Goal: Task Accomplishment & Management: Manage account settings

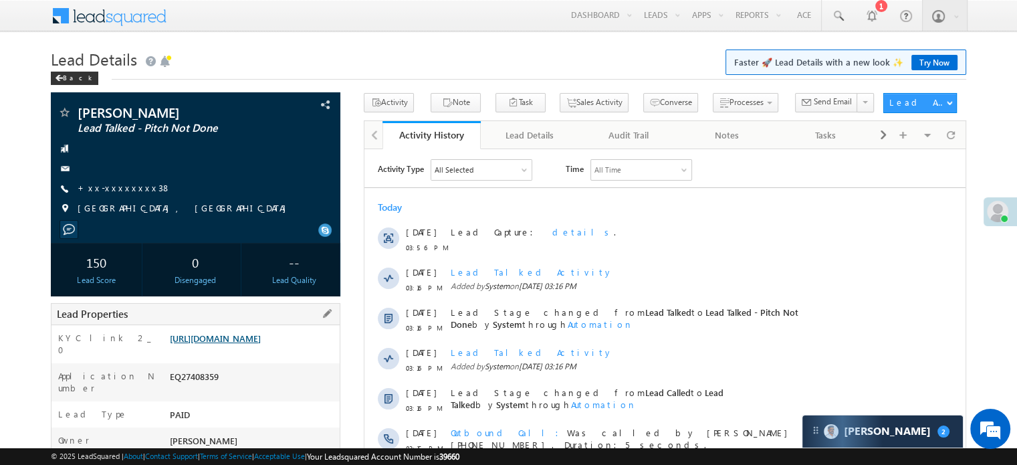
click at [219, 344] on link "https://angelbroking1-pk3em7sa.customui-test.leadsquared.com?leadId=a14db7ab-68…" at bounding box center [215, 337] width 91 height 11
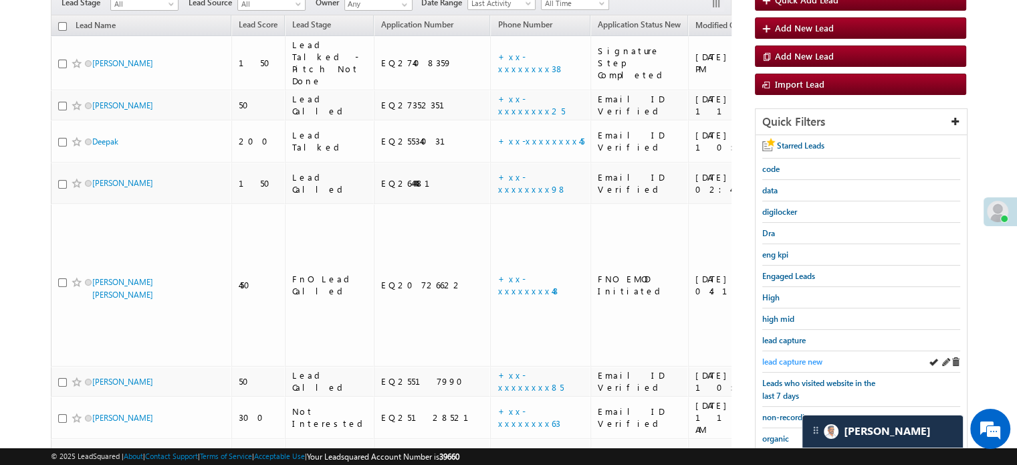
click at [789, 356] on span "lead capture new" at bounding box center [792, 361] width 60 height 10
click at [791, 356] on span "lead capture new" at bounding box center [792, 361] width 60 height 10
click at [790, 360] on span "lead capture new" at bounding box center [792, 361] width 60 height 10
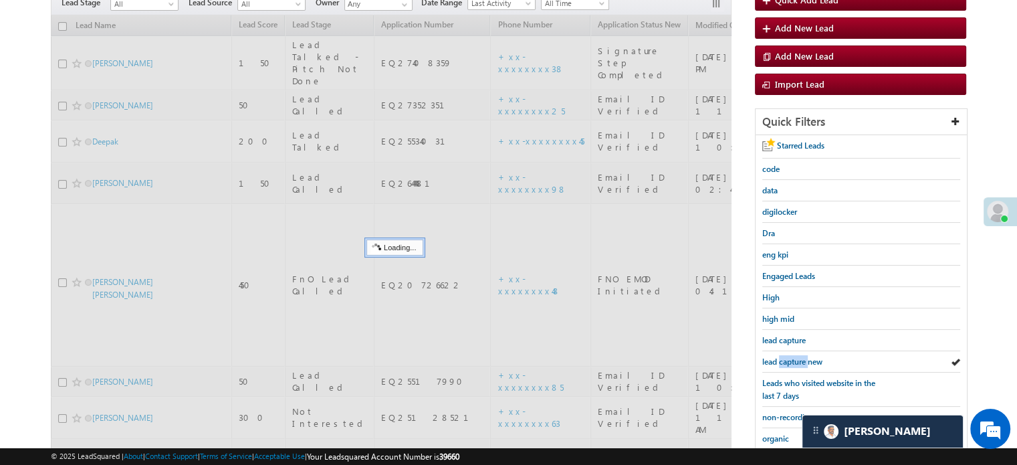
click at [790, 360] on span "lead capture new" at bounding box center [792, 361] width 60 height 10
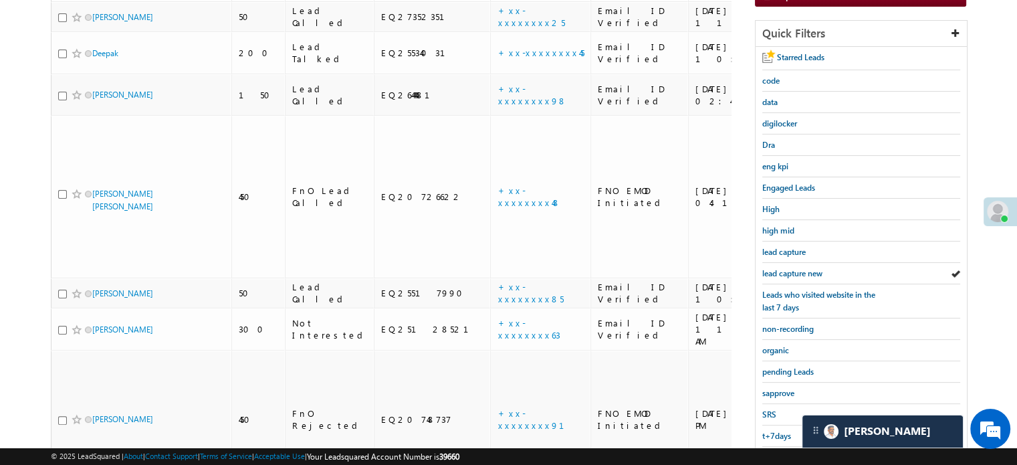
scroll to position [287, 0]
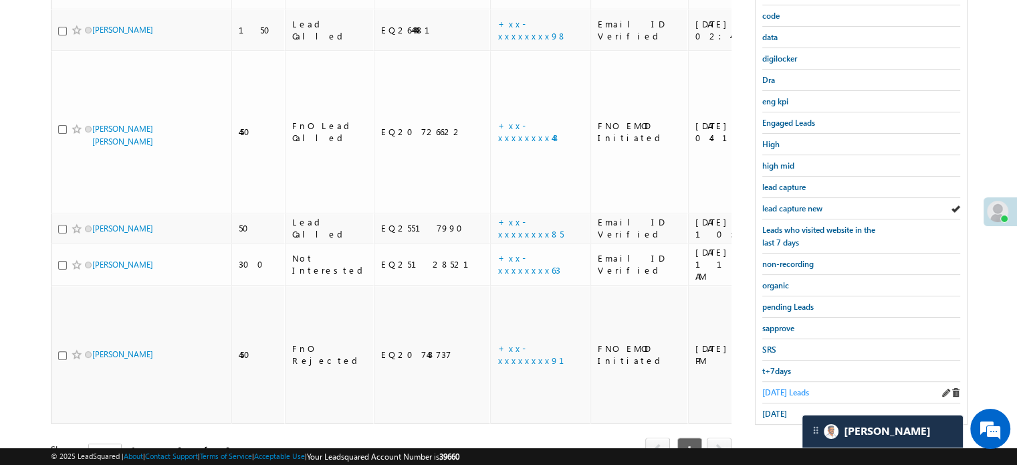
click at [779, 388] on span "Today's Leads" at bounding box center [785, 392] width 47 height 10
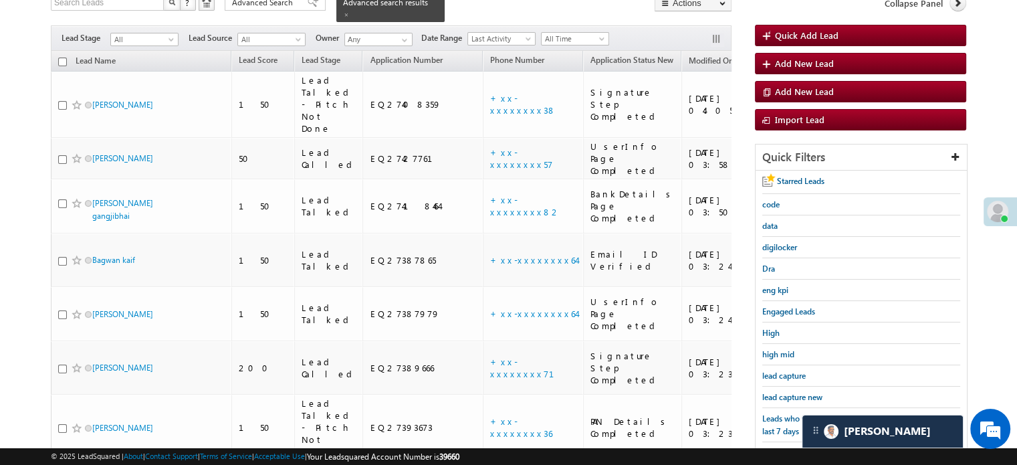
scroll to position [220, 0]
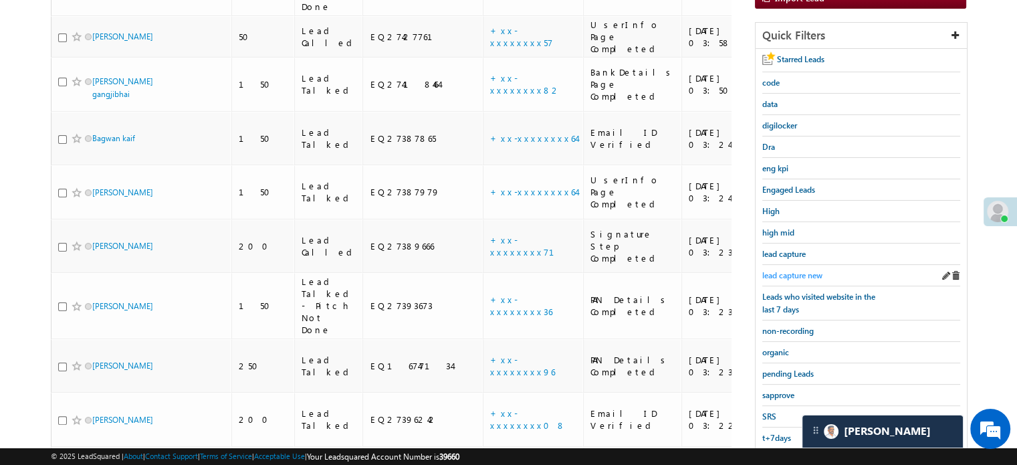
click at [805, 271] on span "lead capture new" at bounding box center [792, 275] width 60 height 10
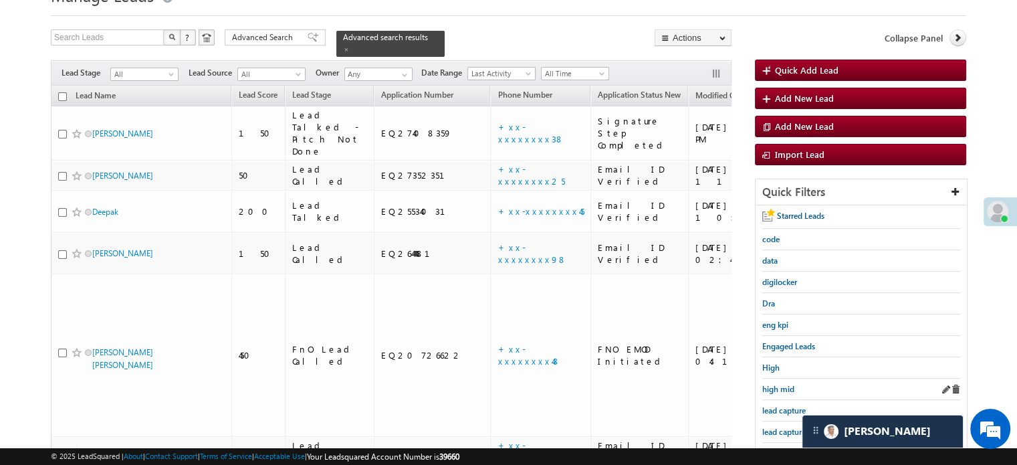
scroll to position [86, 0]
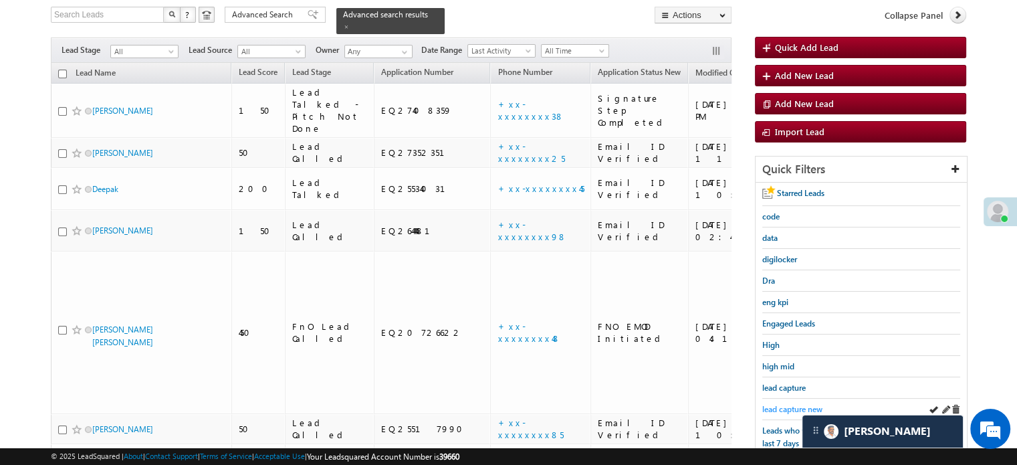
click at [795, 404] on span "lead capture new" at bounding box center [792, 409] width 60 height 10
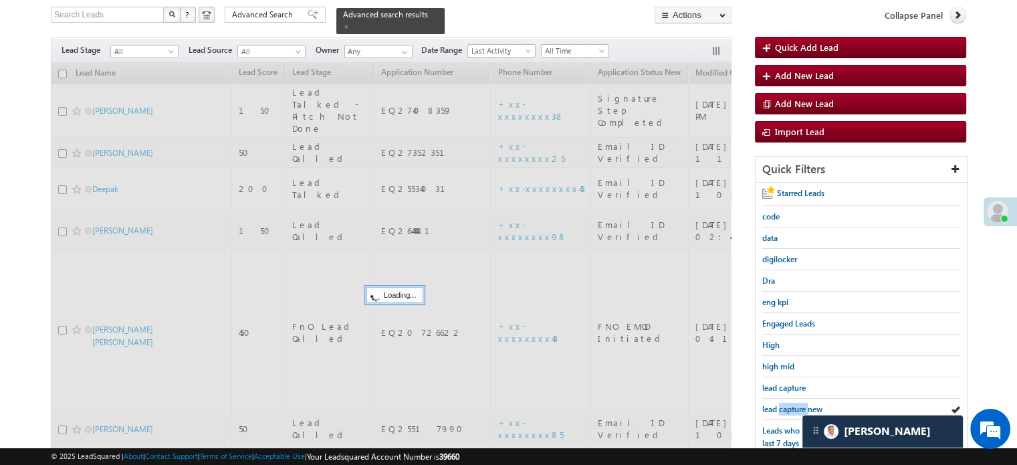
click at [795, 404] on span "lead capture new" at bounding box center [792, 409] width 60 height 10
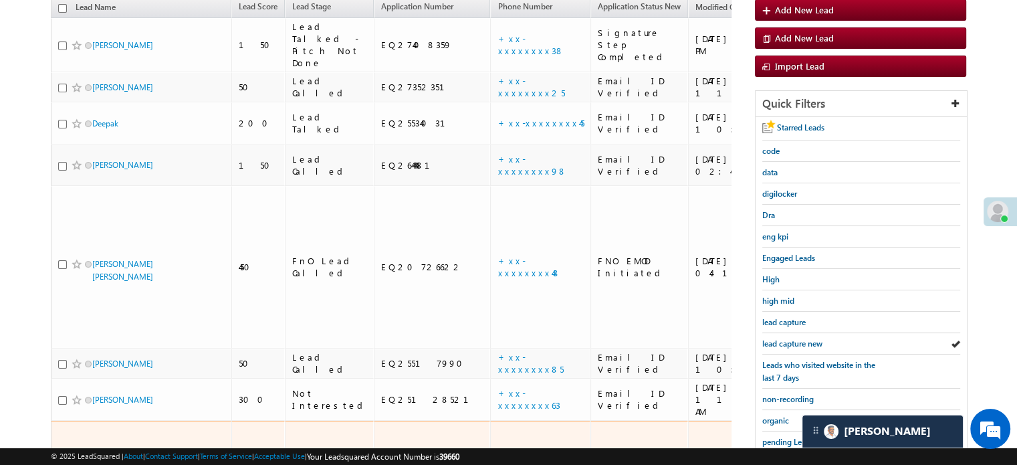
scroll to position [153, 0]
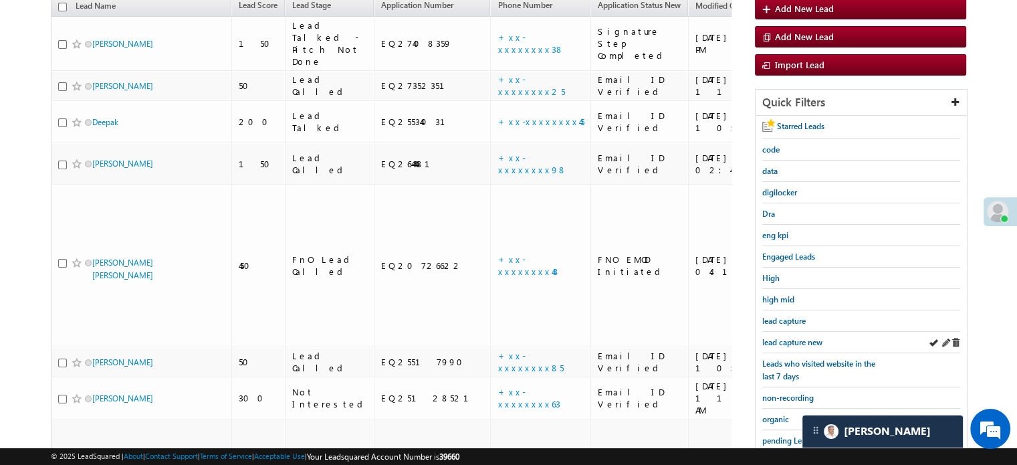
click at [769, 344] on div "lead capture new" at bounding box center [861, 342] width 198 height 21
click at [775, 340] on span "lead capture new" at bounding box center [792, 342] width 60 height 10
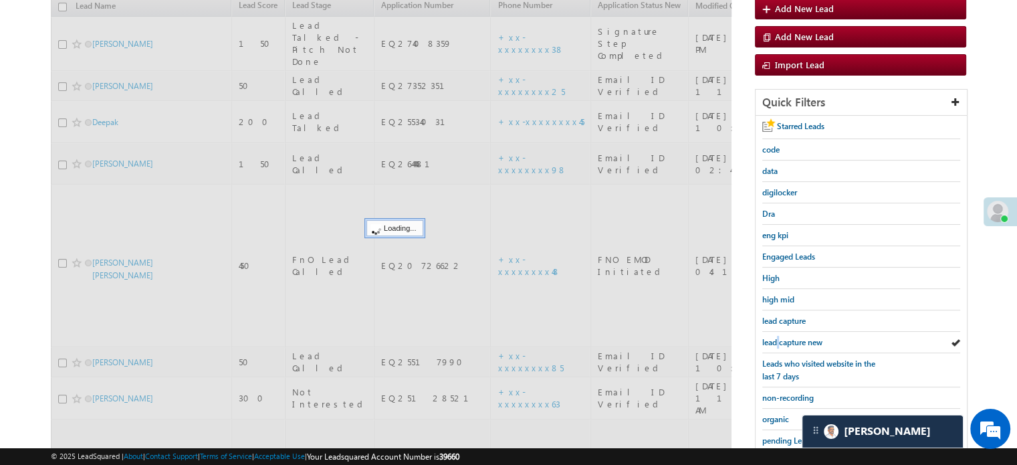
click at [775, 340] on span "lead capture new" at bounding box center [792, 342] width 60 height 10
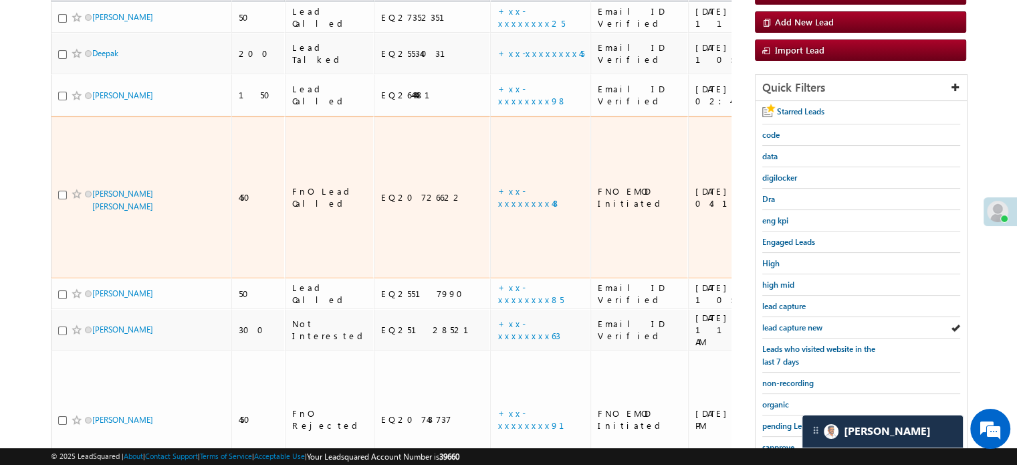
scroll to position [287, 0]
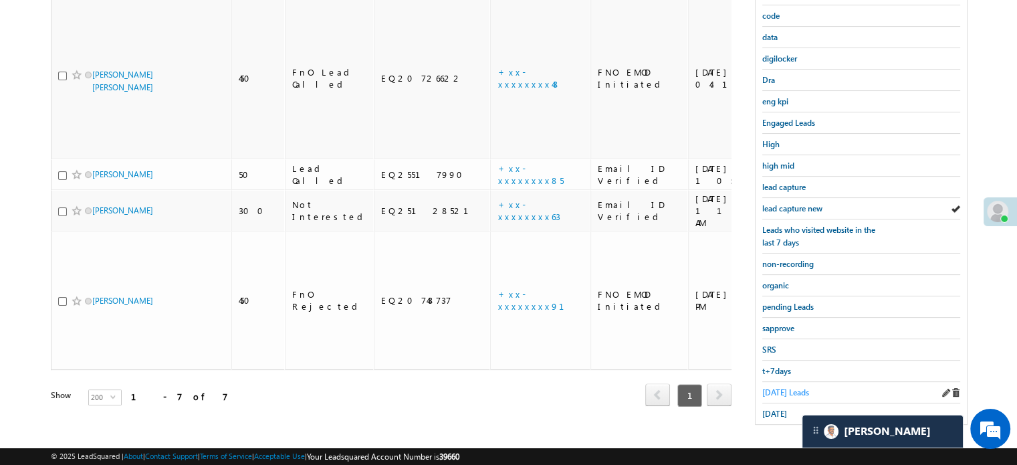
click at [772, 387] on span "Today's Leads" at bounding box center [785, 392] width 47 height 10
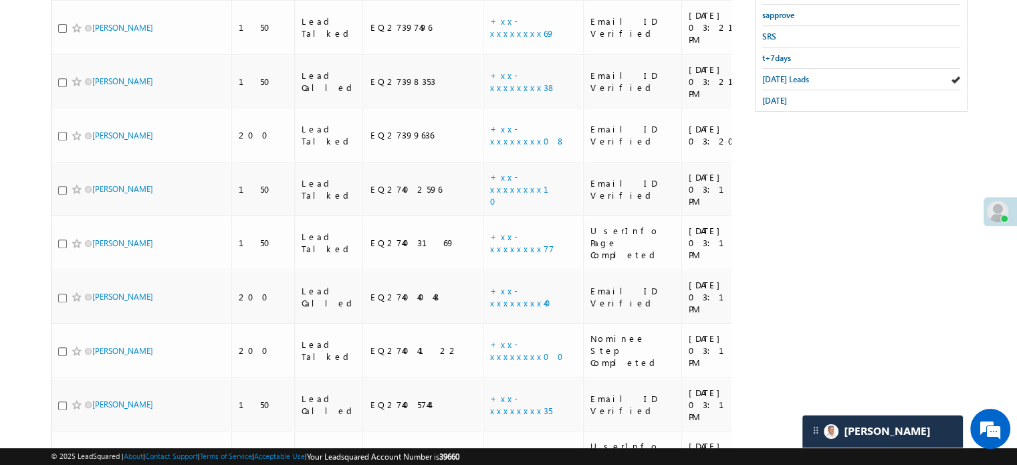
scroll to position [399, 0]
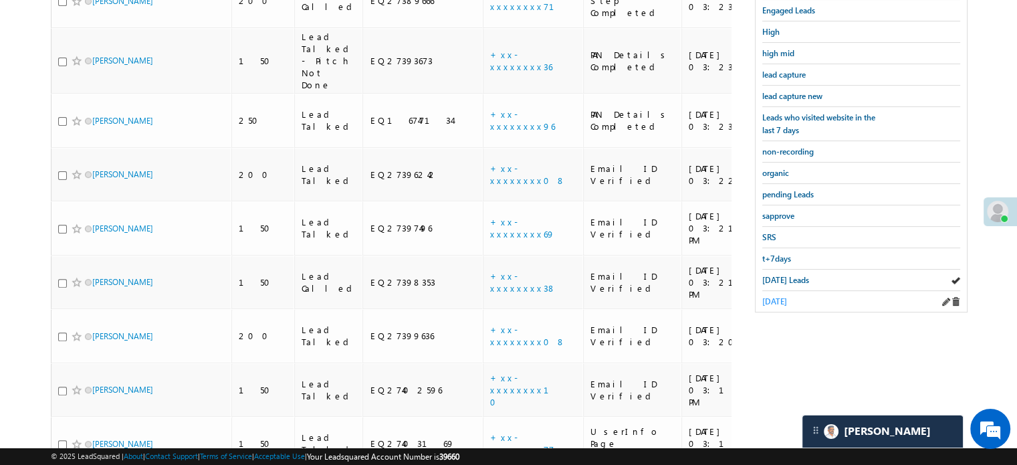
click at [780, 296] on span "yesterday" at bounding box center [774, 301] width 25 height 10
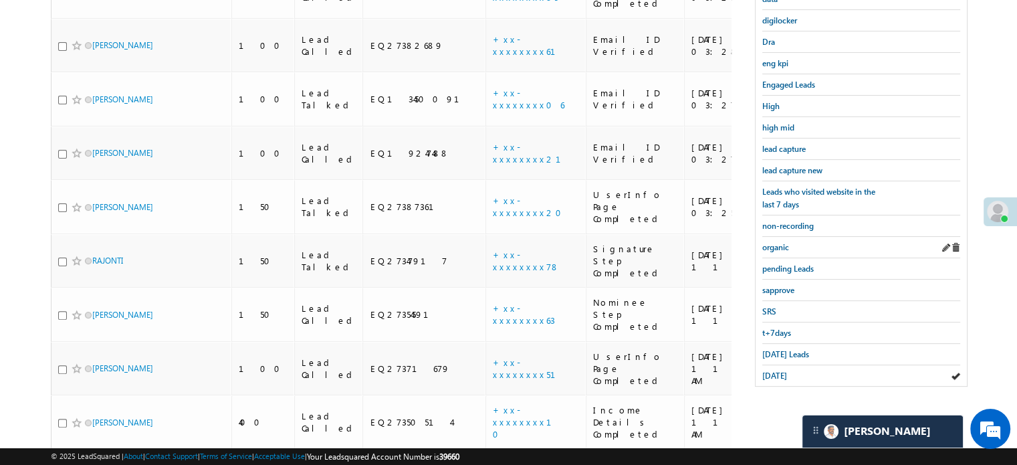
scroll to position [324, 0]
click at [778, 166] on span "lead capture new" at bounding box center [792, 171] width 60 height 10
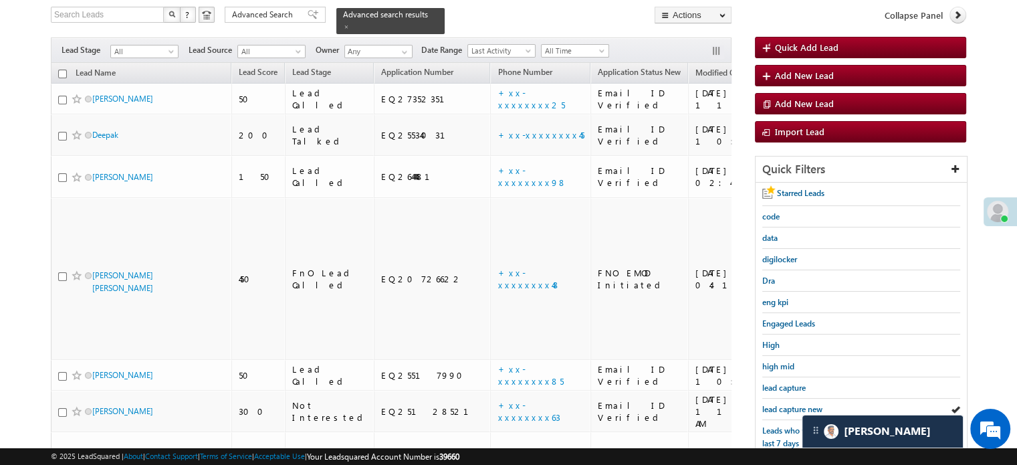
scroll to position [153, 0]
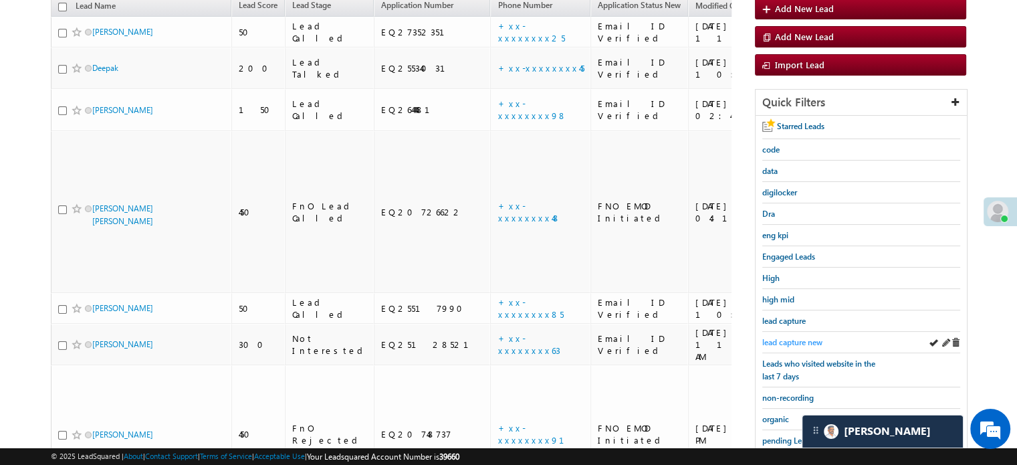
click at [789, 337] on span "lead capture new" at bounding box center [792, 342] width 60 height 10
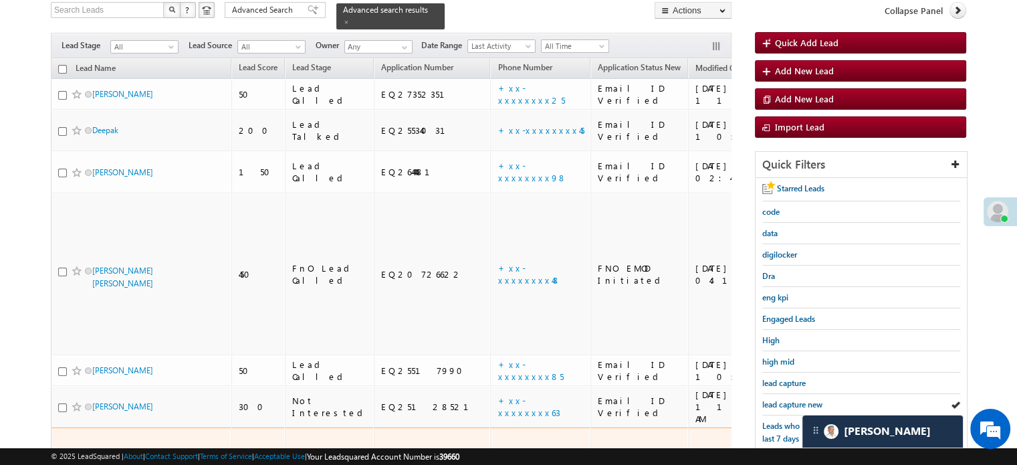
scroll to position [201, 0]
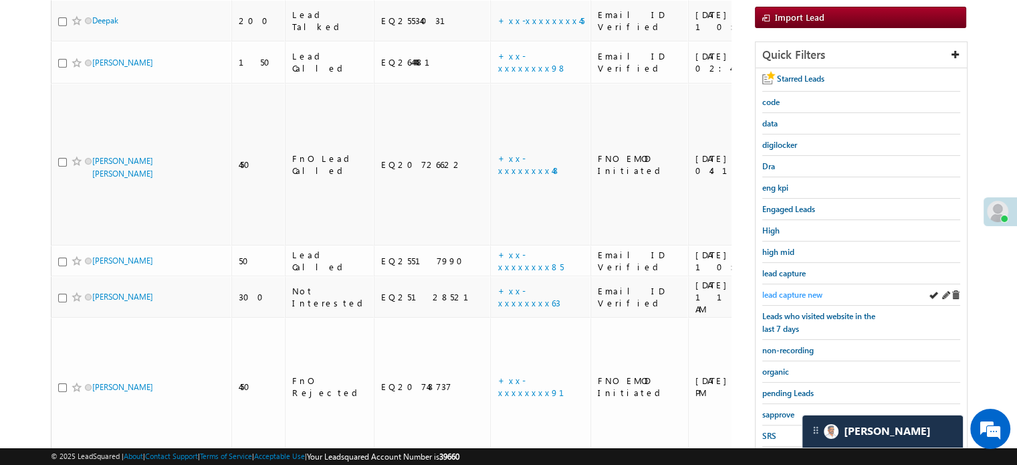
click at [797, 289] on span "lead capture new" at bounding box center [792, 294] width 60 height 10
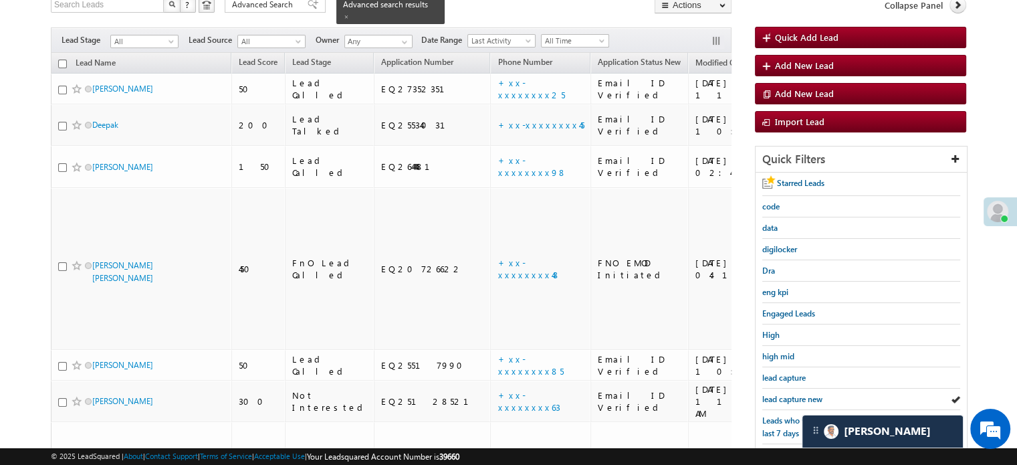
scroll to position [267, 0]
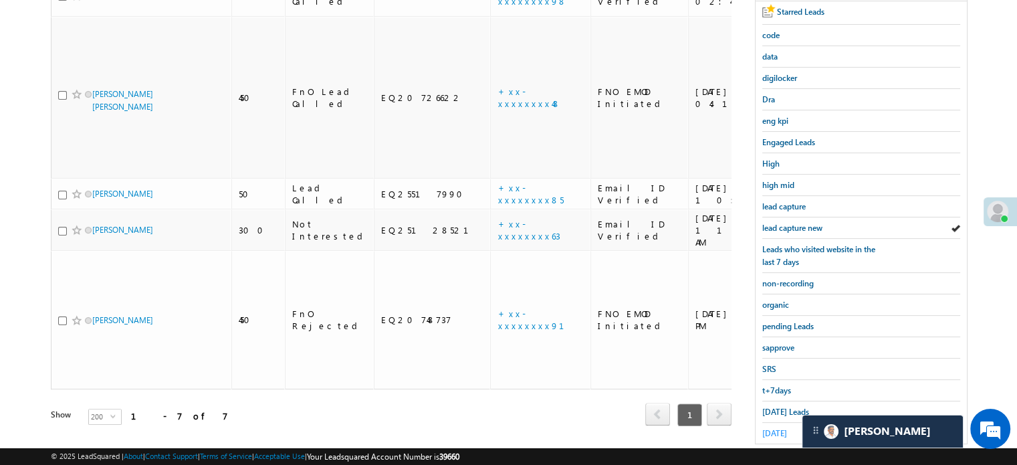
click at [776, 428] on span "[DATE]" at bounding box center [774, 433] width 25 height 10
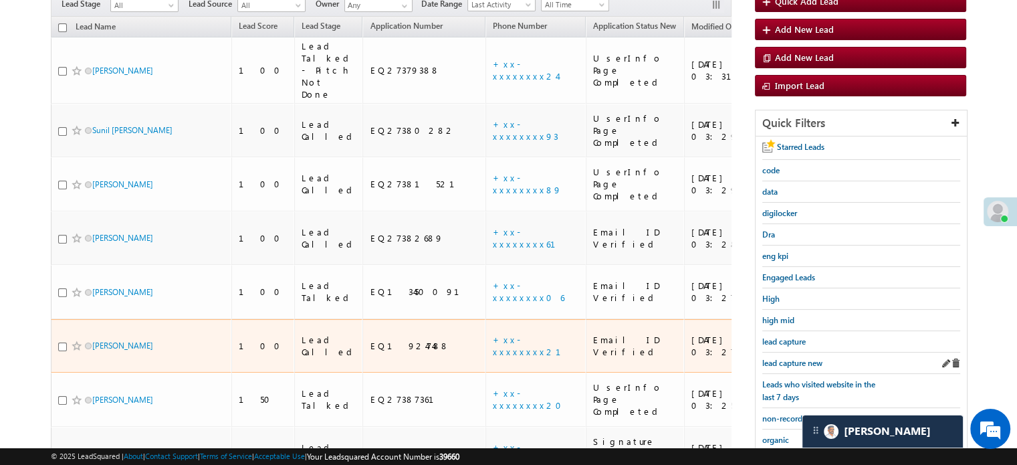
scroll to position [134, 0]
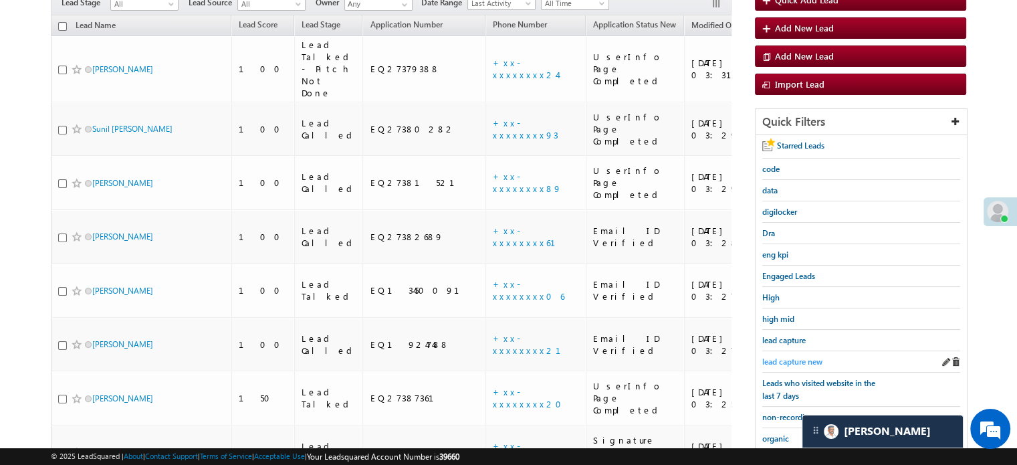
click at [810, 362] on span "lead capture new" at bounding box center [792, 361] width 60 height 10
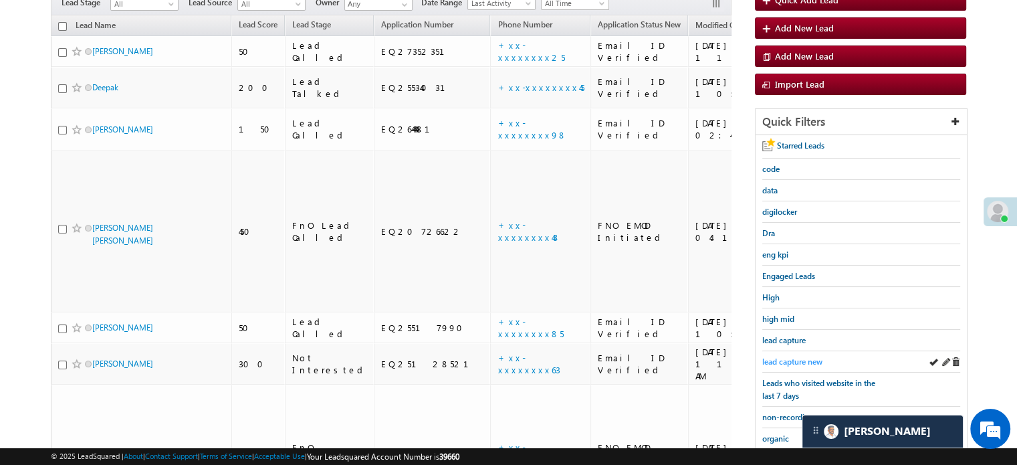
drag, startPoint x: 781, startPoint y: 347, endPoint x: 783, endPoint y: 356, distance: 9.1
click at [783, 354] on div "lead capture new" at bounding box center [861, 361] width 198 height 21
click at [784, 357] on span "lead capture new" at bounding box center [792, 361] width 60 height 10
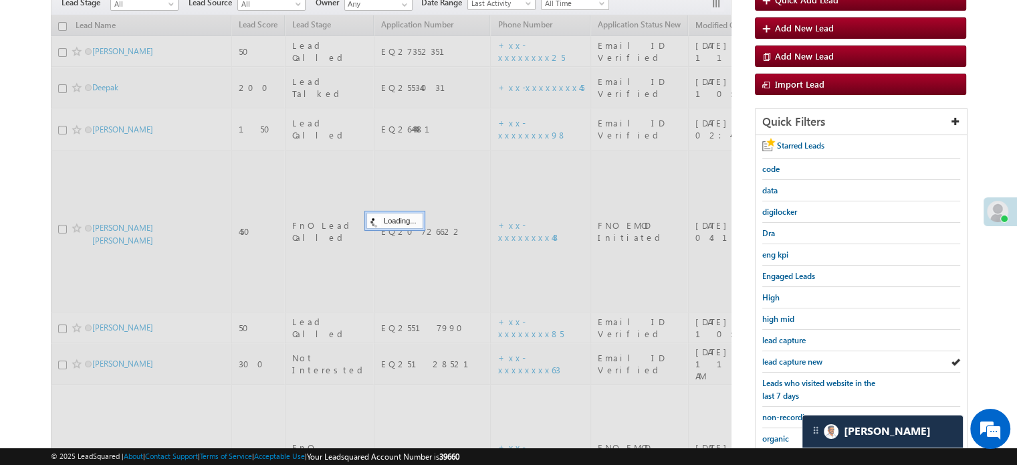
click at [784, 357] on span "lead capture new" at bounding box center [792, 361] width 60 height 10
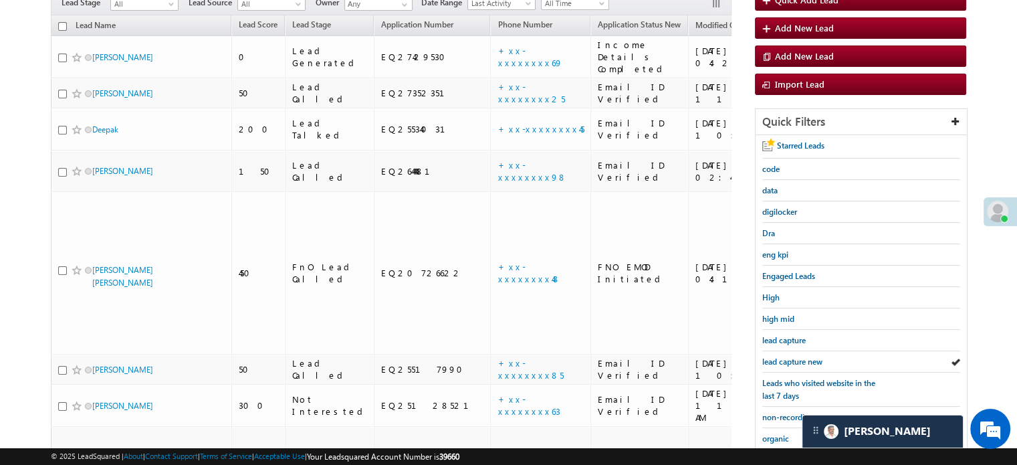
click at [784, 357] on span "lead capture new" at bounding box center [792, 361] width 60 height 10
click at [804, 363] on link "lead capture new" at bounding box center [792, 361] width 60 height 13
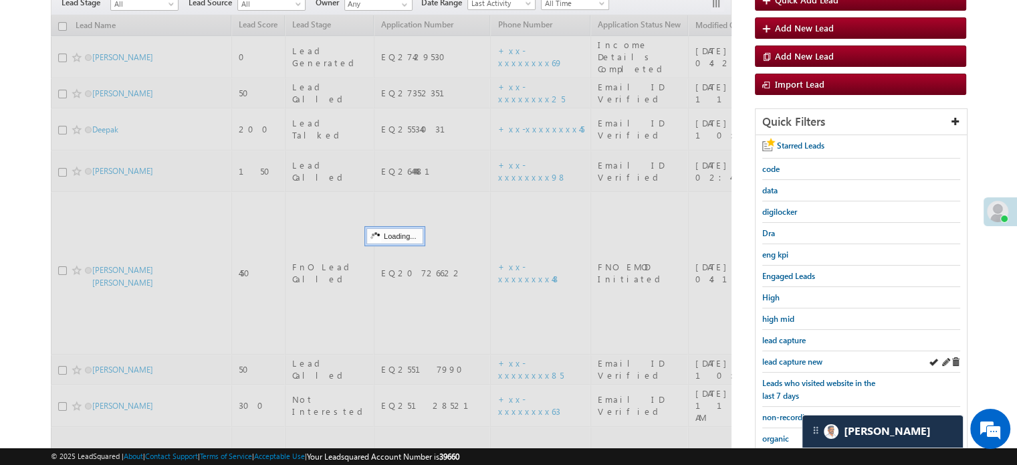
click at [791, 364] on div "lead capture new" at bounding box center [861, 361] width 198 height 21
click at [787, 364] on div "lead capture new" at bounding box center [861, 361] width 198 height 21
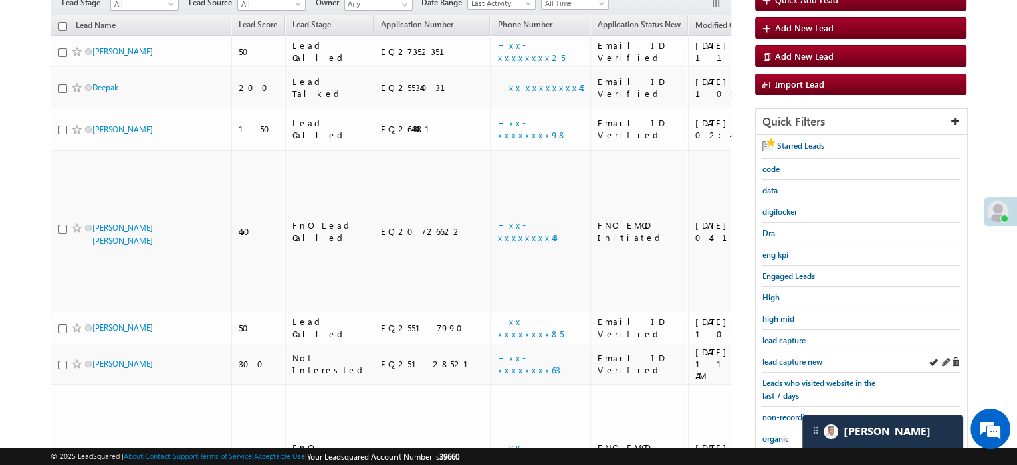
click at [787, 364] on div "lead capture new" at bounding box center [861, 361] width 198 height 21
click at [797, 357] on span "lead capture new" at bounding box center [792, 361] width 60 height 10
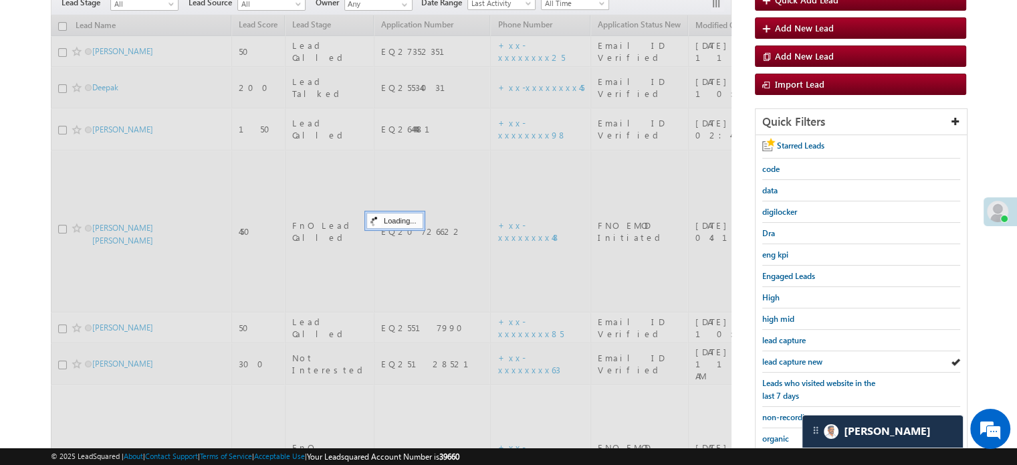
click at [797, 357] on span "lead capture new" at bounding box center [792, 361] width 60 height 10
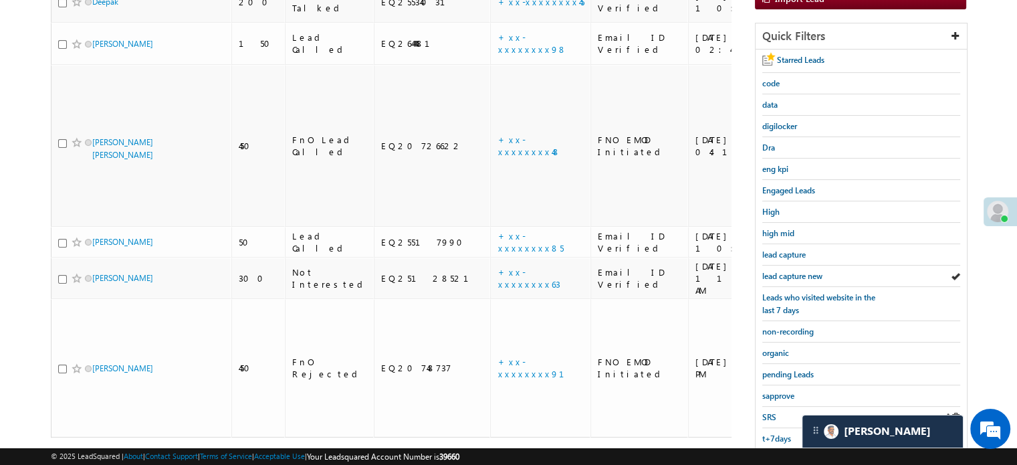
scroll to position [287, 0]
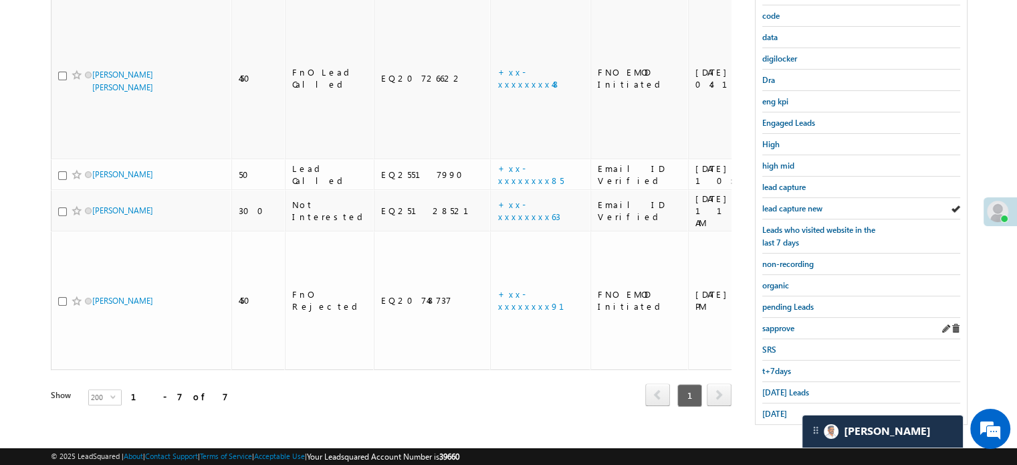
click at [769, 318] on div "sapprove" at bounding box center [861, 328] width 198 height 21
click at [769, 322] on link "sapprove" at bounding box center [778, 328] width 32 height 13
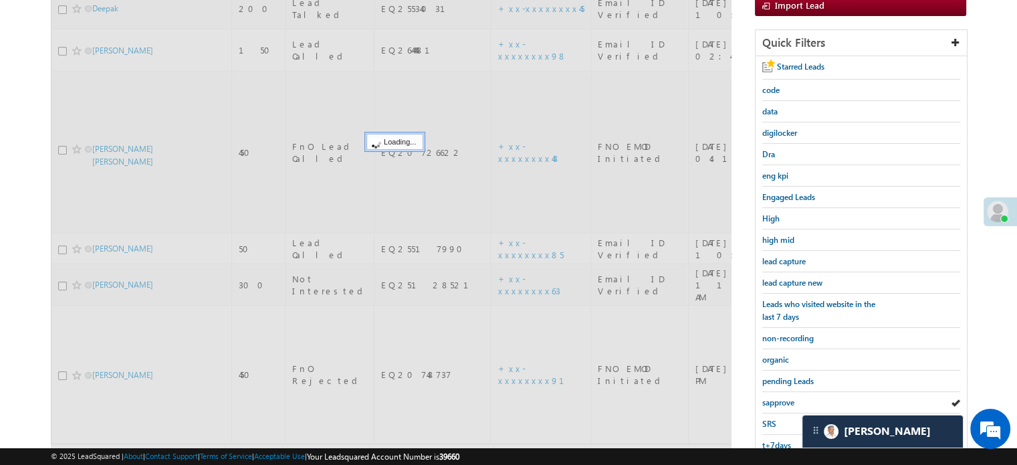
scroll to position [86, 0]
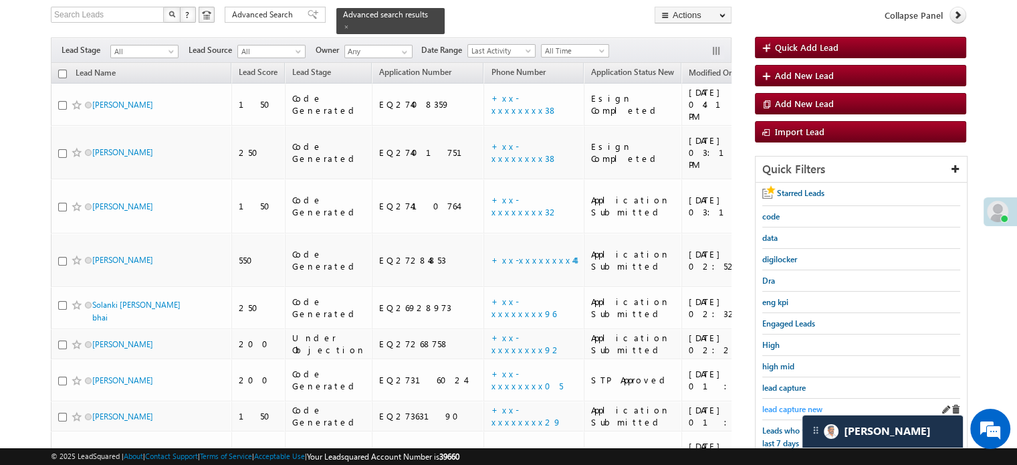
click at [797, 404] on span "lead capture new" at bounding box center [792, 409] width 60 height 10
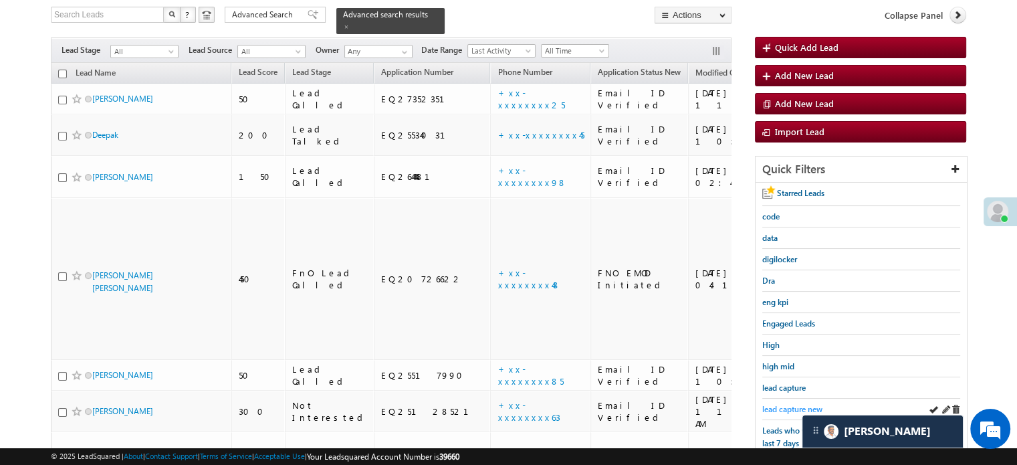
click at [773, 410] on span "lead capture new" at bounding box center [792, 409] width 60 height 10
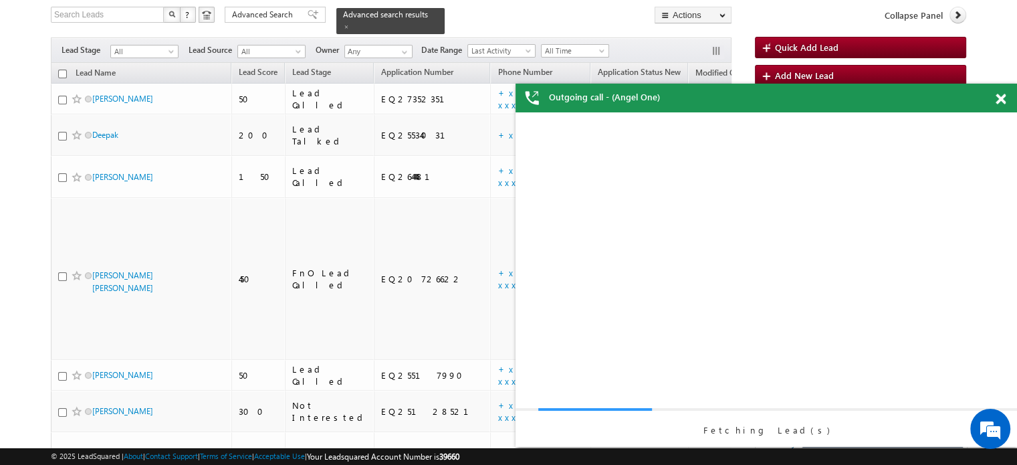
scroll to position [0, 0]
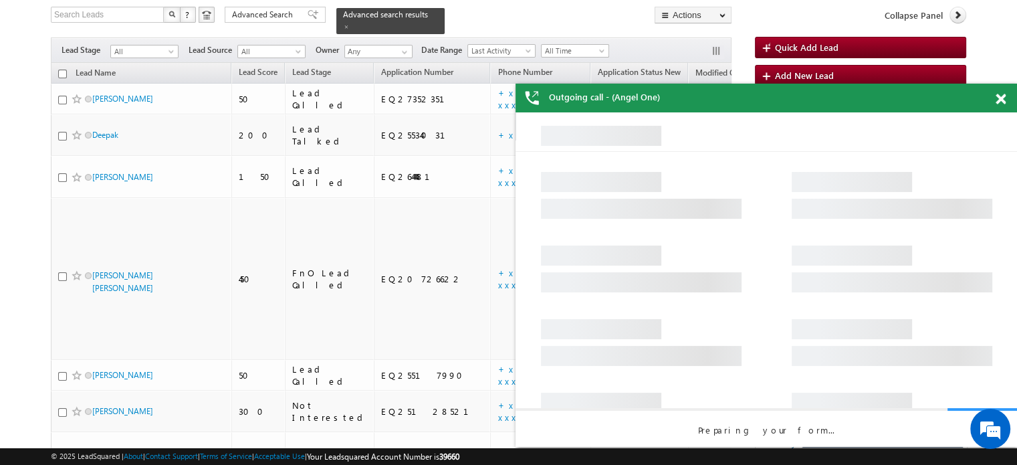
click at [1011, 96] on div at bounding box center [1008, 97] width 18 height 26
click at [1003, 94] on div "Outgoing call - (Angel One)" at bounding box center [765, 98] width 501 height 29
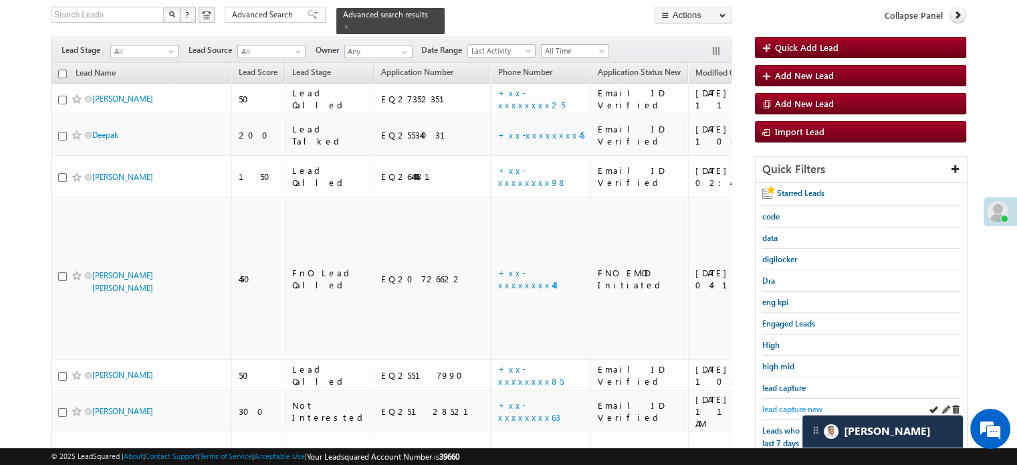
click at [770, 404] on span "lead capture new" at bounding box center [792, 409] width 60 height 10
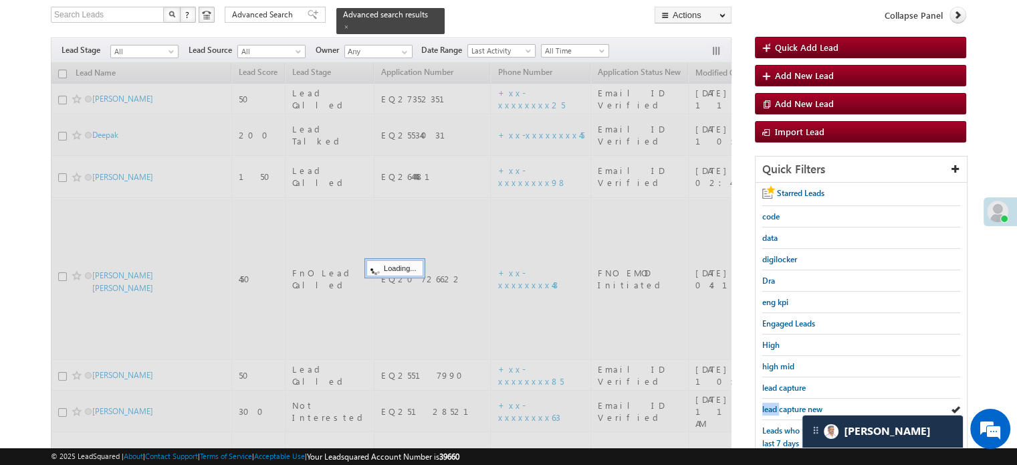
click at [770, 404] on span "lead capture new" at bounding box center [792, 409] width 60 height 10
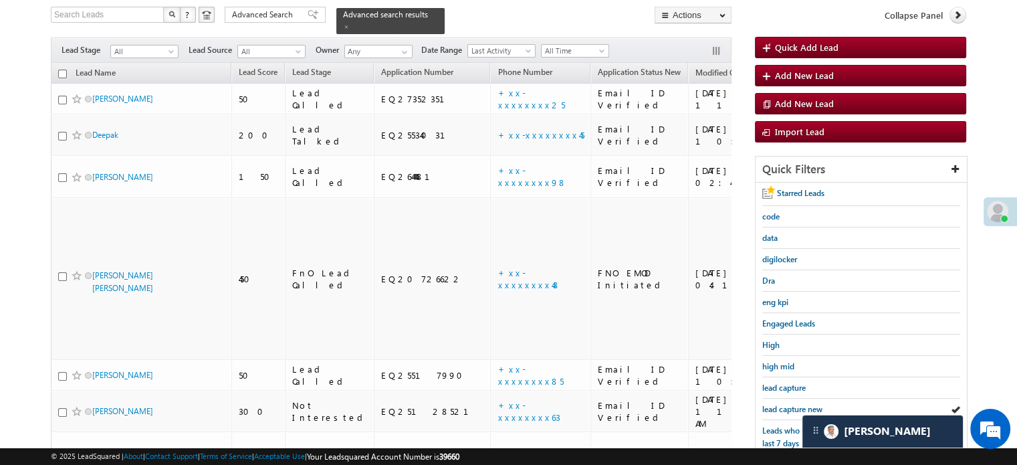
click at [770, 404] on span "lead capture new" at bounding box center [792, 409] width 60 height 10
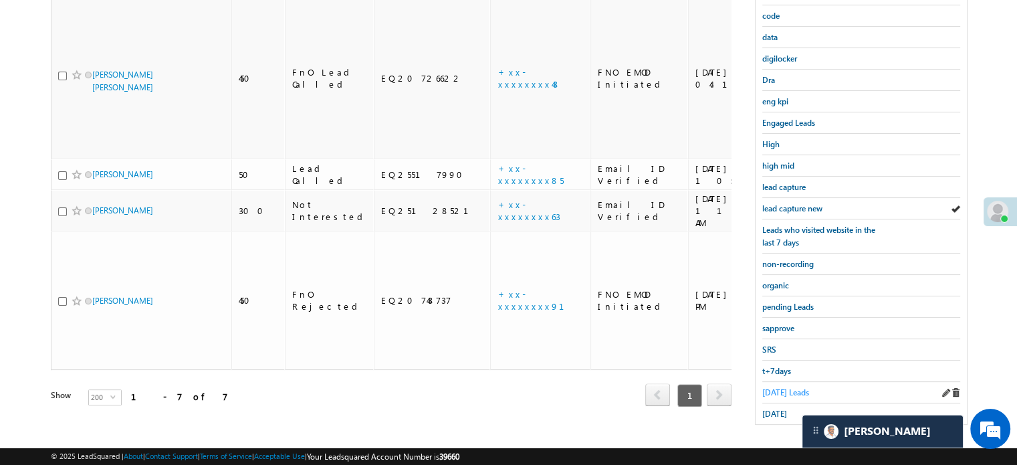
click at [794, 387] on span "Today's Leads" at bounding box center [785, 392] width 47 height 10
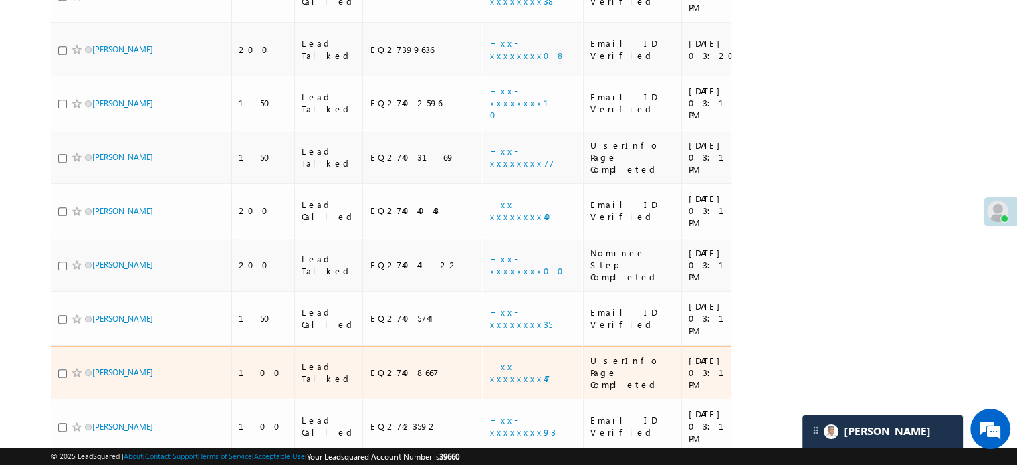
scroll to position [869, 0]
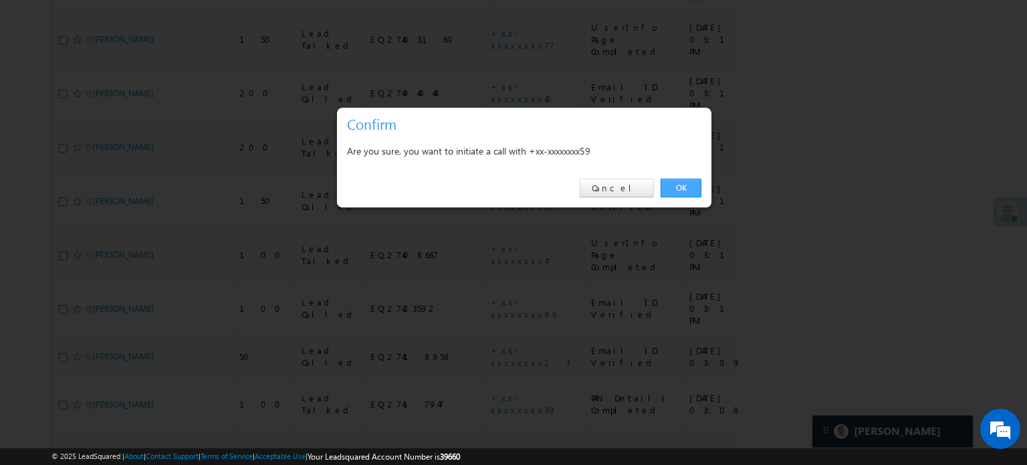
click at [679, 193] on link "OK" at bounding box center [680, 187] width 41 height 19
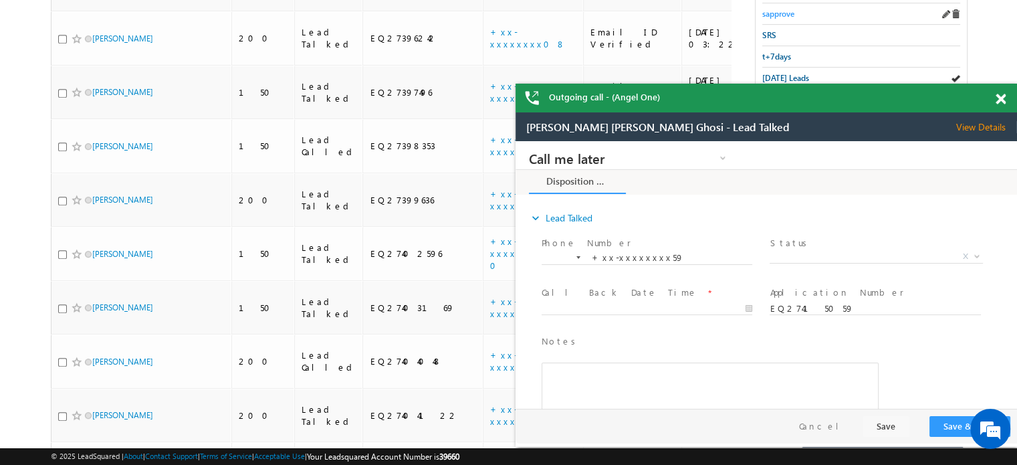
scroll to position [0, 0]
click at [1003, 99] on span at bounding box center [1000, 99] width 10 height 11
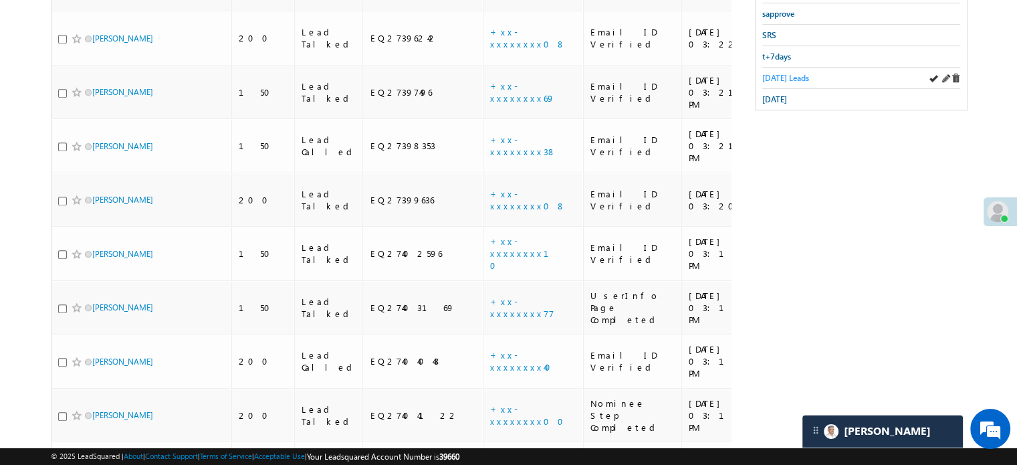
click at [793, 74] on span "Today's Leads" at bounding box center [785, 78] width 47 height 10
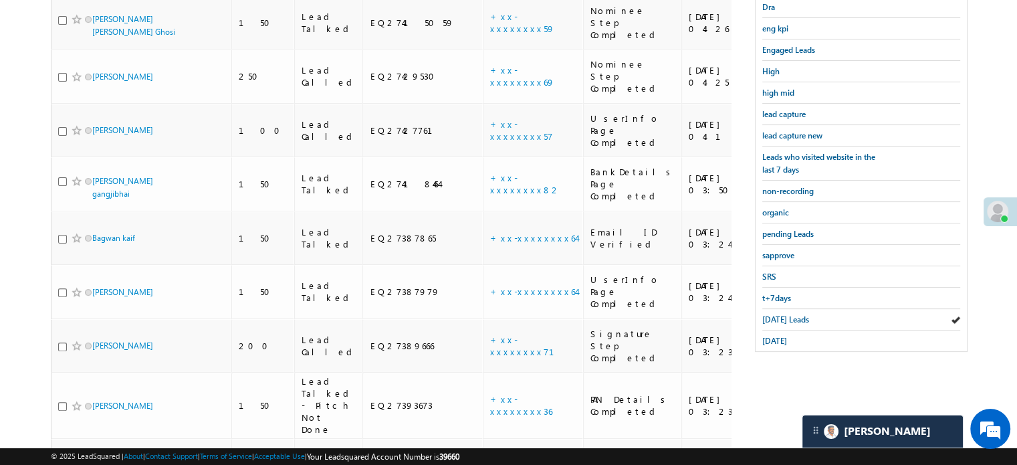
scroll to position [251, 0]
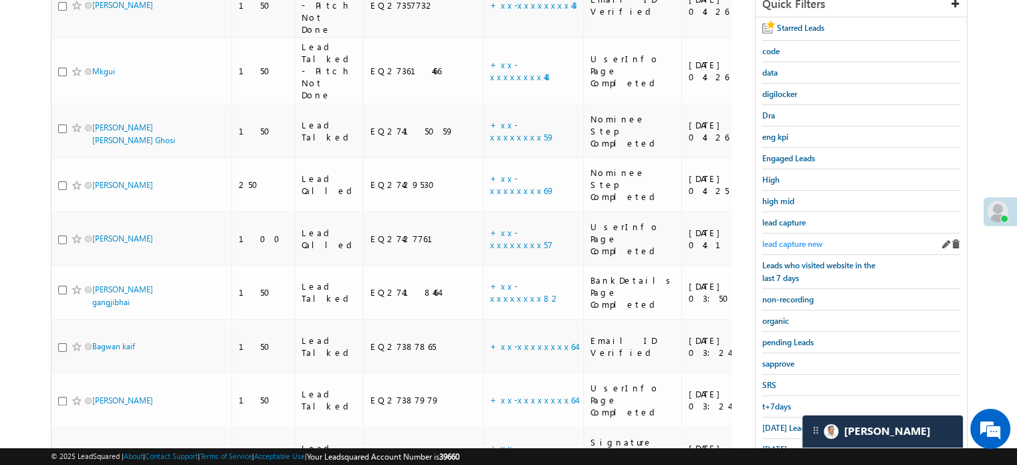
click at [816, 239] on span "lead capture new" at bounding box center [792, 244] width 60 height 10
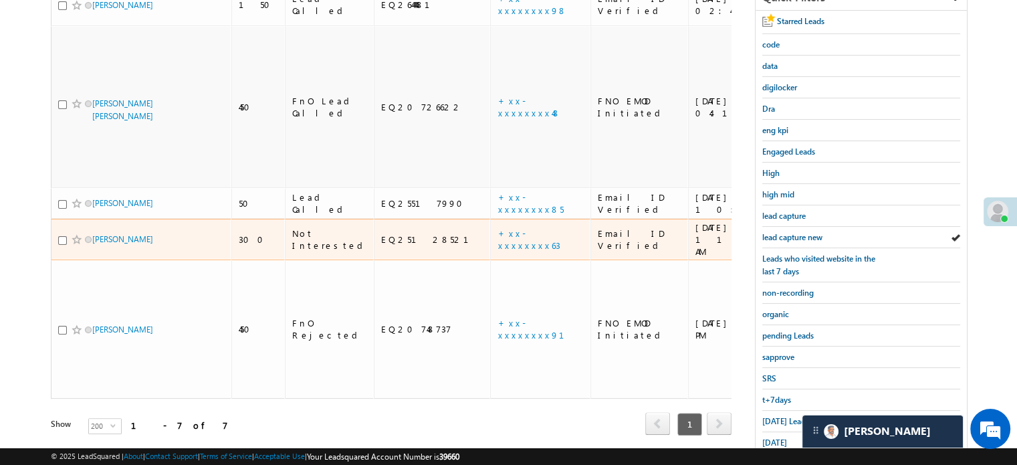
scroll to position [267, 0]
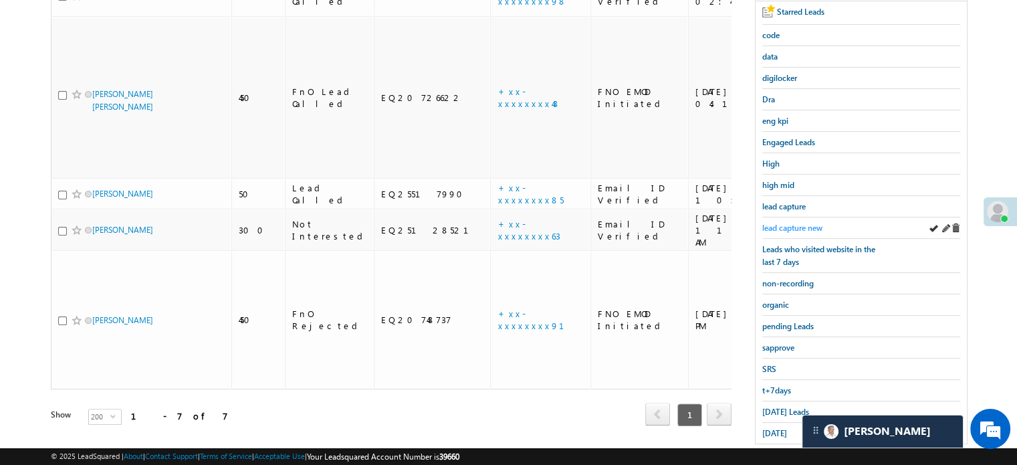
click at [781, 227] on span "lead capture new" at bounding box center [792, 228] width 60 height 10
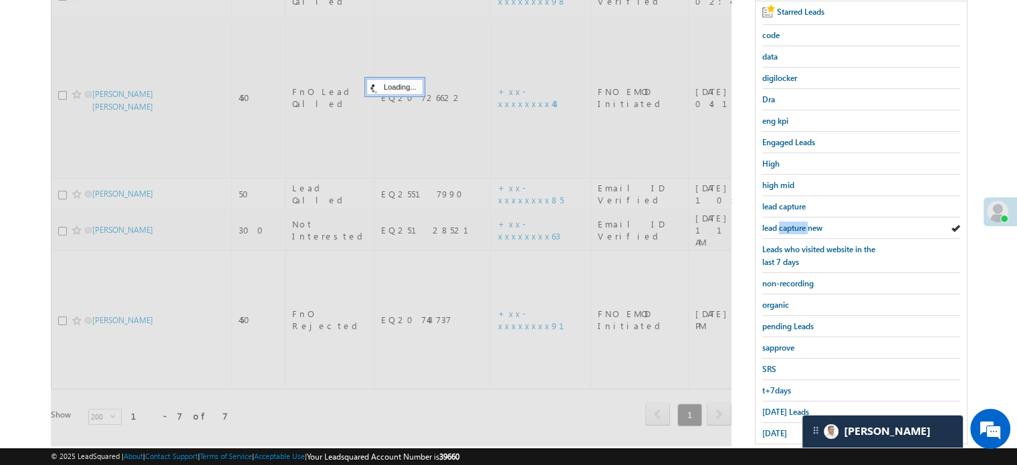
click at [781, 227] on span "lead capture new" at bounding box center [792, 228] width 60 height 10
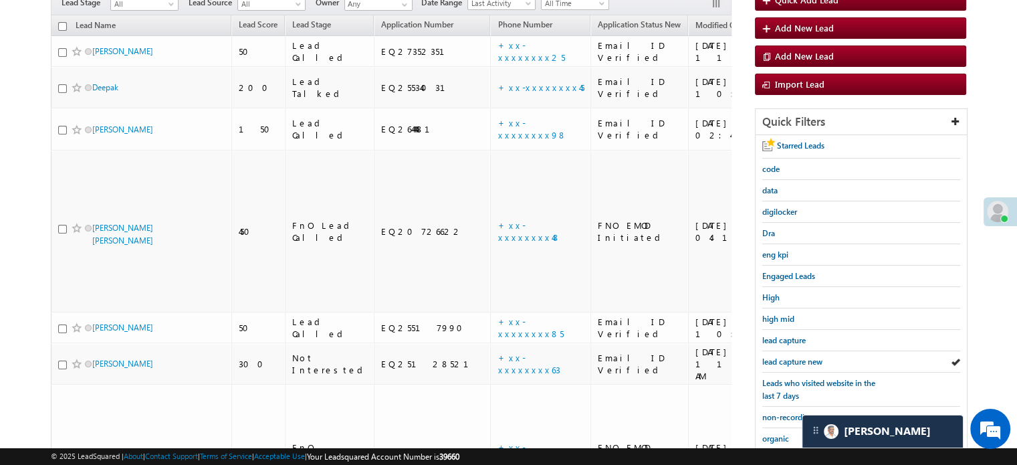
scroll to position [287, 0]
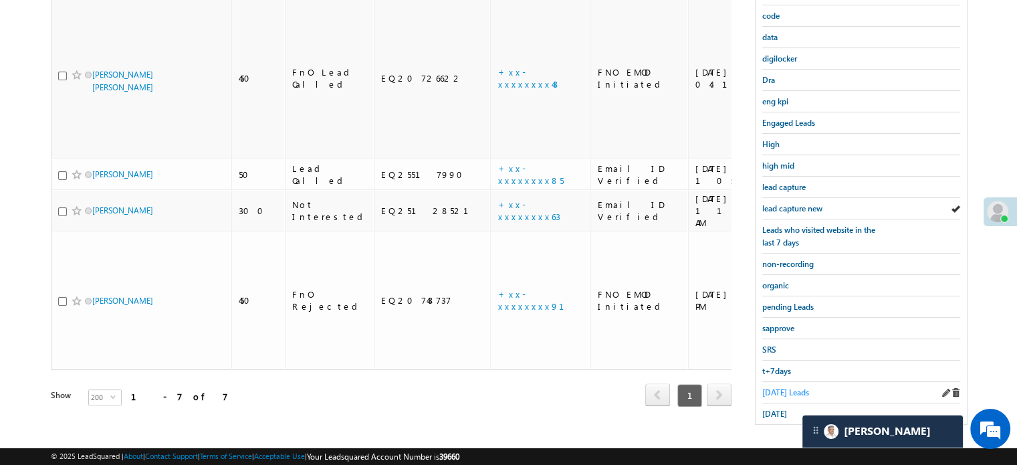
click at [793, 387] on span "Today's Leads" at bounding box center [785, 392] width 47 height 10
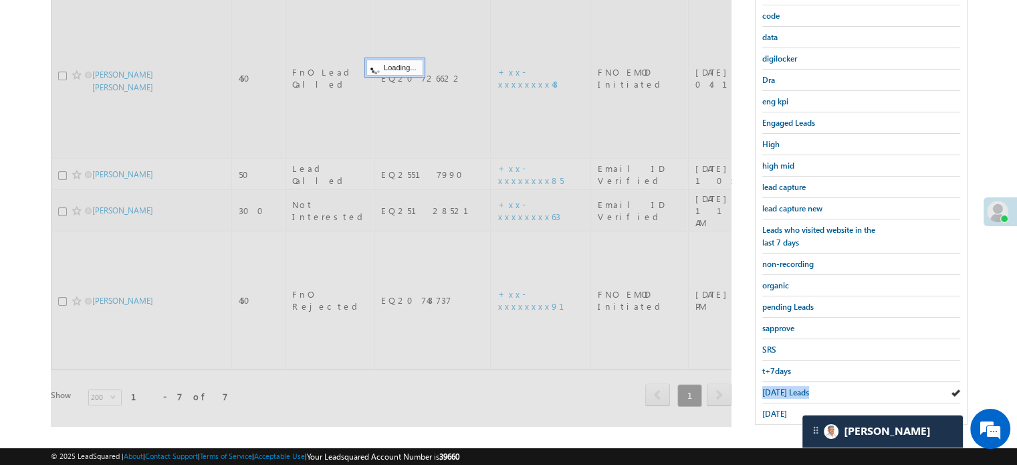
click at [793, 387] on span "Today's Leads" at bounding box center [785, 392] width 47 height 10
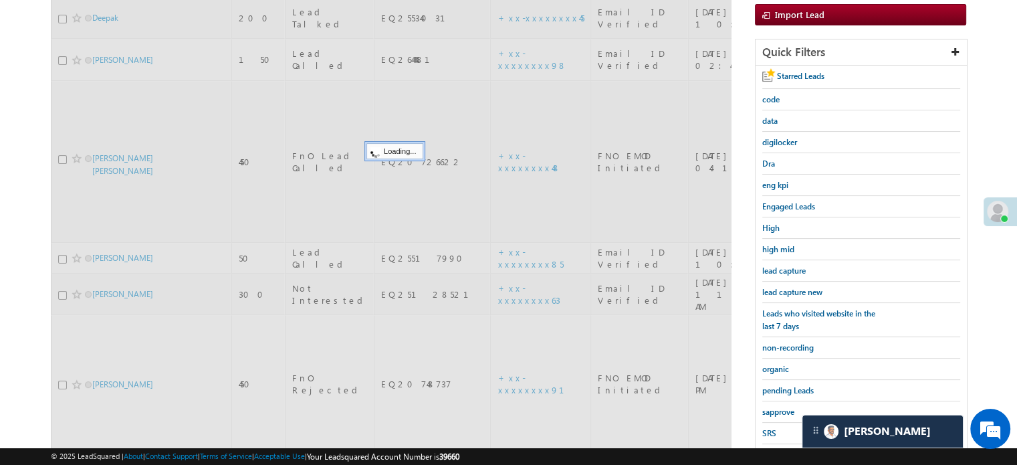
scroll to position [86, 0]
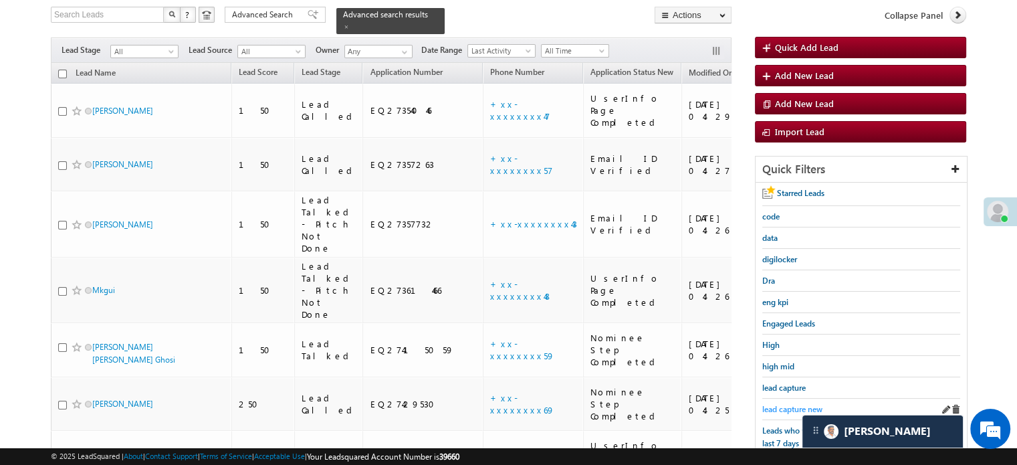
click at [792, 404] on span "lead capture new" at bounding box center [792, 409] width 60 height 10
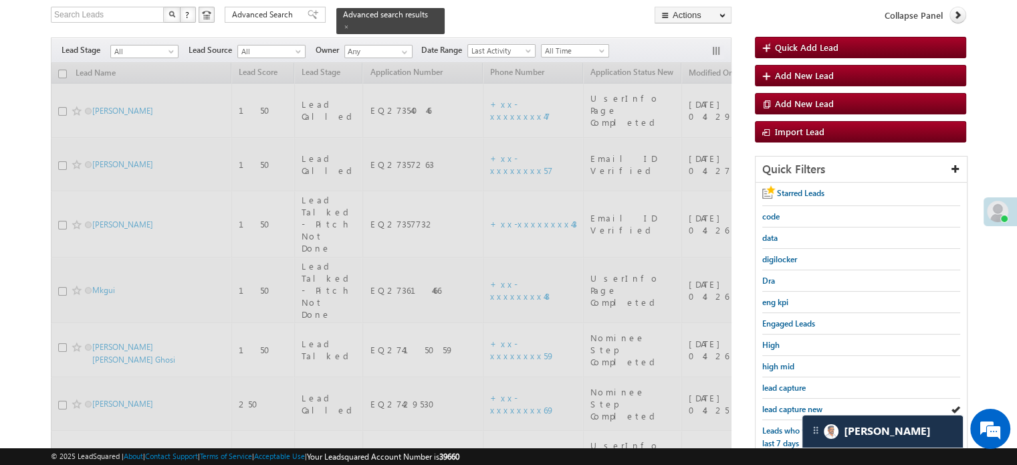
click at [792, 404] on span "lead capture new" at bounding box center [792, 409] width 60 height 10
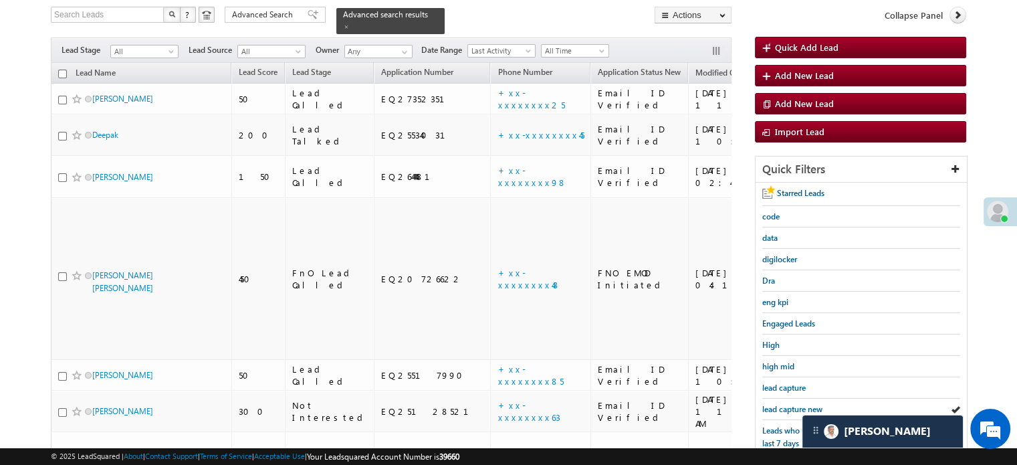
click at [792, 404] on span "lead capture new" at bounding box center [792, 409] width 60 height 10
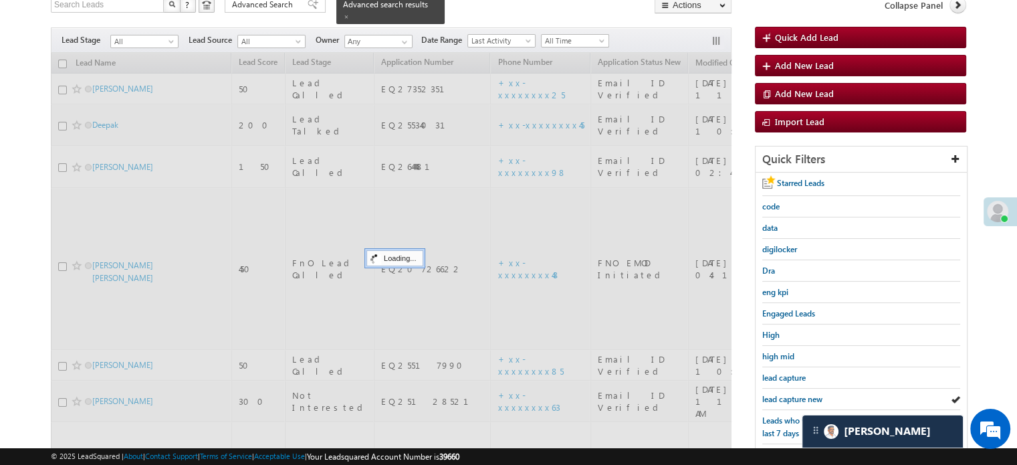
scroll to position [287, 0]
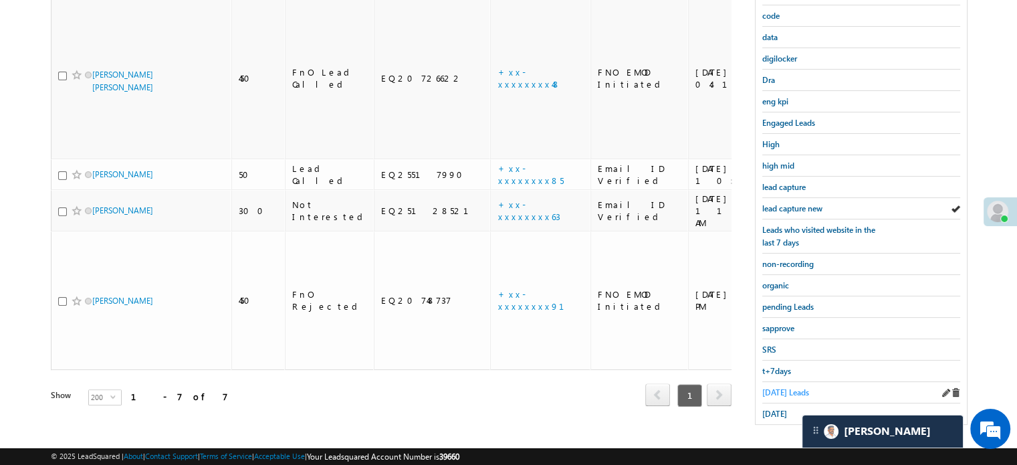
click at [773, 387] on span "Today's Leads" at bounding box center [785, 392] width 47 height 10
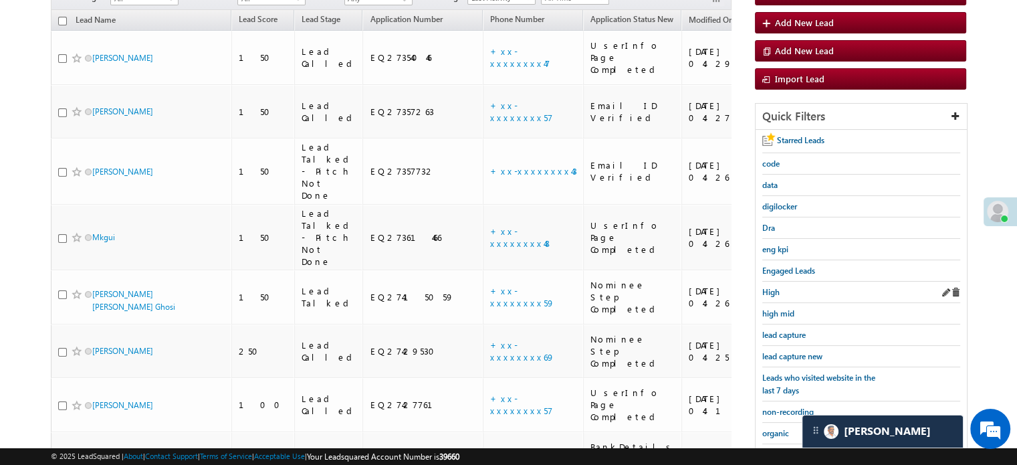
scroll to position [220, 0]
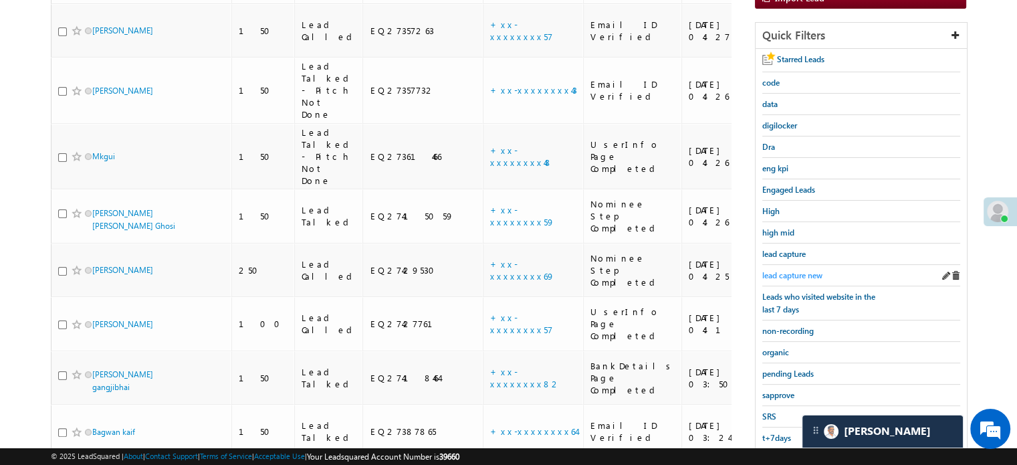
click at [797, 270] on span "lead capture new" at bounding box center [792, 275] width 60 height 10
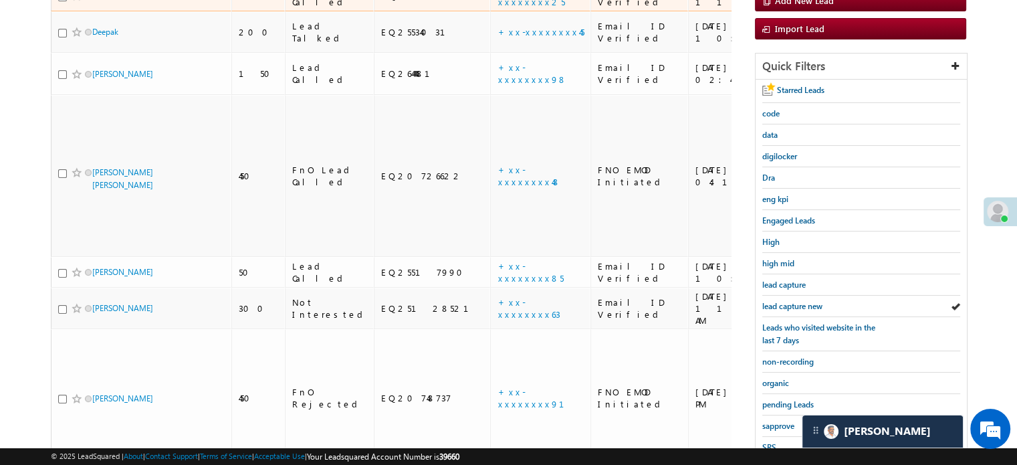
scroll to position [287, 0]
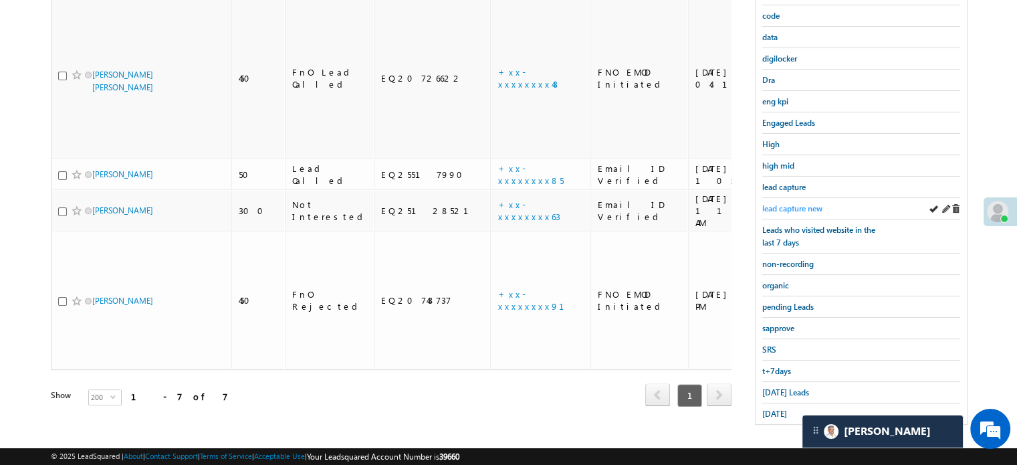
click at [794, 203] on span "lead capture new" at bounding box center [792, 208] width 60 height 10
click at [789, 198] on div "lead capture new" at bounding box center [861, 208] width 198 height 21
click at [789, 205] on span "lead capture new" at bounding box center [792, 208] width 60 height 10
click at [797, 206] on span "lead capture new" at bounding box center [792, 208] width 60 height 10
click at [779, 387] on span "Today's Leads" at bounding box center [785, 392] width 47 height 10
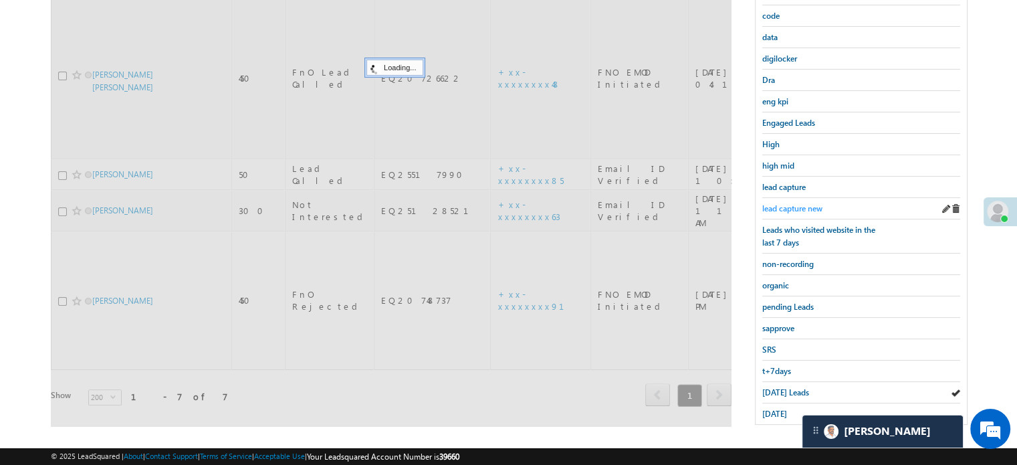
click at [796, 208] on span "lead capture new" at bounding box center [792, 208] width 60 height 10
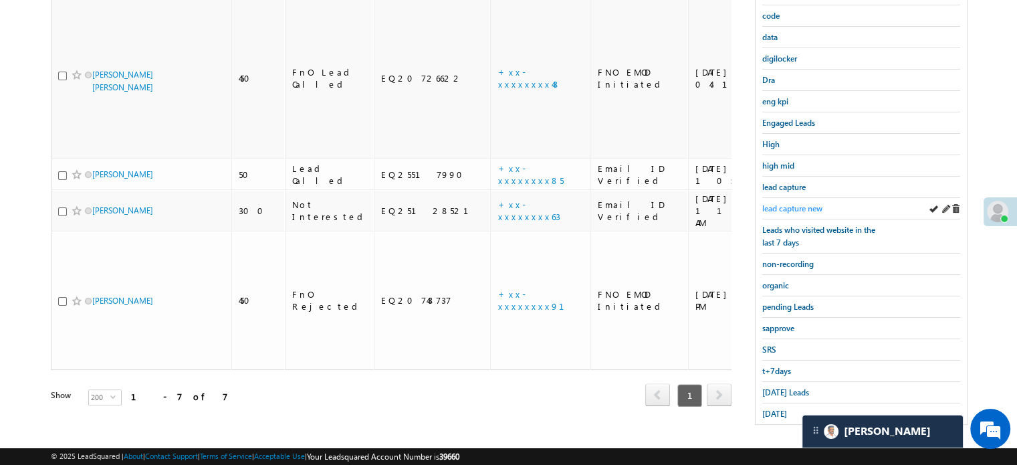
click at [800, 202] on link "lead capture new" at bounding box center [792, 208] width 60 height 13
click at [798, 203] on span "lead capture new" at bounding box center [792, 208] width 60 height 10
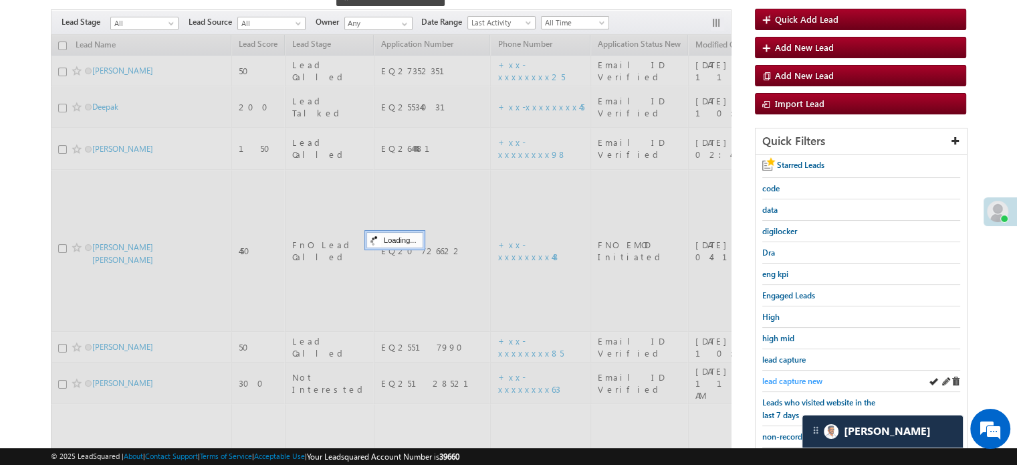
scroll to position [86, 0]
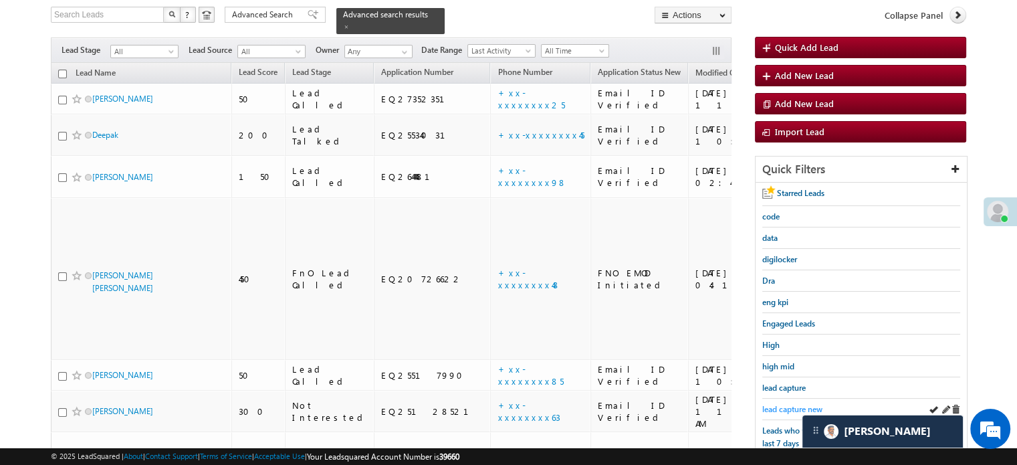
click at [786, 404] on span "lead capture new" at bounding box center [792, 409] width 60 height 10
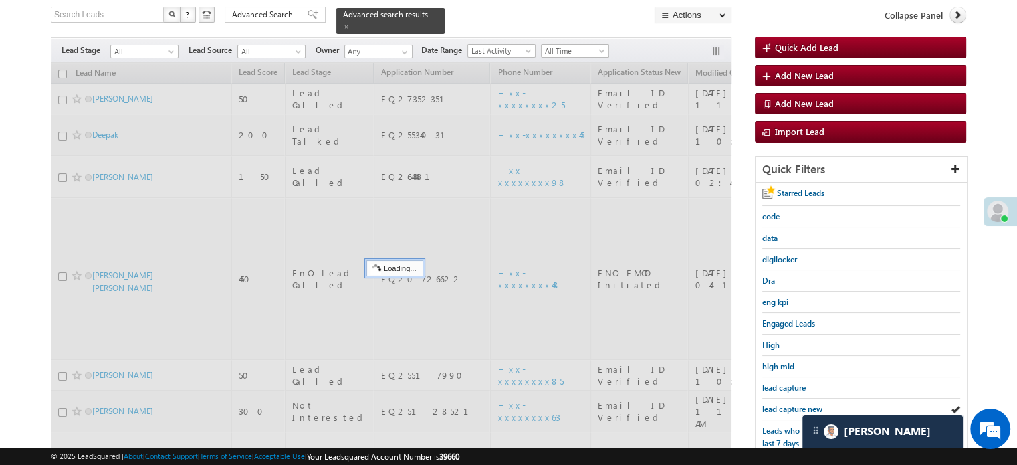
click at [786, 404] on span "lead capture new" at bounding box center [792, 409] width 60 height 10
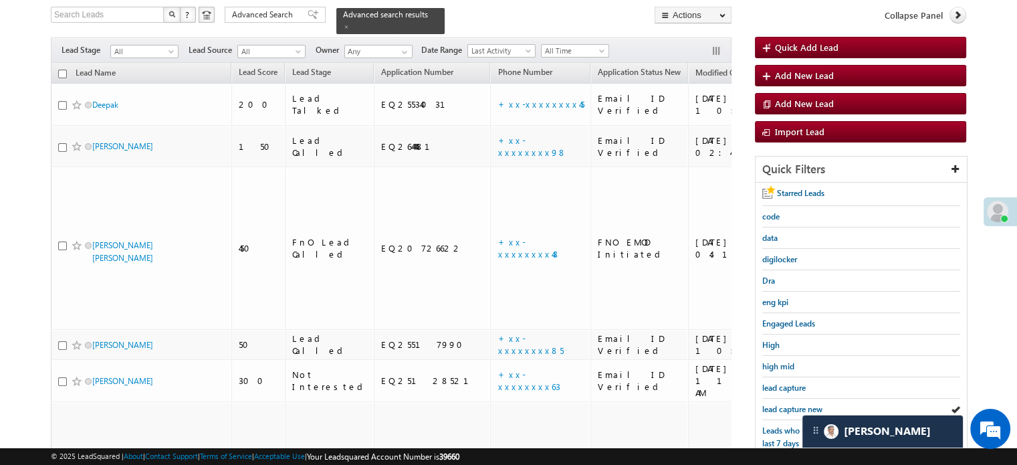
click at [786, 404] on span "lead capture new" at bounding box center [792, 409] width 60 height 10
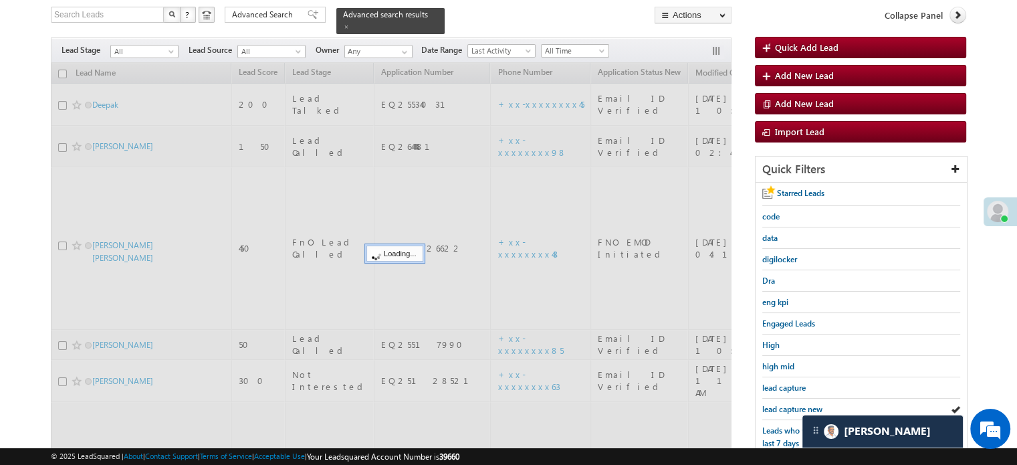
click at [786, 404] on span "lead capture new" at bounding box center [792, 409] width 60 height 10
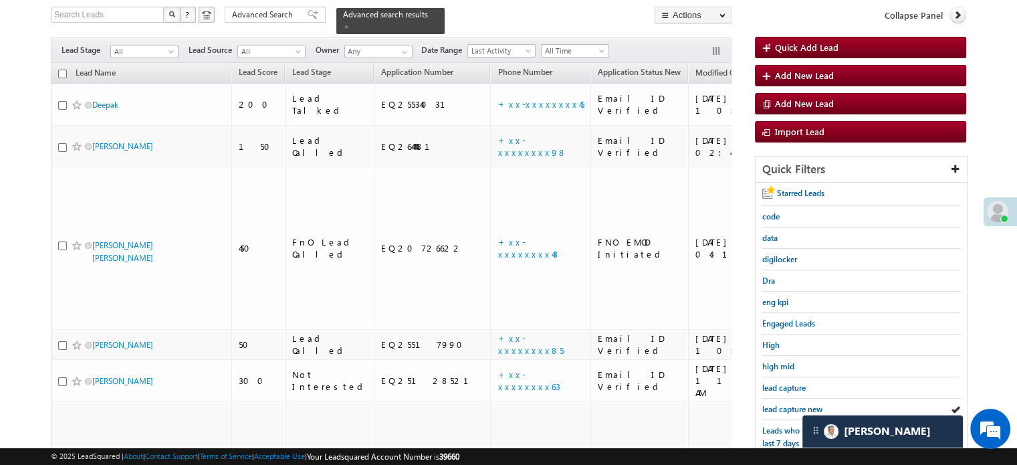
click at [773, 404] on span "lead capture new" at bounding box center [792, 409] width 60 height 10
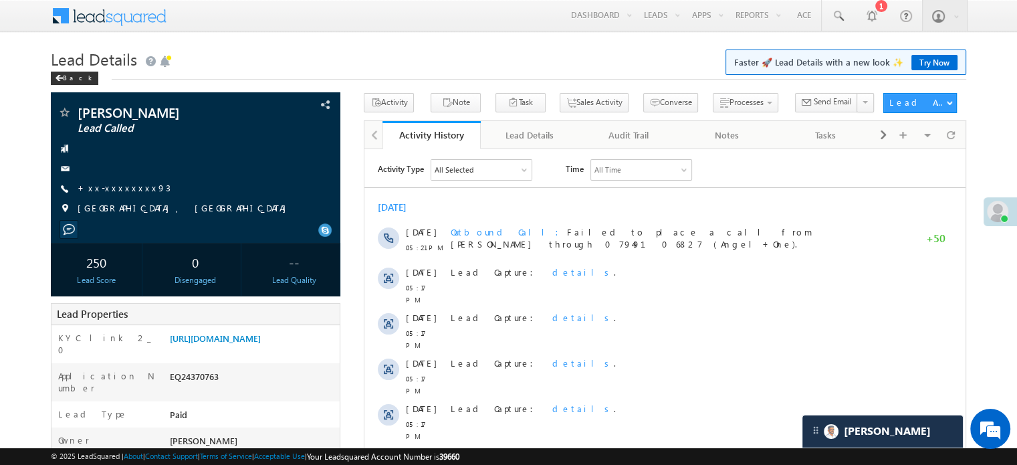
scroll to position [6799, 0]
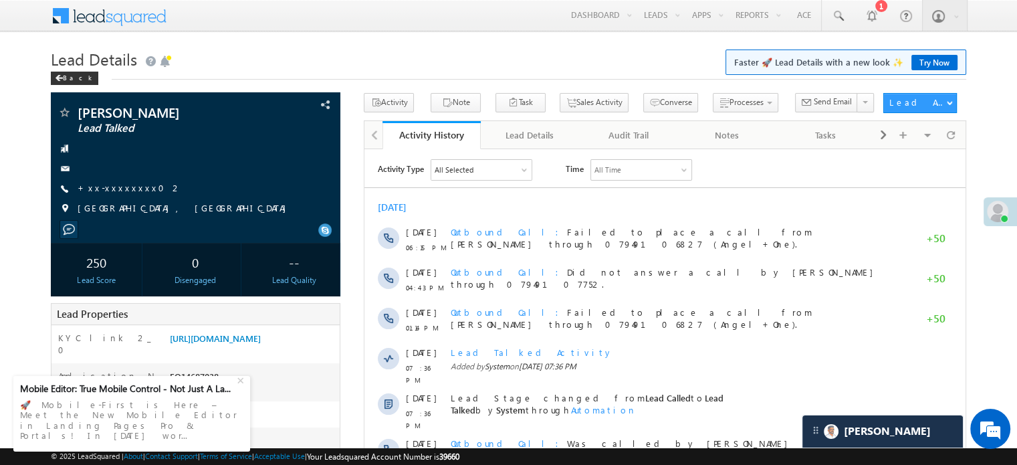
scroll to position [6799, 0]
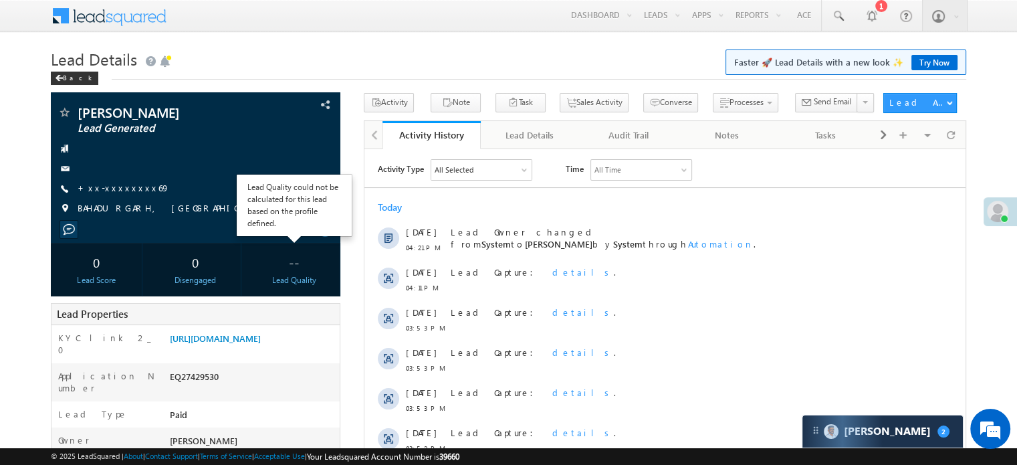
scroll to position [67, 0]
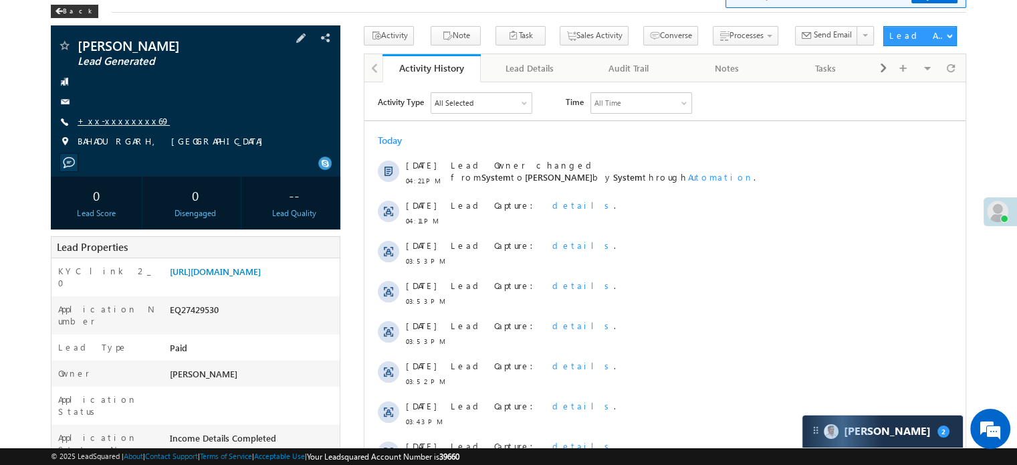
click at [124, 117] on link "+xx-xxxxxxxx69" at bounding box center [124, 120] width 92 height 11
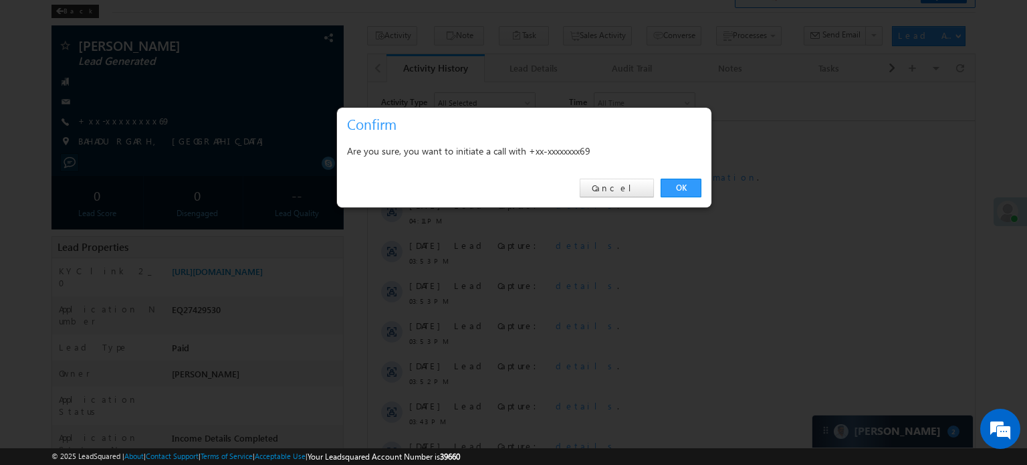
click at [646, 176] on div "OK Cancel" at bounding box center [524, 188] width 374 height 38
drag, startPoint x: 646, startPoint y: 176, endPoint x: 675, endPoint y: 187, distance: 31.5
click at [675, 187] on div "OK Cancel" at bounding box center [524, 188] width 374 height 38
click at [675, 187] on link "OK" at bounding box center [680, 187] width 41 height 19
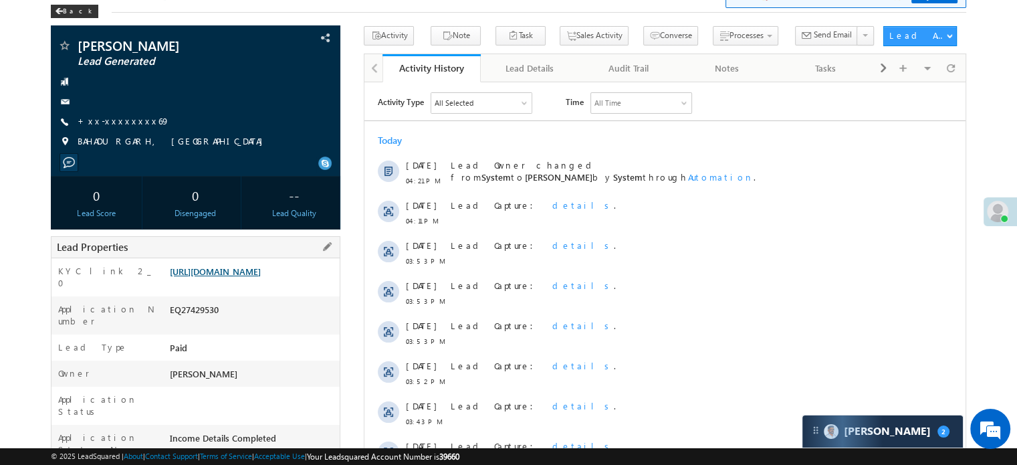
click at [261, 269] on link "https://angelbroking1-pk3em7sa.customui-test.leadsquared.com?leadId=1153008c-35…" at bounding box center [215, 270] width 91 height 11
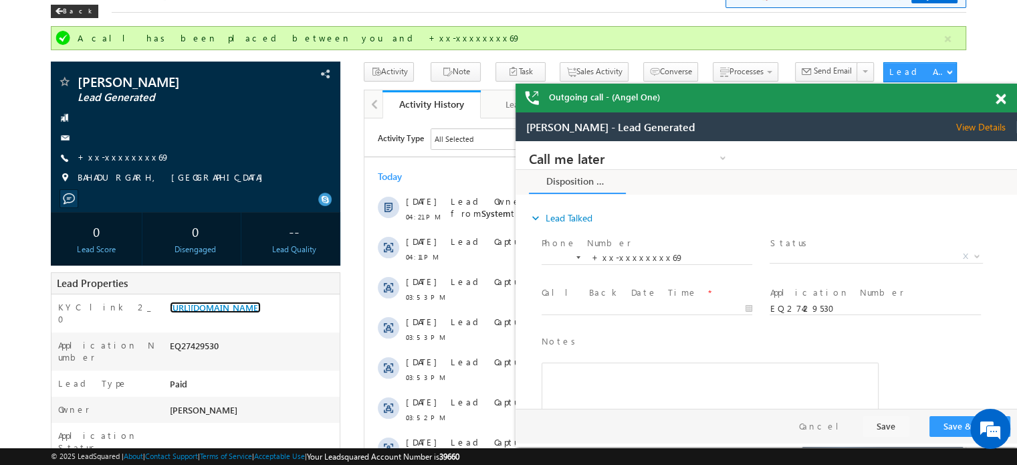
click at [1001, 101] on span at bounding box center [1000, 99] width 10 height 11
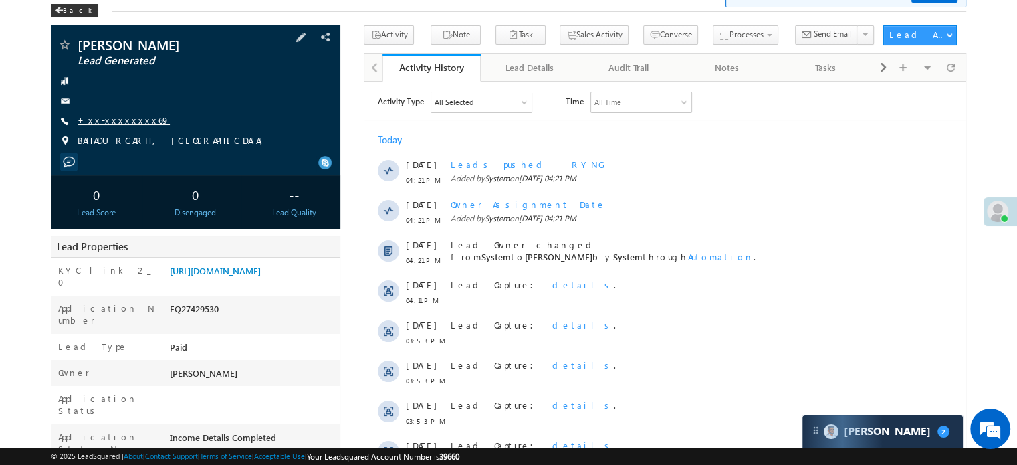
click at [114, 120] on link "+xx-xxxxxxxx69" at bounding box center [124, 119] width 92 height 11
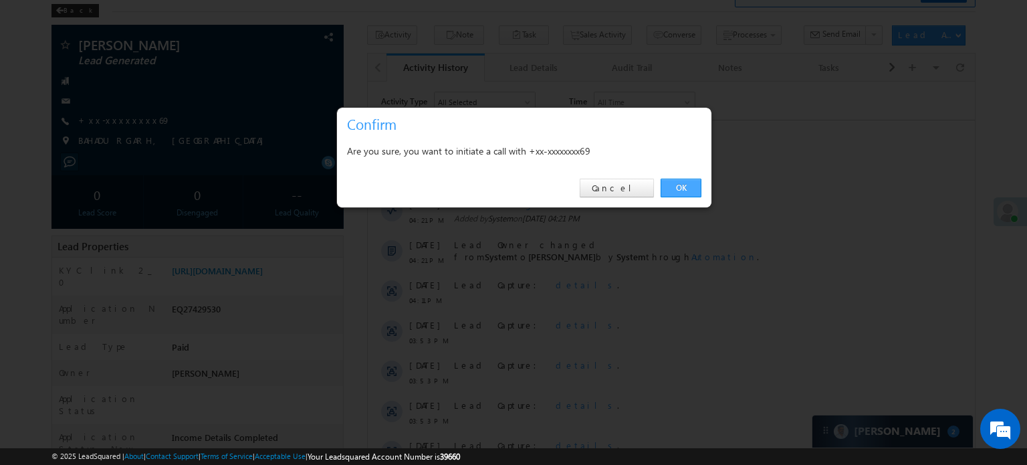
click at [674, 181] on link "OK" at bounding box center [680, 187] width 41 height 19
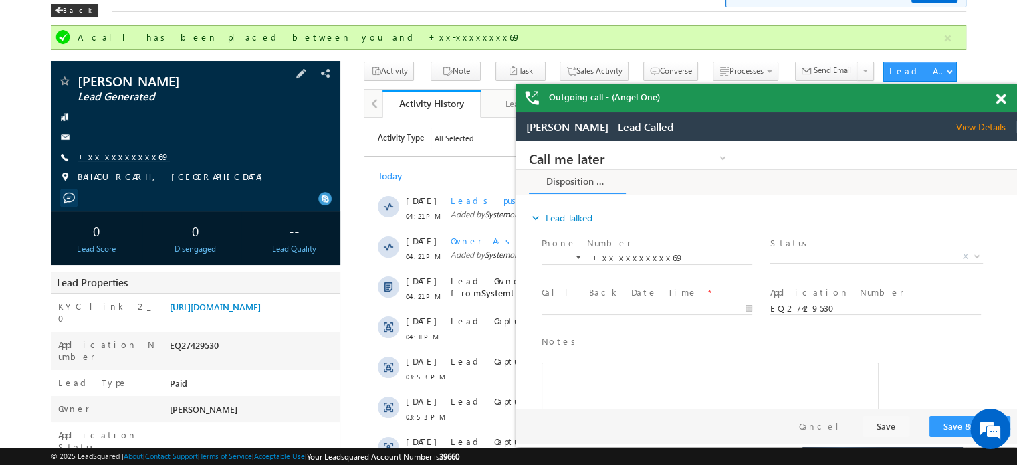
click at [114, 159] on link "+xx-xxxxxxxx69" at bounding box center [124, 155] width 92 height 11
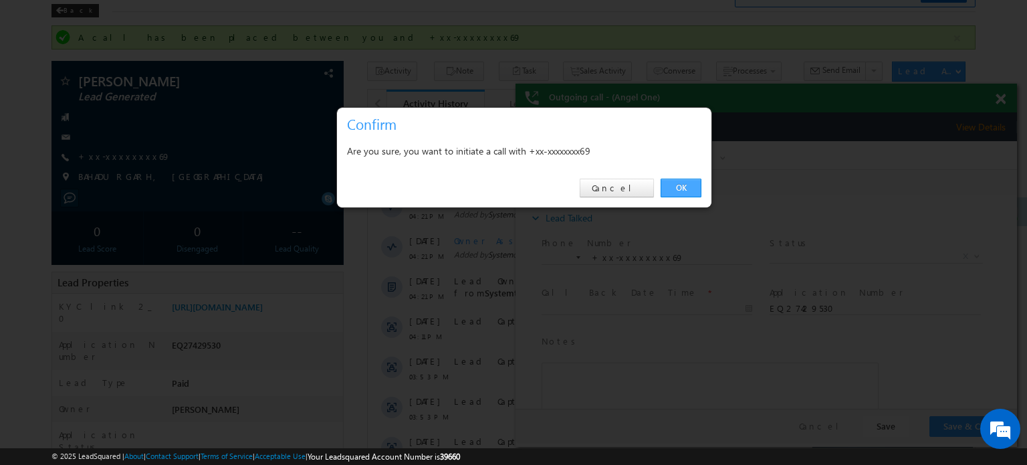
click at [681, 192] on link "OK" at bounding box center [680, 187] width 41 height 19
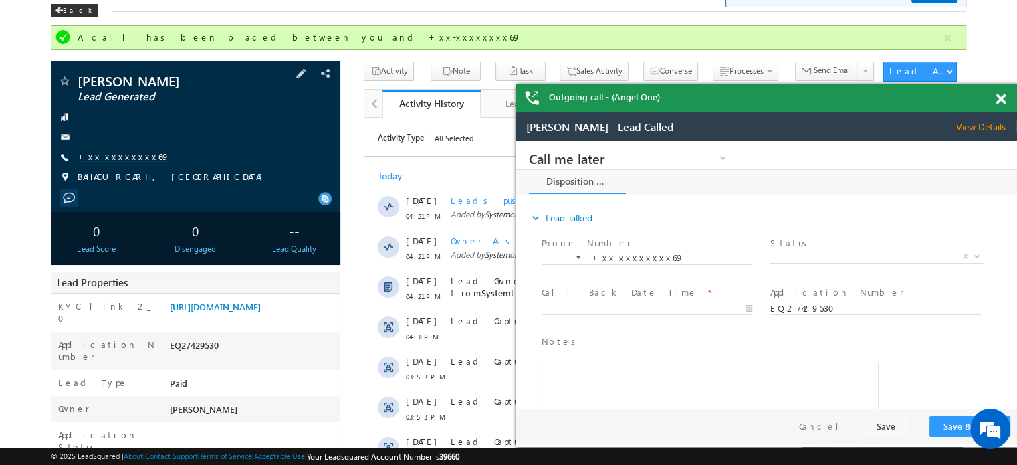
click at [94, 160] on link "+xx-xxxxxxxx69" at bounding box center [124, 155] width 92 height 11
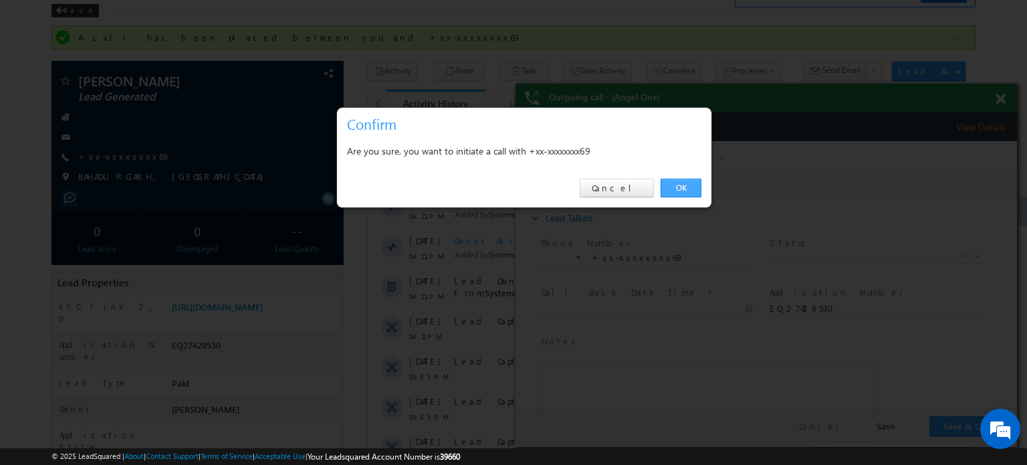
click at [671, 189] on link "OK" at bounding box center [680, 187] width 41 height 19
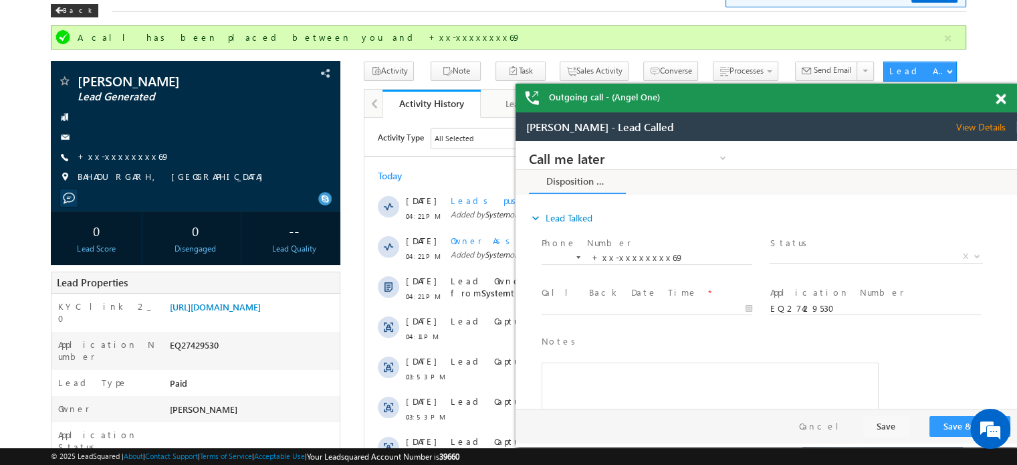
click at [999, 94] on span at bounding box center [1000, 99] width 10 height 11
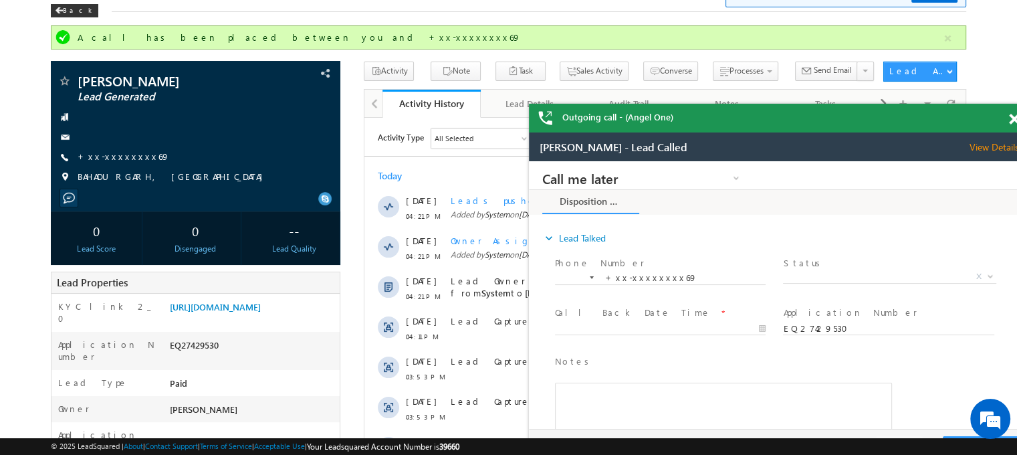
click at [1011, 116] on span at bounding box center [1014, 119] width 10 height 11
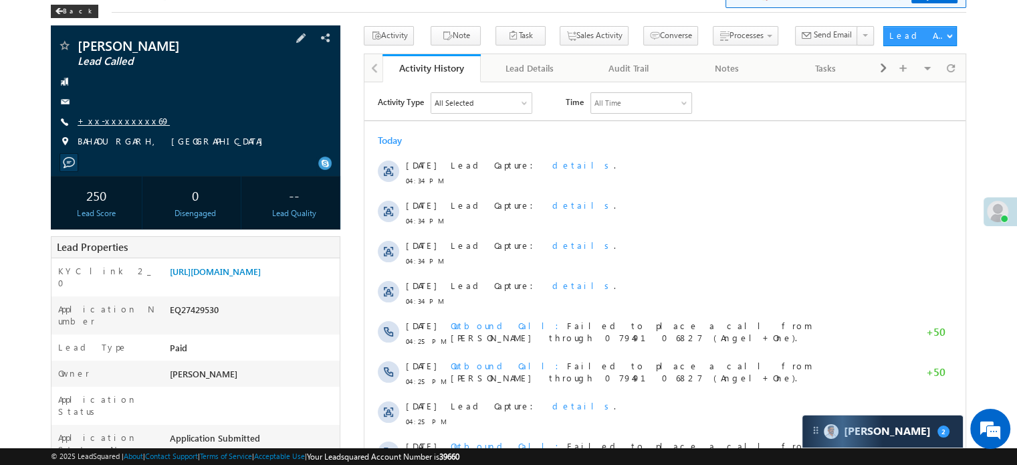
click at [118, 116] on link "+xx-xxxxxxxx69" at bounding box center [124, 120] width 92 height 11
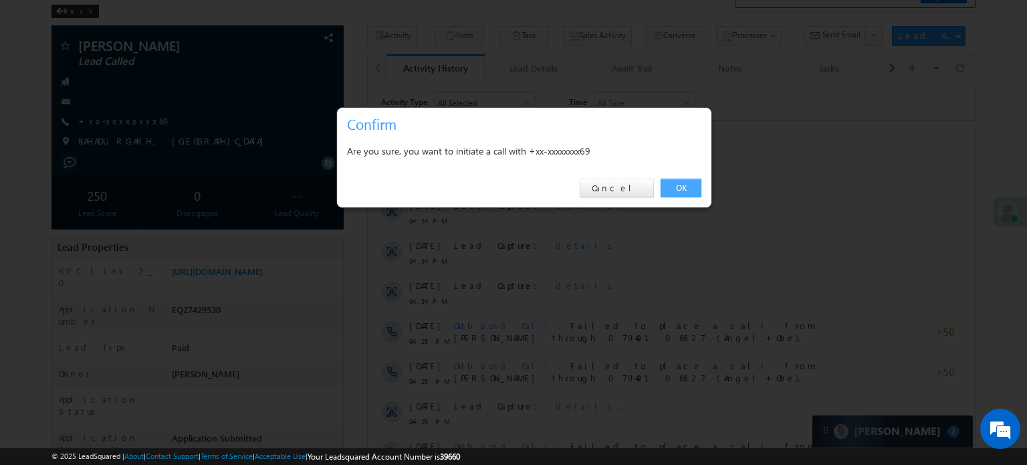
click at [676, 184] on link "OK" at bounding box center [680, 187] width 41 height 19
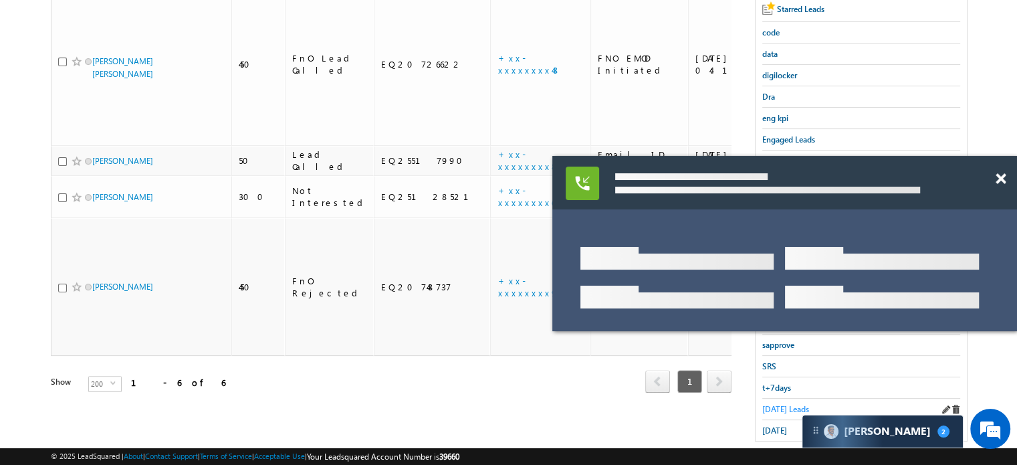
scroll to position [287, 0]
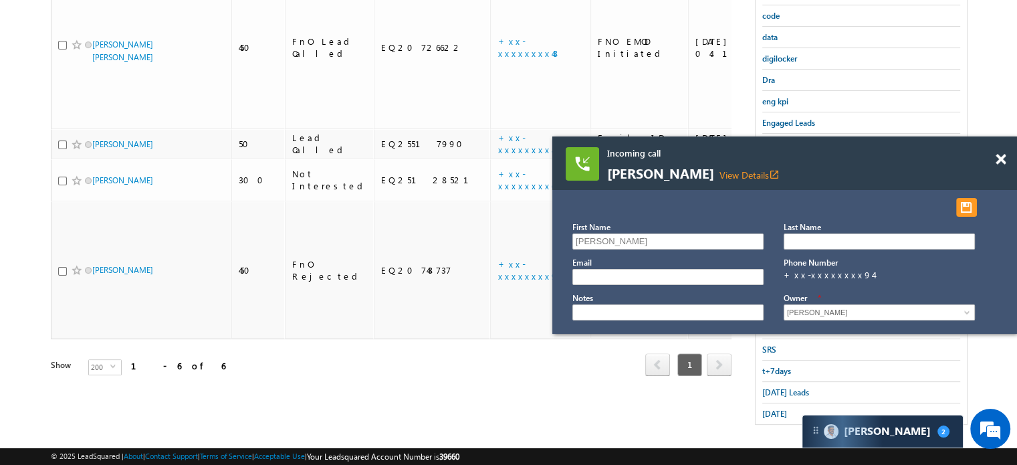
drag, startPoint x: 842, startPoint y: 174, endPoint x: 845, endPoint y: 130, distance: 43.5
click at [845, 166] on span "[PERSON_NAME] View Details open_in_new" at bounding box center [767, 173] width 321 height 15
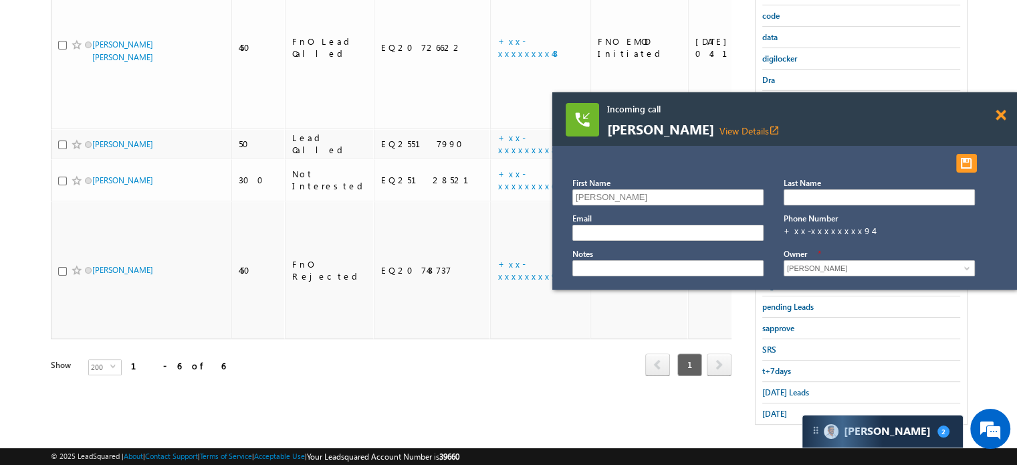
click at [1001, 112] on span at bounding box center [1000, 115] width 10 height 11
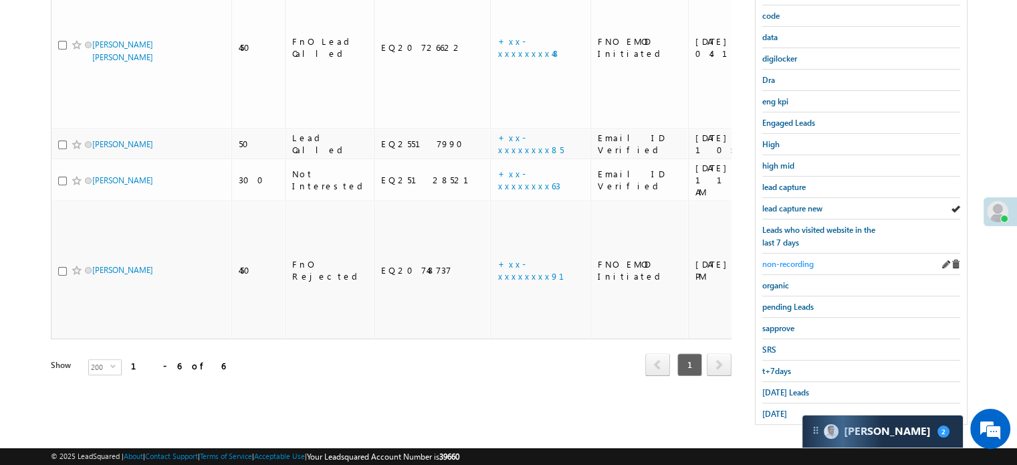
click at [802, 259] on span "non-recording" at bounding box center [787, 264] width 51 height 10
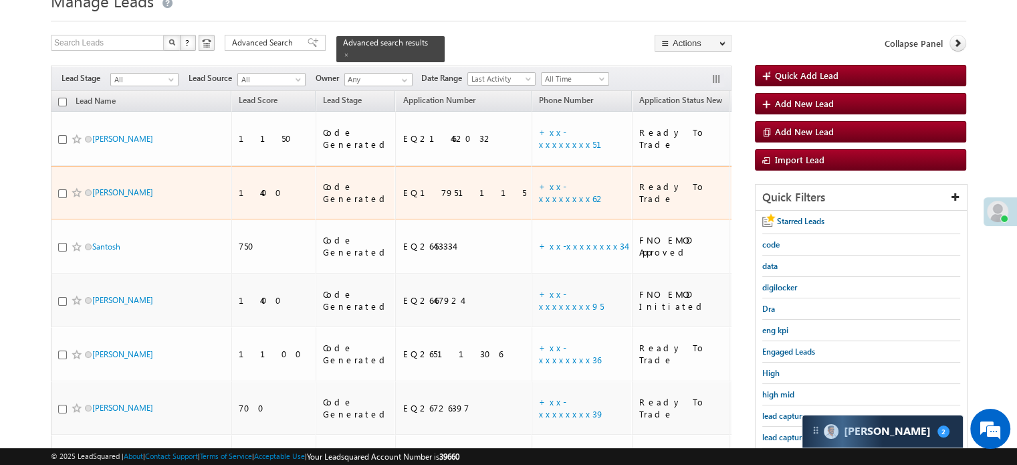
scroll to position [134, 0]
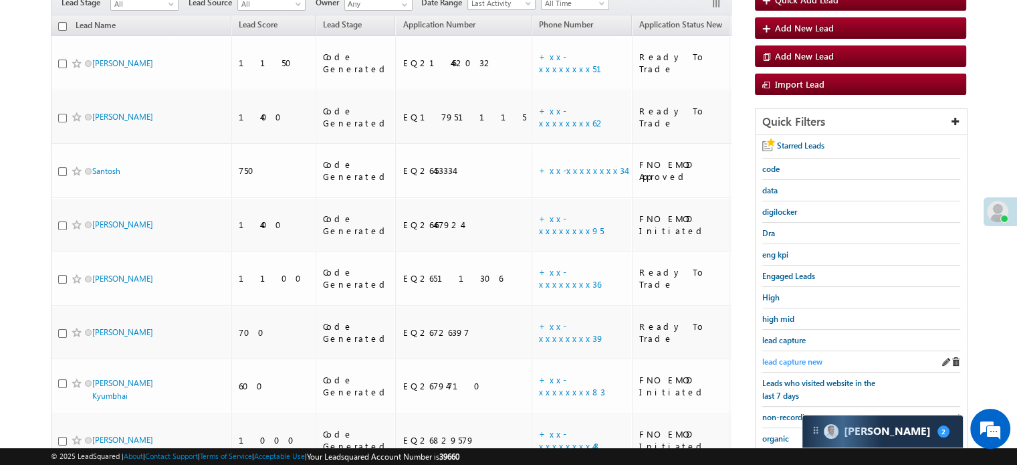
click at [773, 356] on span "lead capture new" at bounding box center [792, 361] width 60 height 10
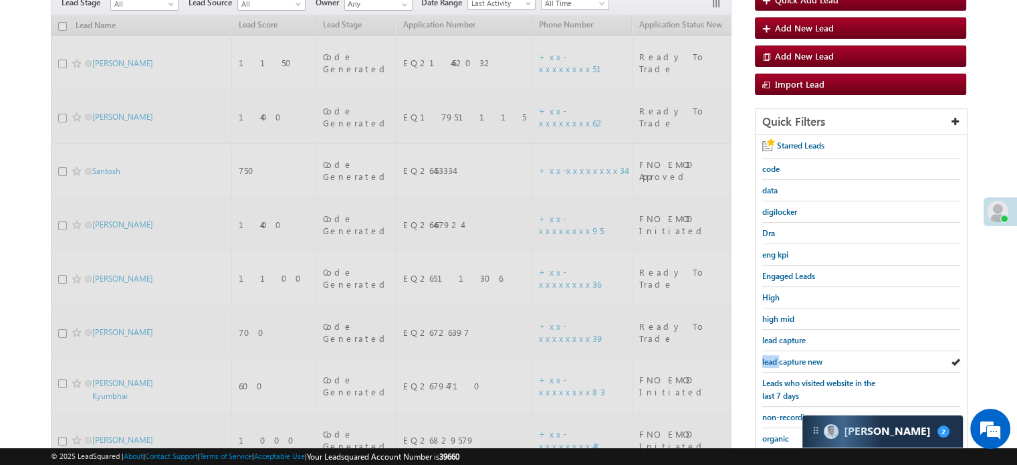
click at [773, 356] on span "lead capture new" at bounding box center [792, 361] width 60 height 10
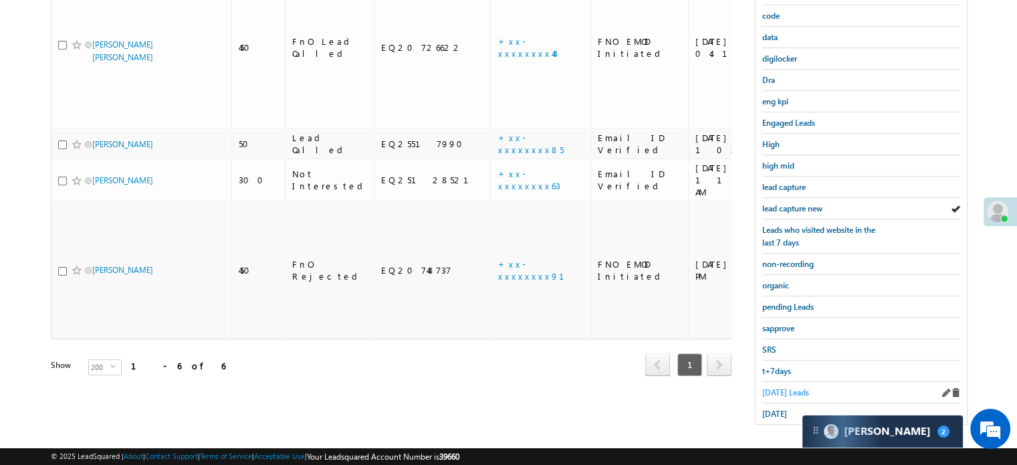
click at [787, 387] on span "Today's Leads" at bounding box center [785, 392] width 47 height 10
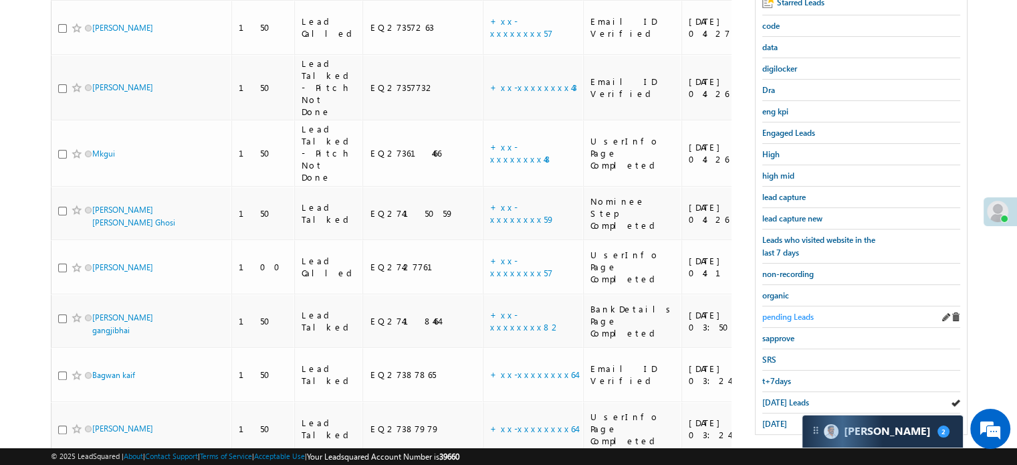
scroll to position [210, 0]
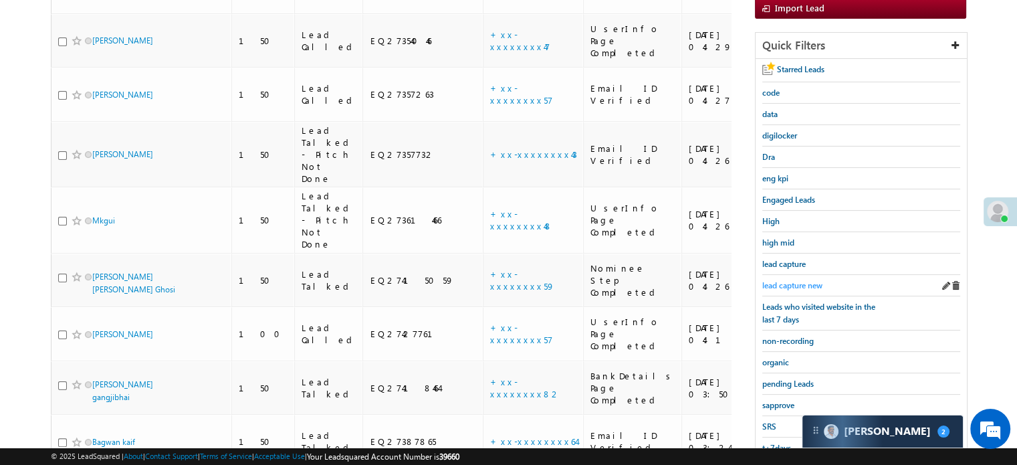
click at [802, 281] on span "lead capture new" at bounding box center [792, 285] width 60 height 10
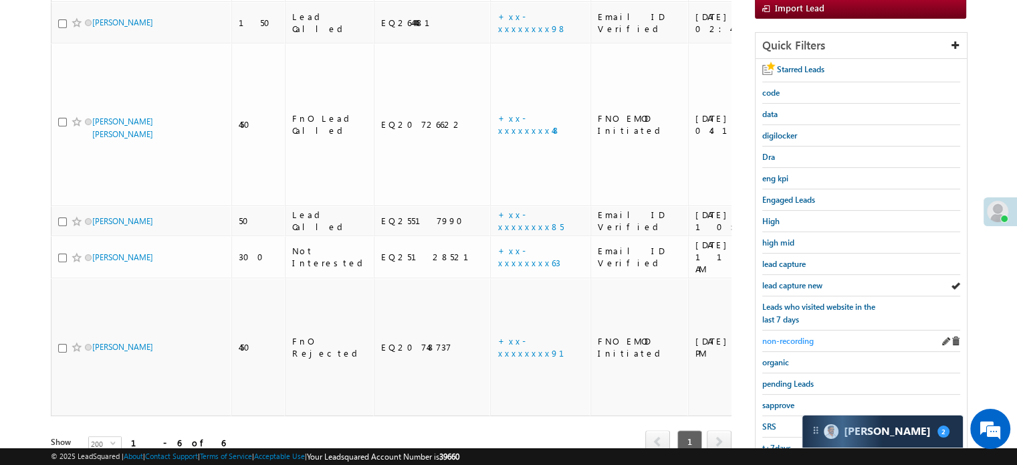
click at [789, 336] on span "non-recording" at bounding box center [787, 341] width 51 height 10
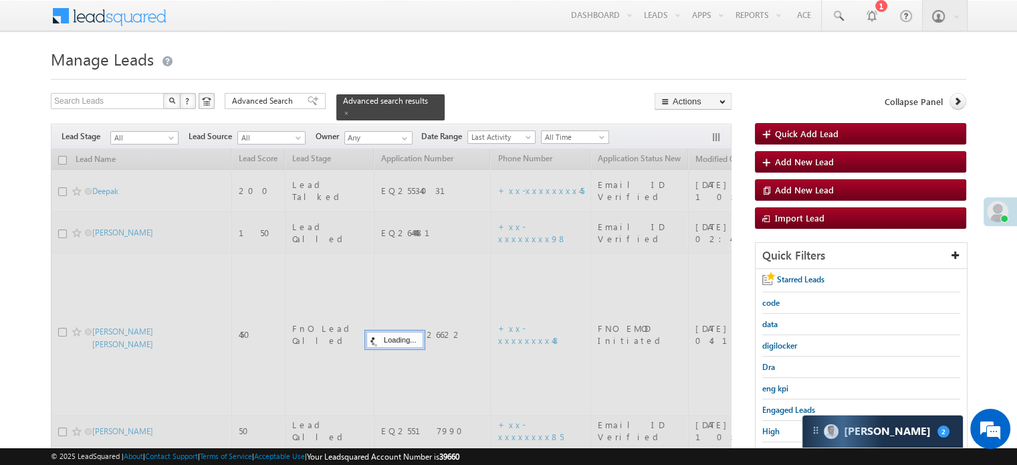
scroll to position [267, 0]
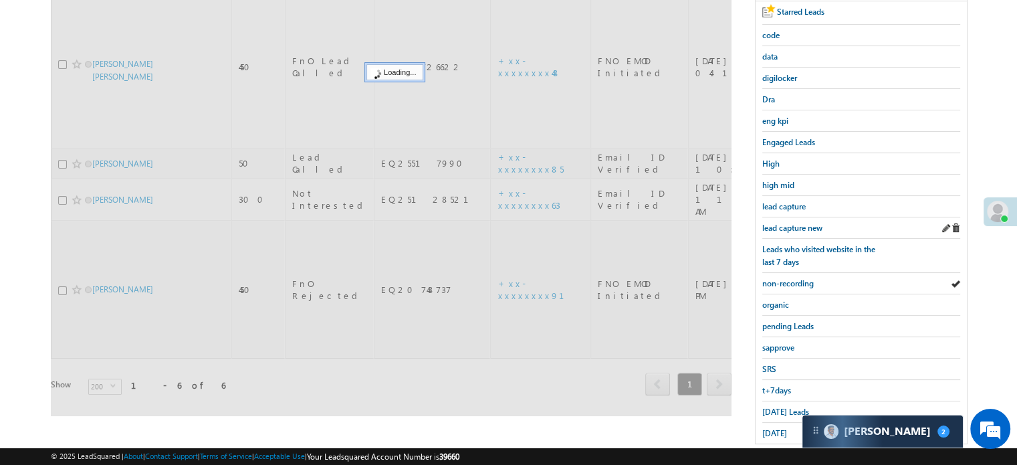
click at [797, 231] on div "lead capture new" at bounding box center [861, 227] width 198 height 21
click at [798, 227] on span "lead capture new" at bounding box center [792, 228] width 60 height 10
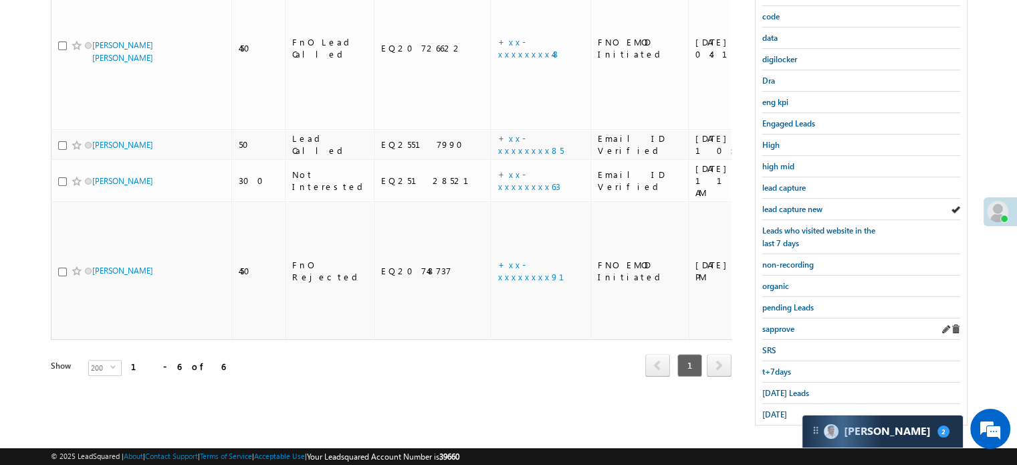
scroll to position [287, 0]
click at [791, 260] on span "non-recording" at bounding box center [787, 264] width 51 height 10
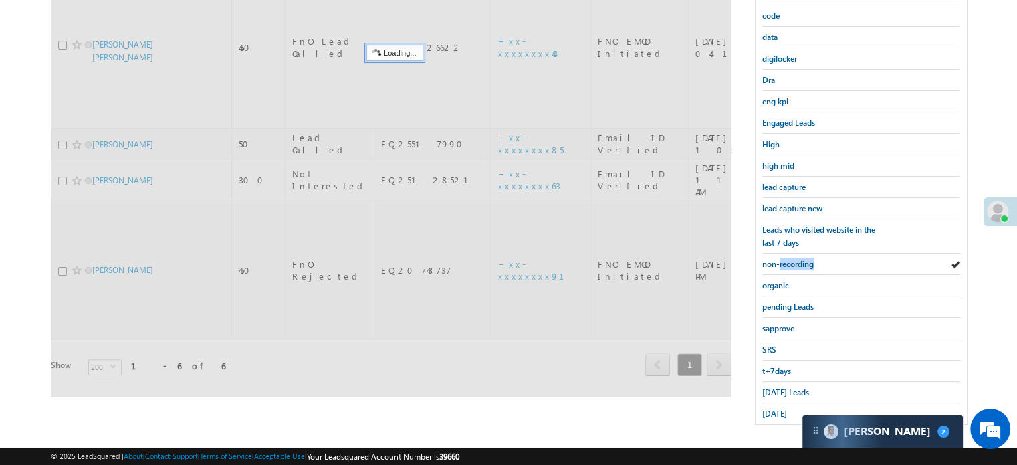
click at [791, 260] on span "non-recording" at bounding box center [787, 264] width 51 height 10
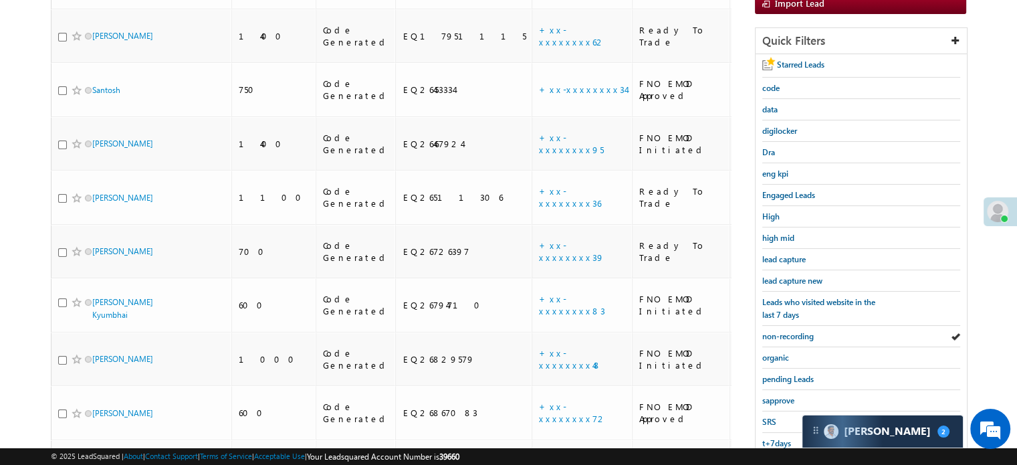
scroll to position [19, 0]
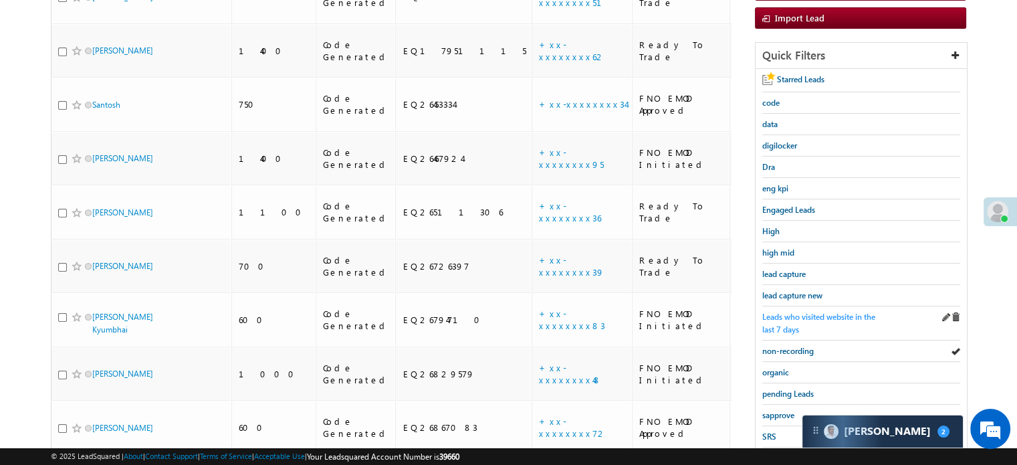
scroll to position [201, 0]
click at [794, 292] on span "lead capture new" at bounding box center [792, 294] width 60 height 10
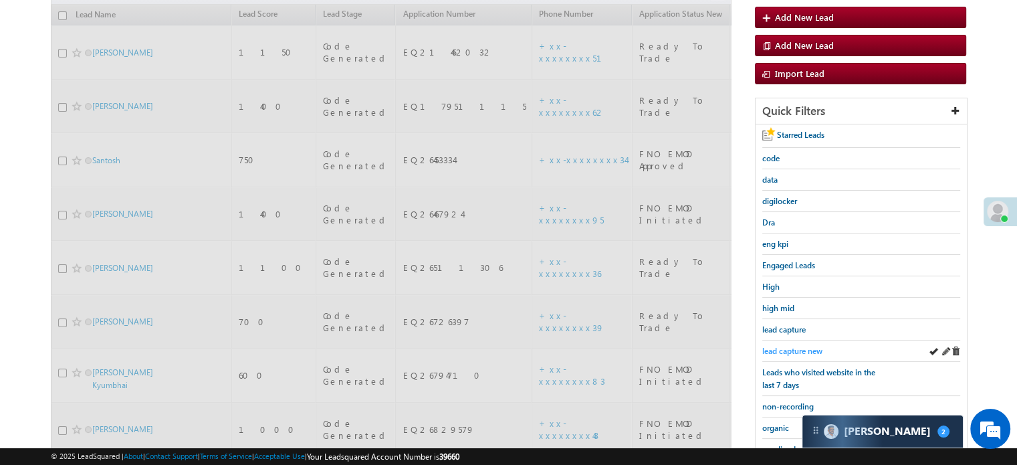
scroll to position [67, 0]
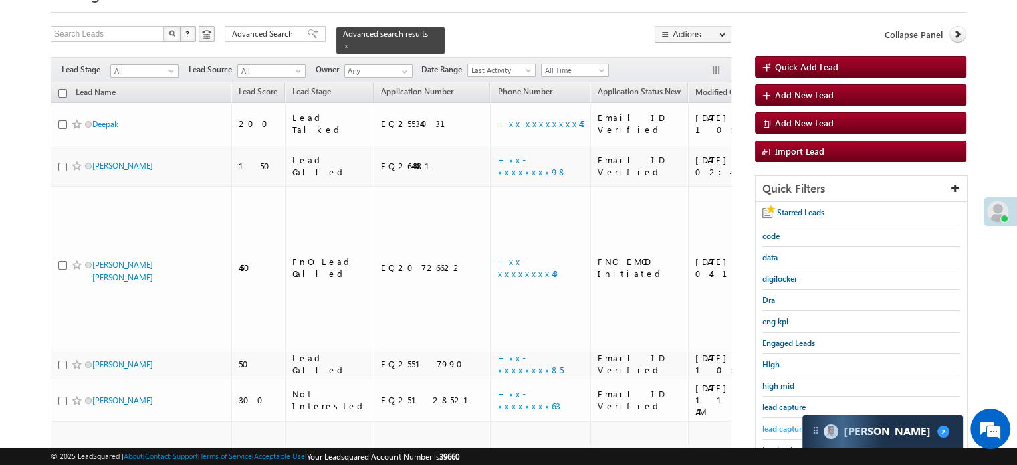
click at [790, 423] on span "lead capture new" at bounding box center [792, 428] width 60 height 10
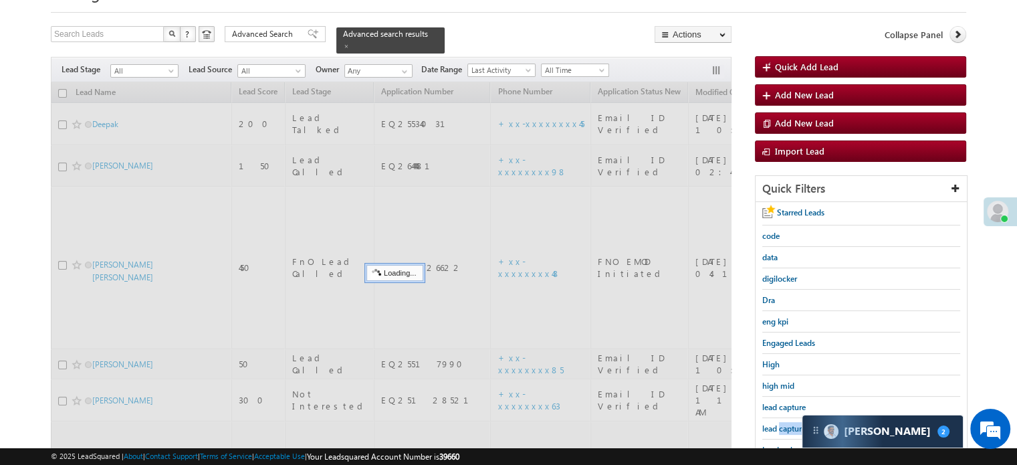
click at [790, 423] on span "lead capture new" at bounding box center [792, 428] width 60 height 10
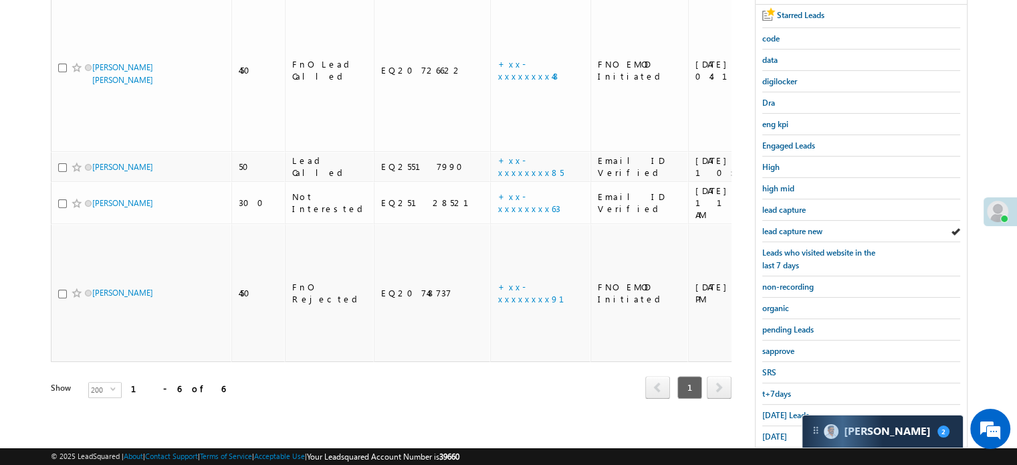
scroll to position [267, 0]
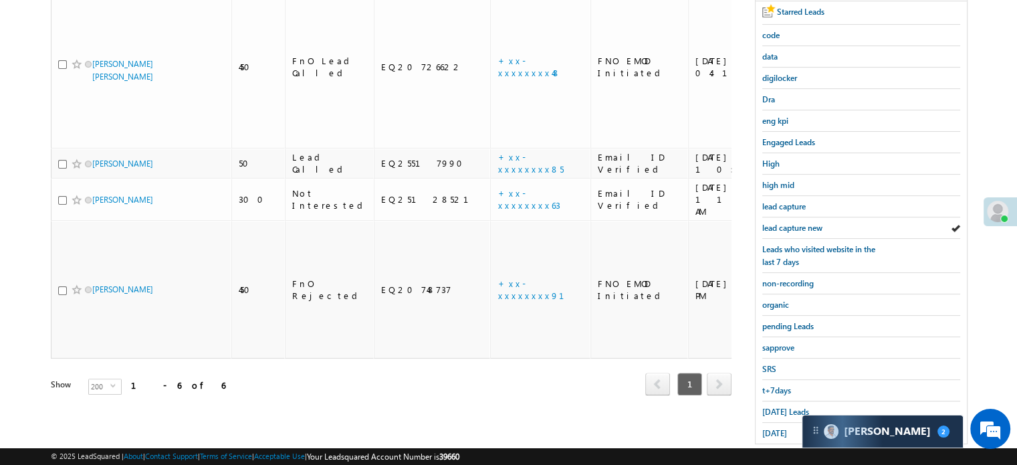
click at [783, 422] on div "yesterday" at bounding box center [861, 432] width 198 height 21
click at [783, 428] on span "yesterday" at bounding box center [774, 433] width 25 height 10
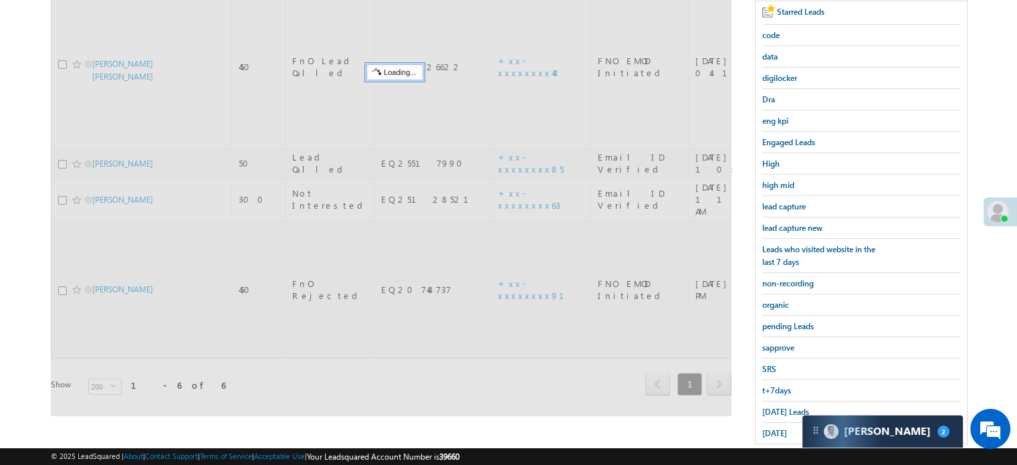
click at [783, 428] on span "yesterday" at bounding box center [774, 433] width 25 height 10
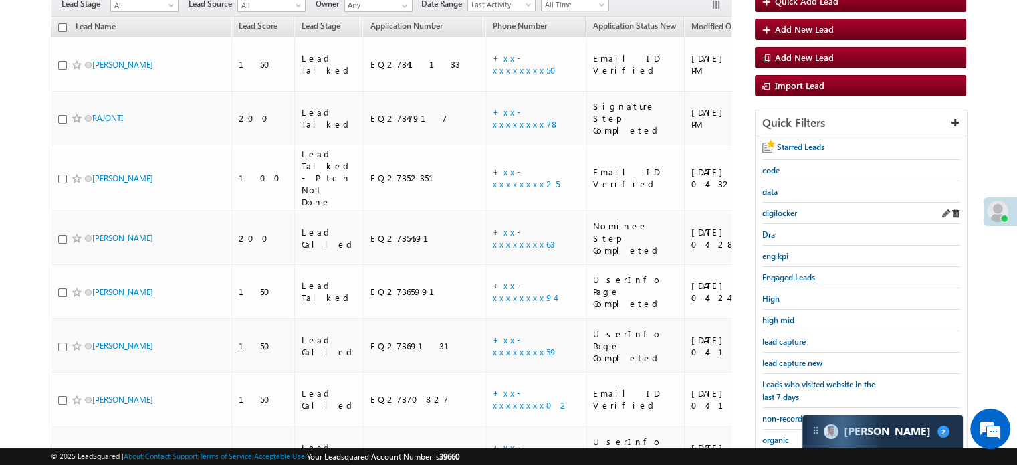
scroll to position [134, 0]
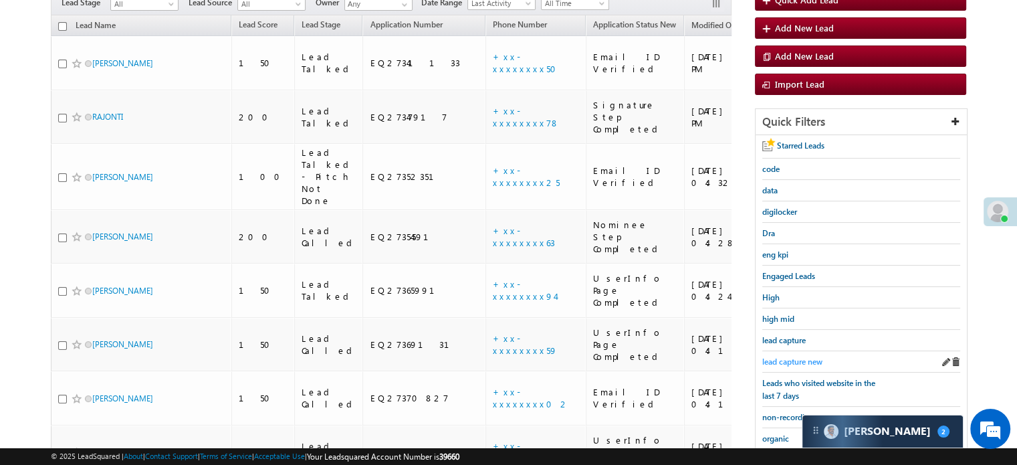
click at [778, 359] on span "lead capture new" at bounding box center [792, 361] width 60 height 10
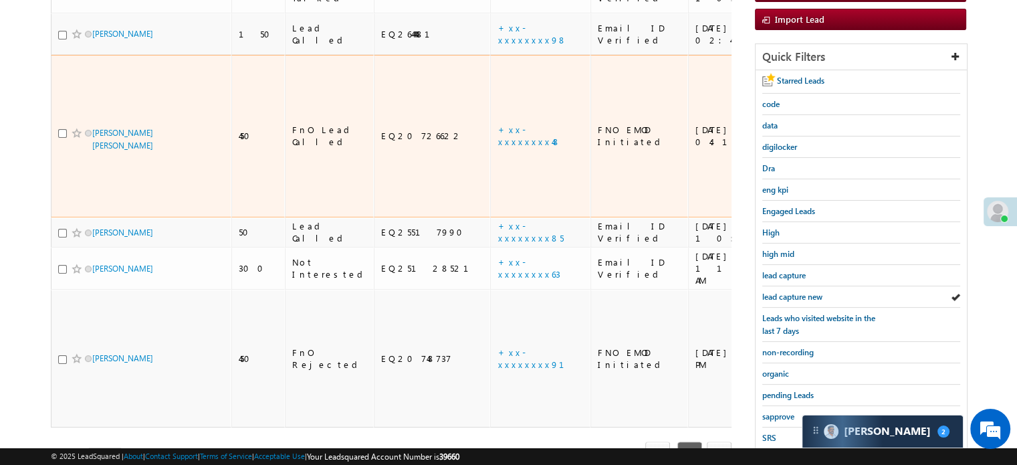
scroll to position [201, 0]
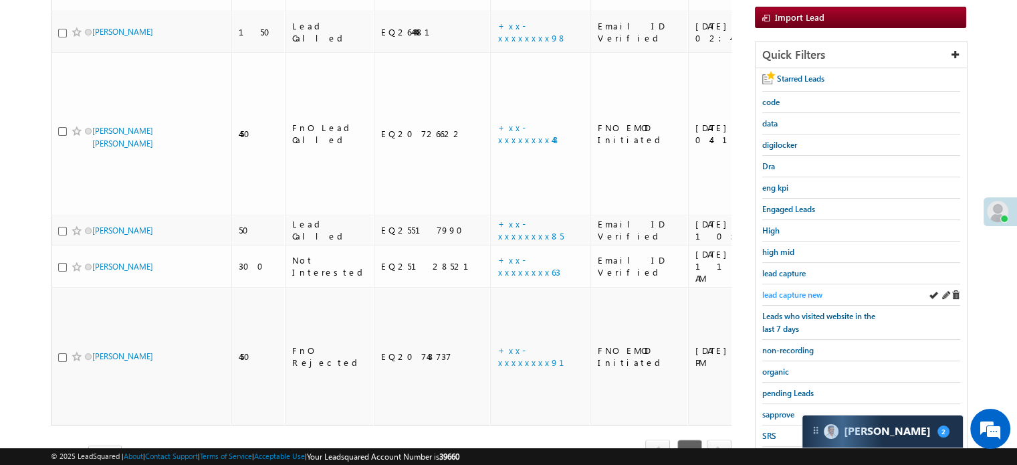
click at [781, 288] on link "lead capture new" at bounding box center [792, 294] width 60 height 13
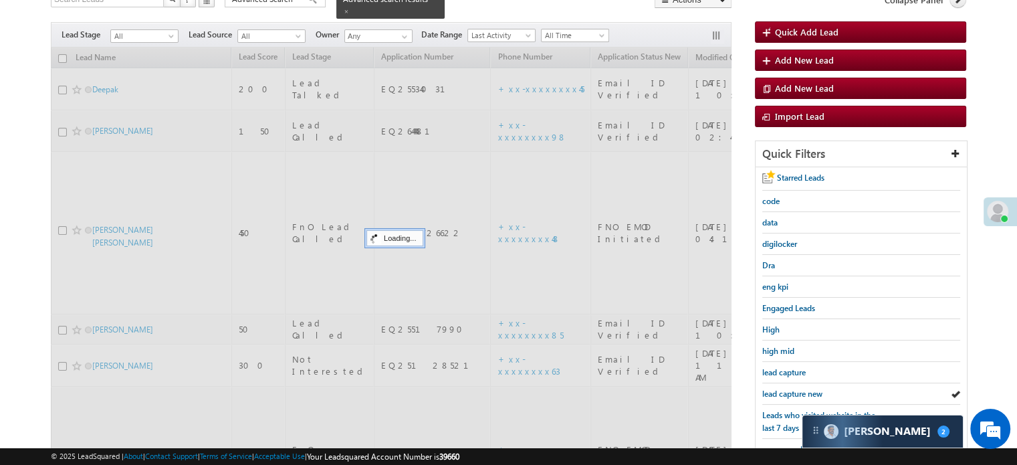
scroll to position [0, 0]
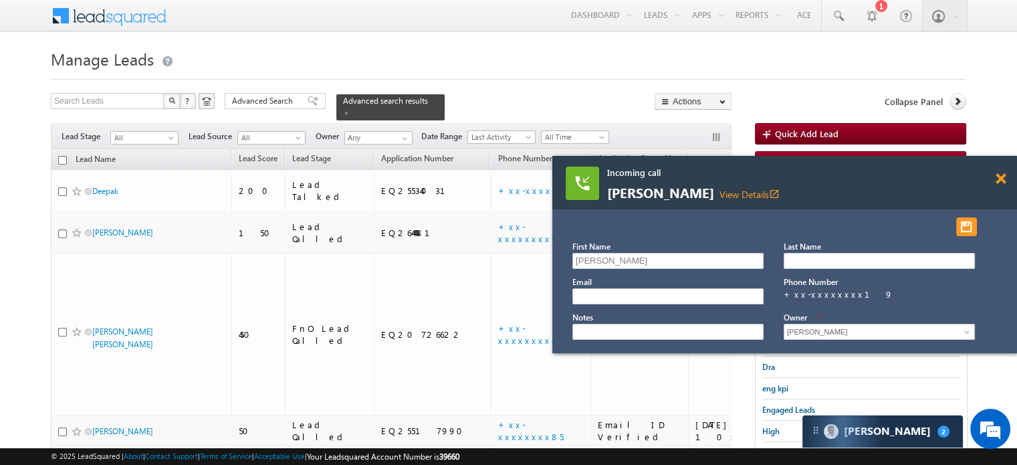
click at [997, 178] on span at bounding box center [1000, 178] width 10 height 11
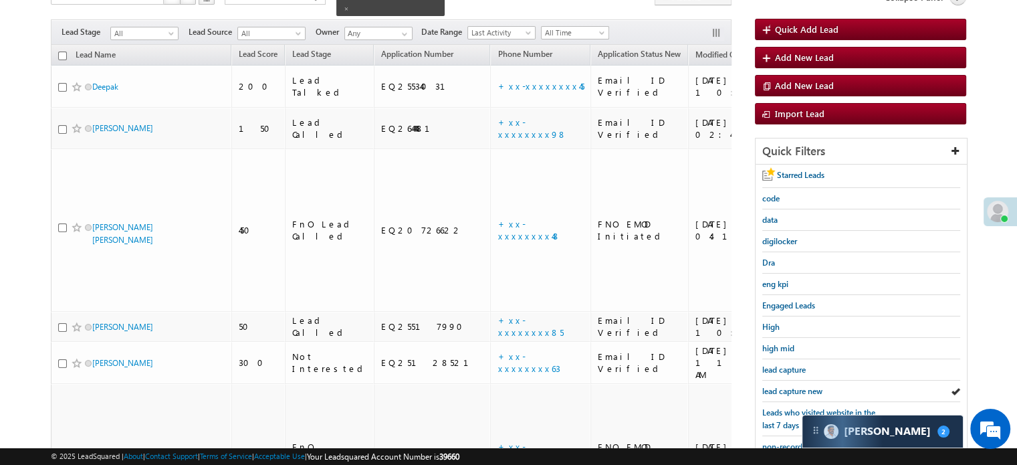
scroll to position [267, 0]
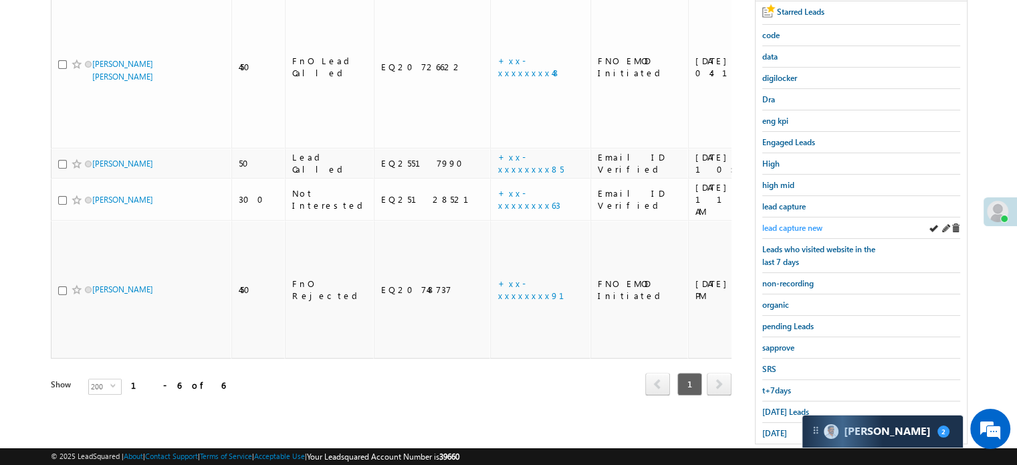
click at [781, 223] on span "lead capture new" at bounding box center [792, 228] width 60 height 10
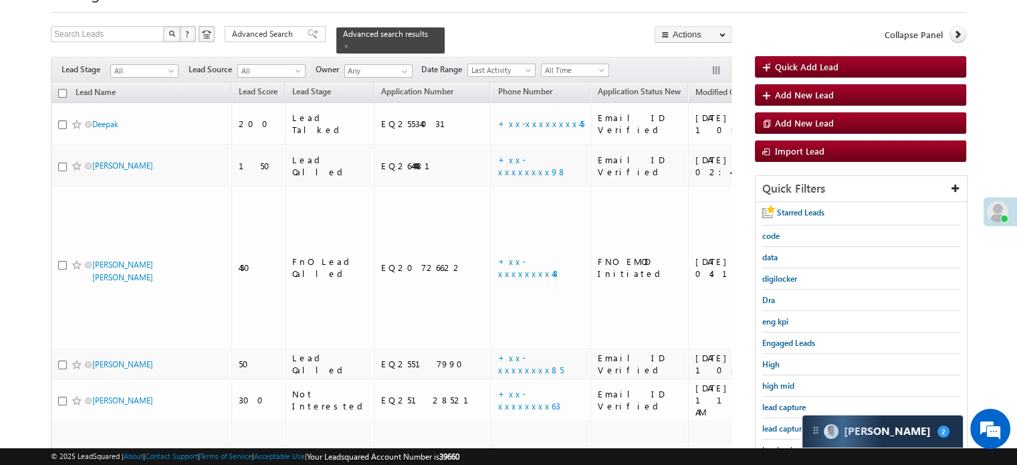
scroll to position [287, 0]
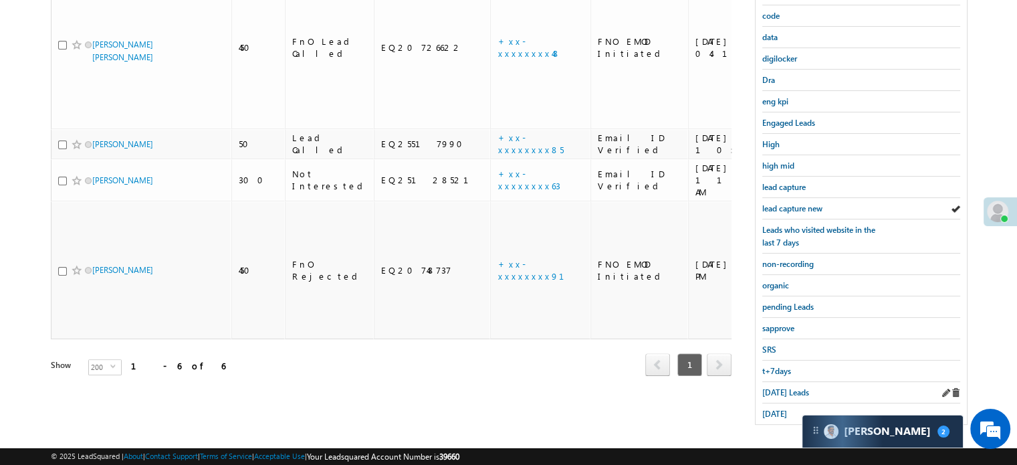
click at [780, 394] on div "Today's Leads" at bounding box center [861, 392] width 198 height 21
click at [774, 387] on span "Today's Leads" at bounding box center [785, 392] width 47 height 10
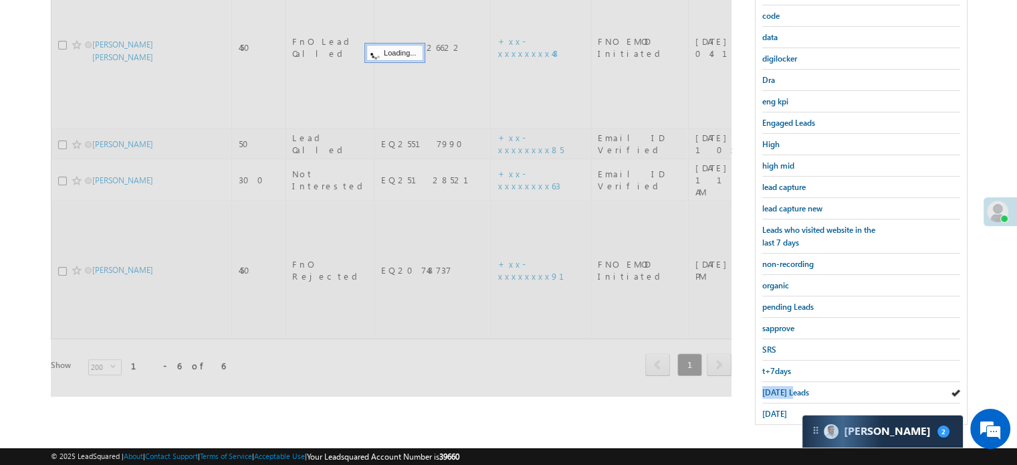
click at [774, 387] on span "Today's Leads" at bounding box center [785, 392] width 47 height 10
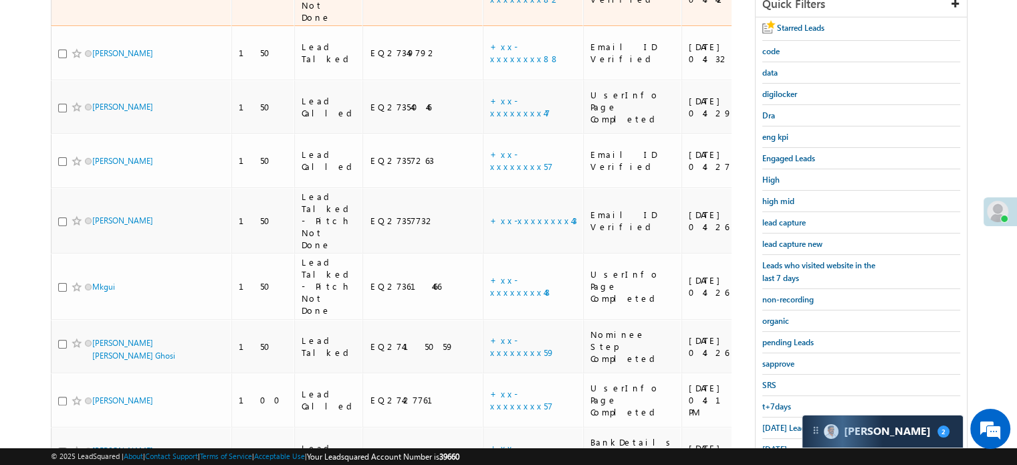
scroll to position [86, 0]
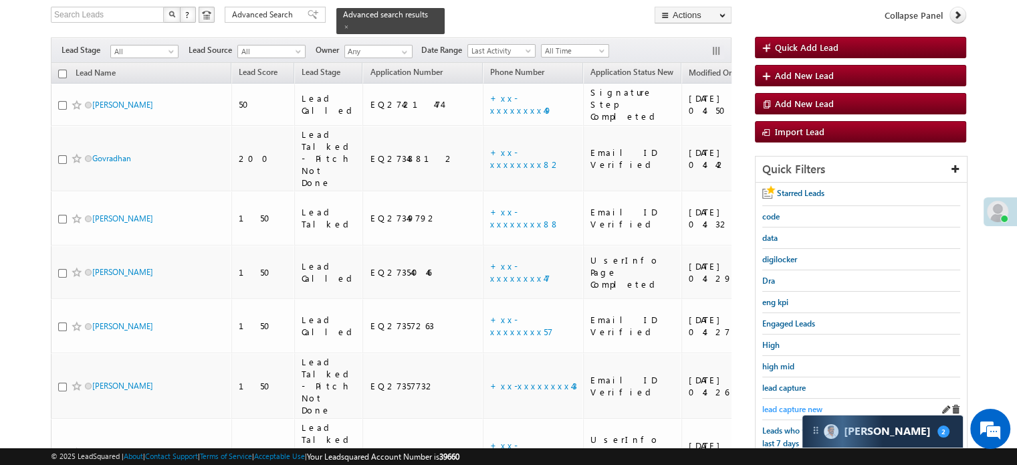
click at [782, 404] on span "lead capture new" at bounding box center [792, 409] width 60 height 10
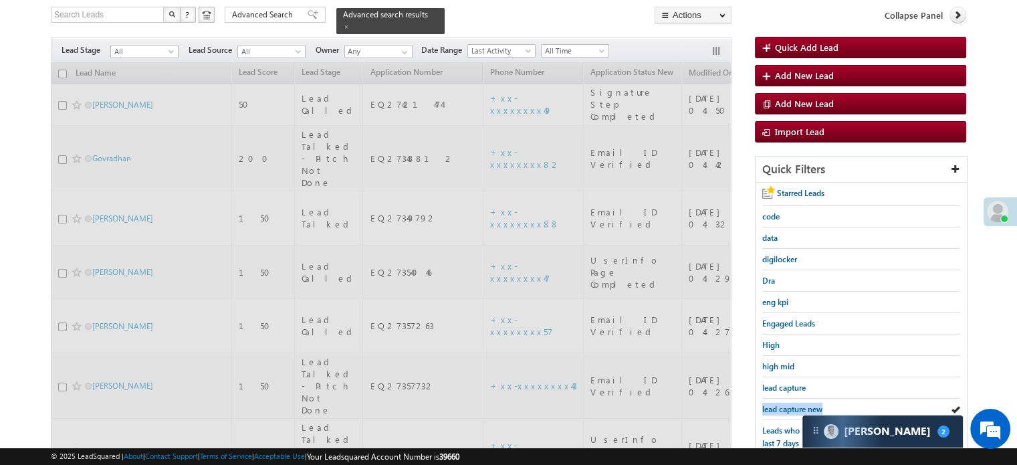
click at [782, 404] on span "lead capture new" at bounding box center [792, 409] width 60 height 10
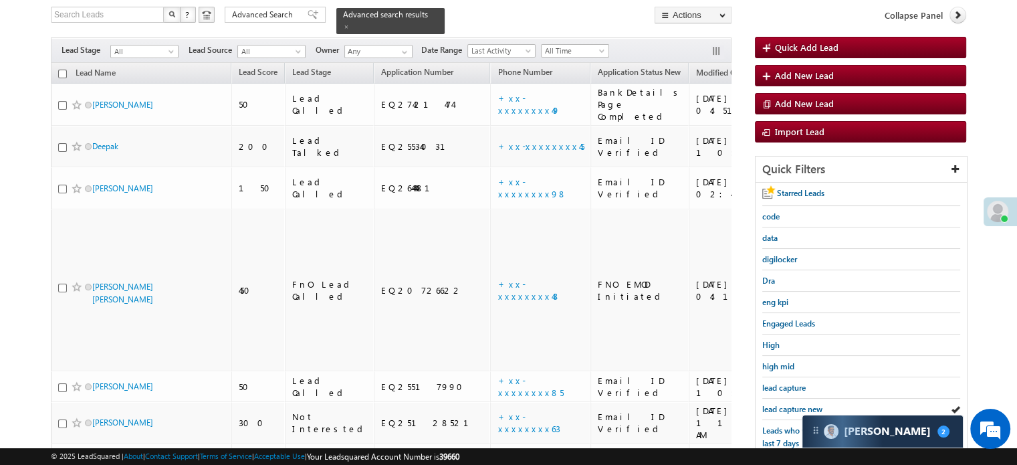
click at [782, 404] on span "lead capture new" at bounding box center [792, 409] width 60 height 10
click at [787, 404] on span "lead capture new" at bounding box center [792, 409] width 60 height 10
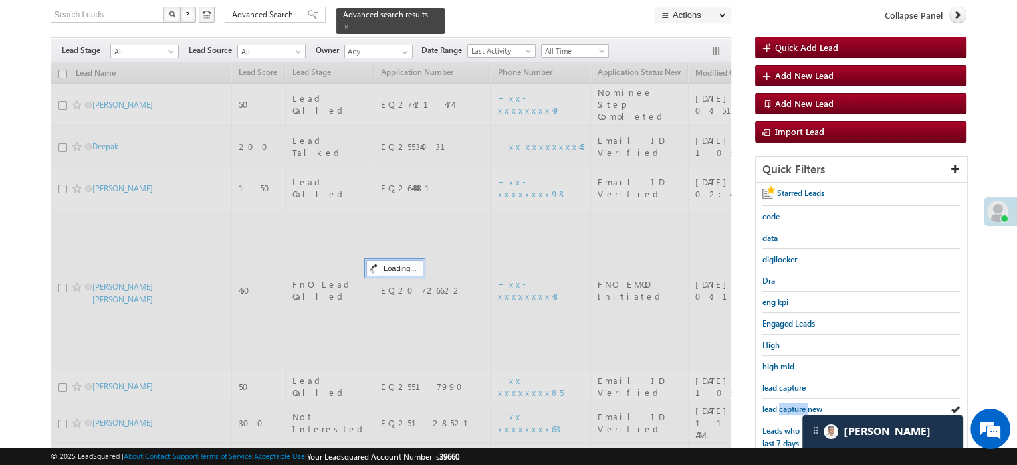
click at [787, 404] on span "lead capture new" at bounding box center [792, 409] width 60 height 10
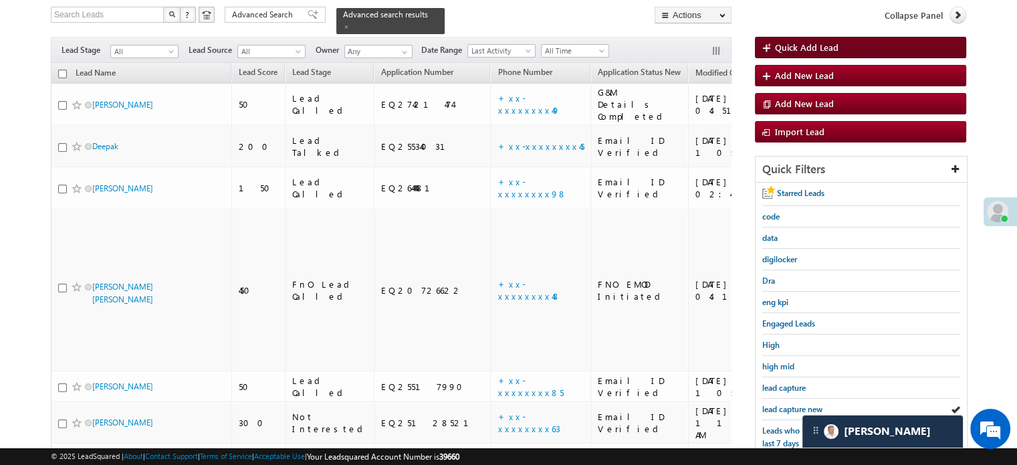
scroll to position [6588, 0]
click at [793, 404] on span "lead capture new" at bounding box center [792, 409] width 60 height 10
click at [797, 404] on span "lead capture new" at bounding box center [792, 409] width 60 height 10
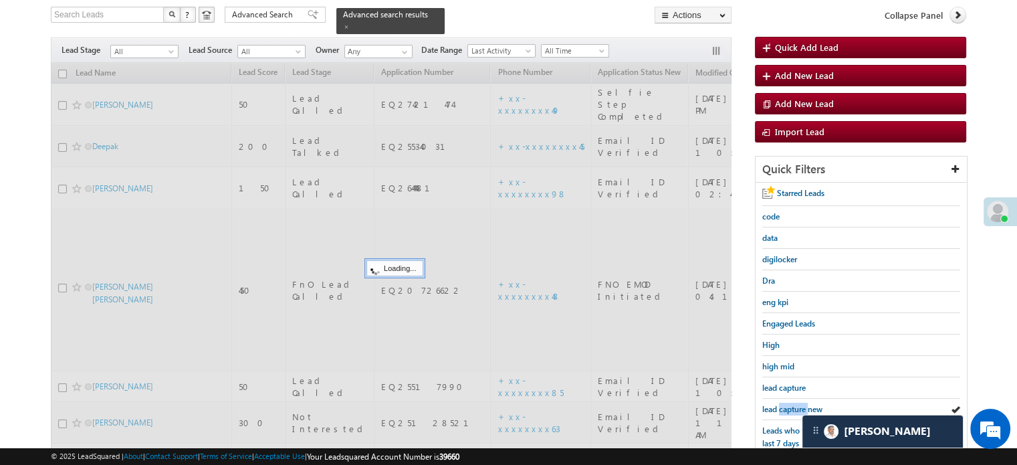
click at [797, 404] on span "lead capture new" at bounding box center [792, 409] width 60 height 10
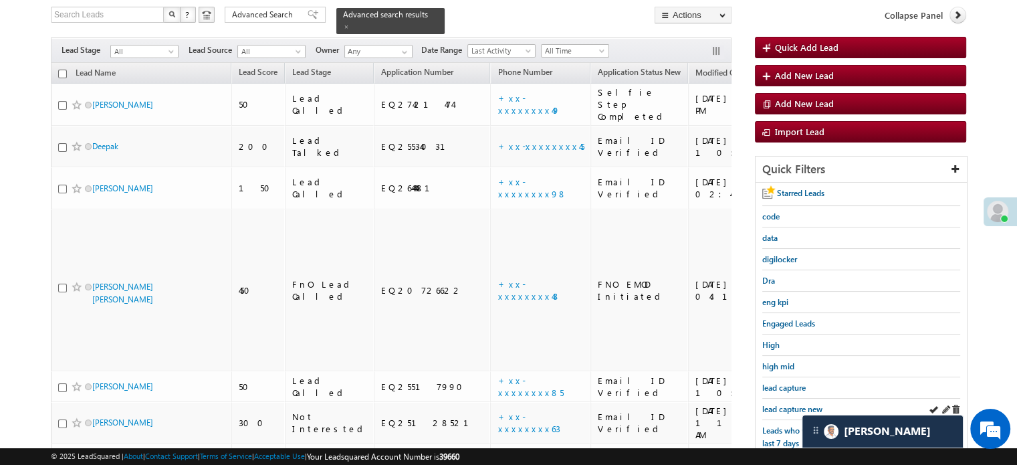
click at [794, 398] on div "lead capture new" at bounding box center [861, 408] width 198 height 21
click at [786, 408] on span "lead capture new" at bounding box center [792, 409] width 60 height 10
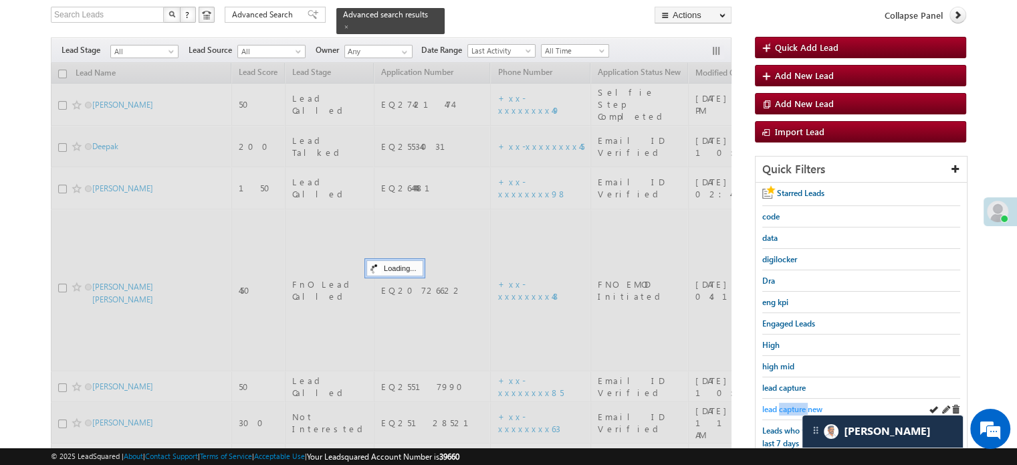
click at [786, 408] on span "lead capture new" at bounding box center [792, 409] width 60 height 10
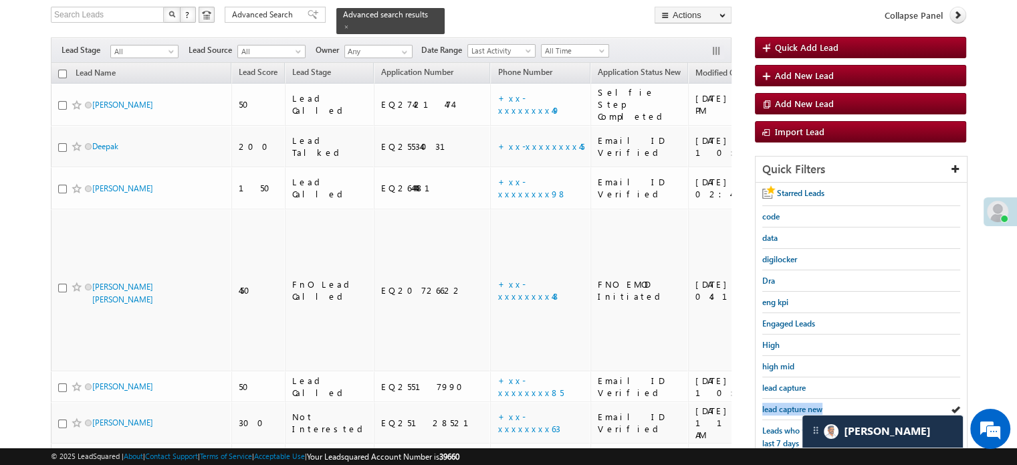
click at [786, 408] on span "lead capture new" at bounding box center [792, 409] width 60 height 10
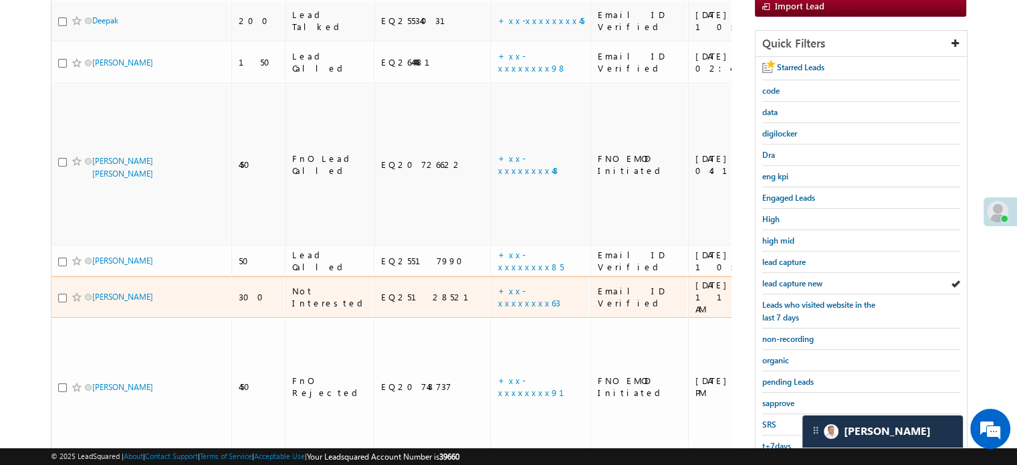
scroll to position [287, 0]
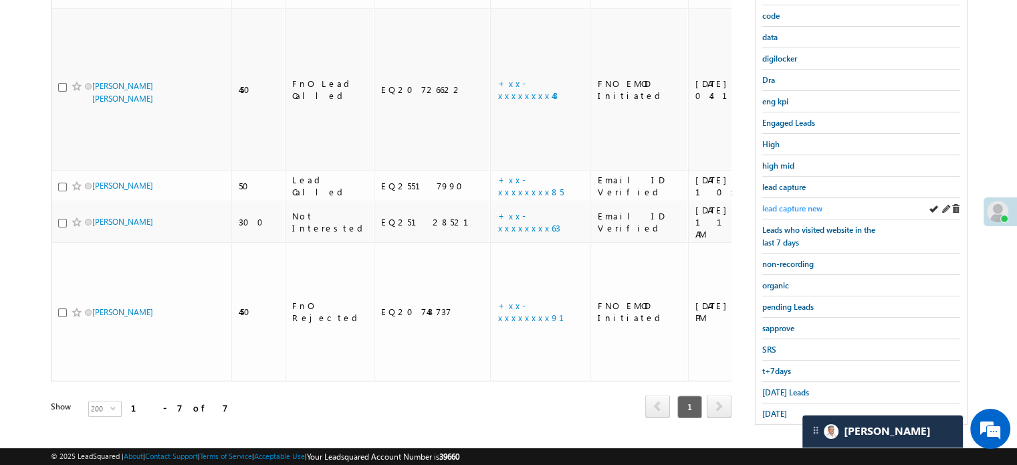
click at [773, 203] on span "lead capture new" at bounding box center [792, 208] width 60 height 10
click at [778, 387] on span "Today's Leads" at bounding box center [785, 392] width 47 height 10
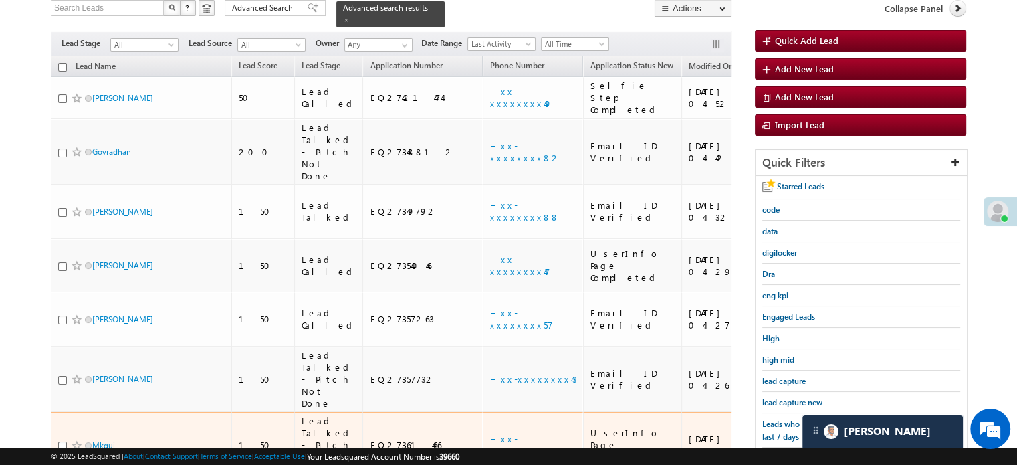
scroll to position [153, 0]
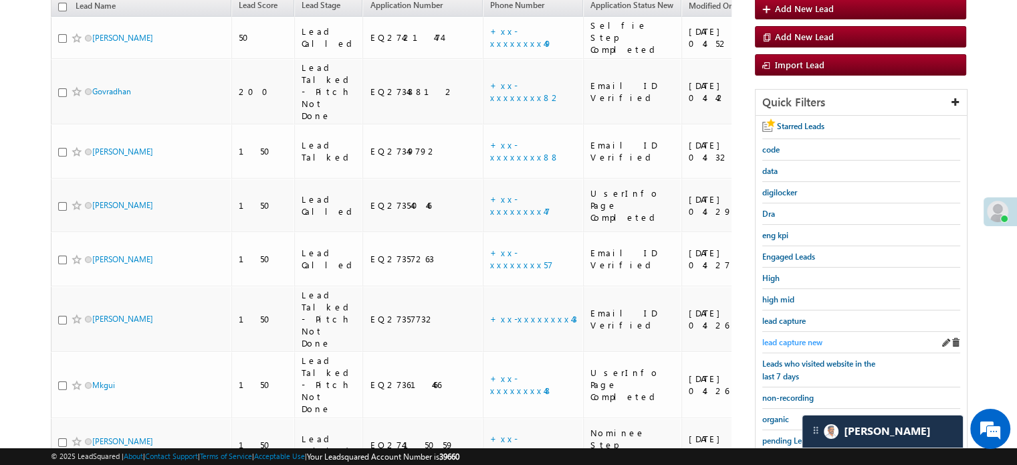
click at [783, 337] on span "lead capture new" at bounding box center [792, 342] width 60 height 10
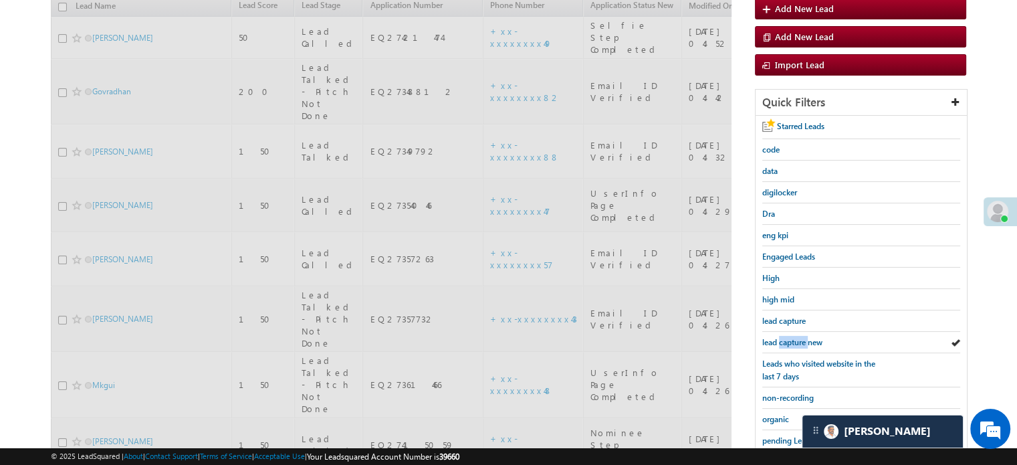
click at [783, 337] on span "lead capture new" at bounding box center [792, 342] width 60 height 10
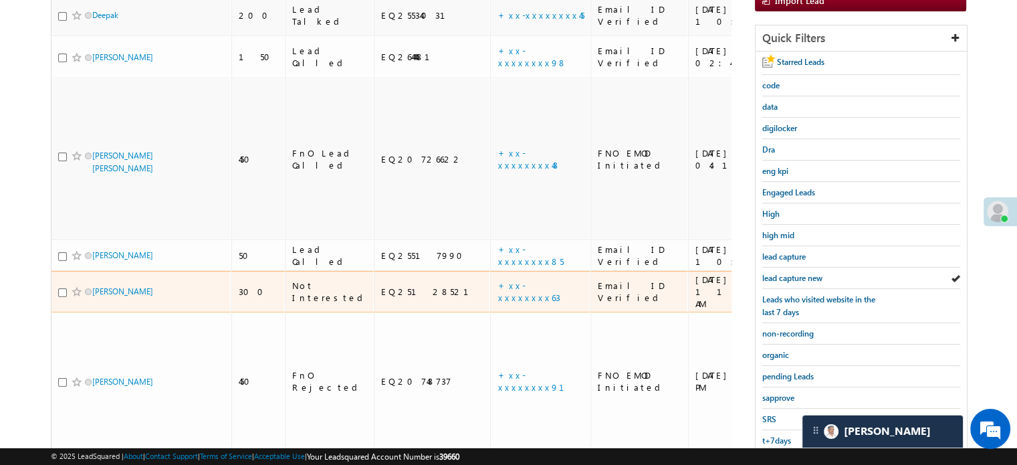
scroll to position [220, 0]
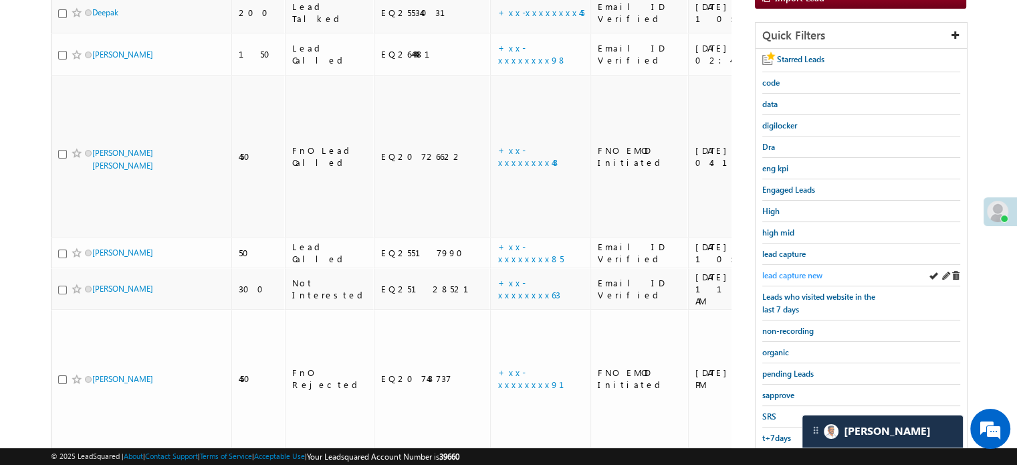
click at [775, 270] on span "lead capture new" at bounding box center [792, 275] width 60 height 10
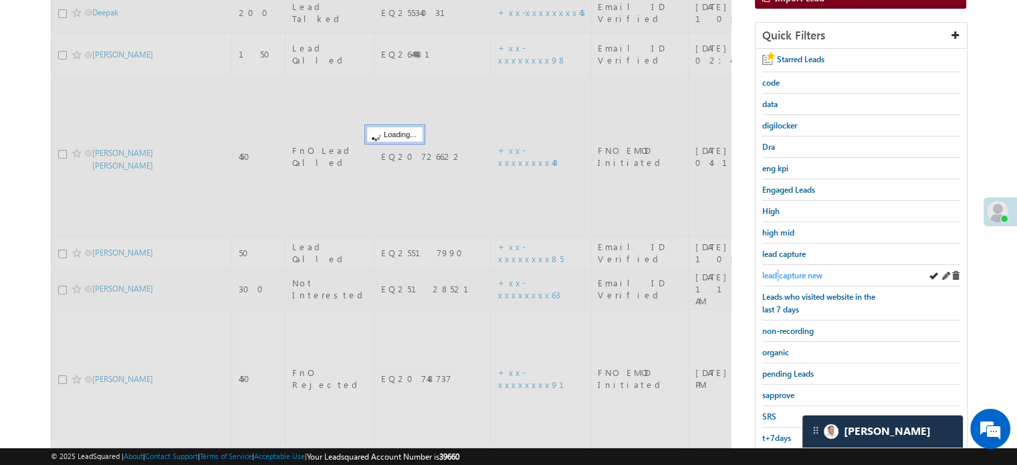
click at [775, 270] on span "lead capture new" at bounding box center [792, 275] width 60 height 10
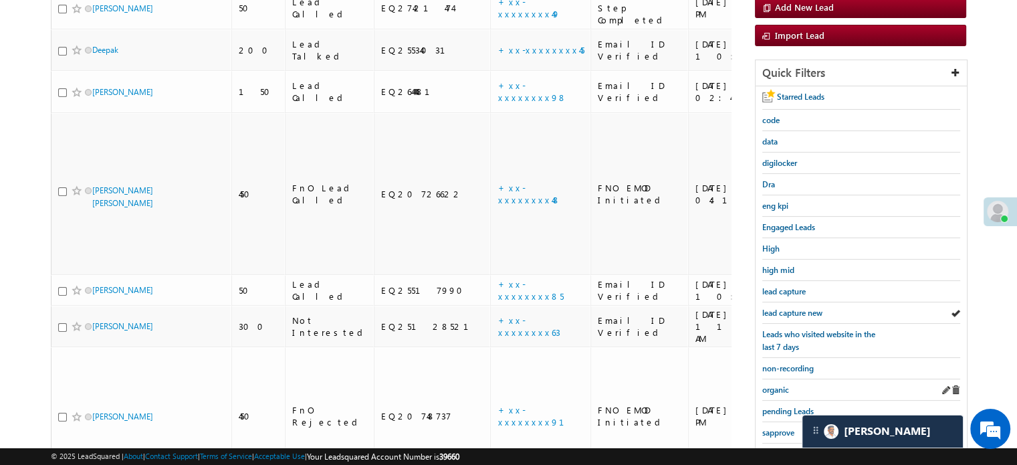
scroll to position [287, 0]
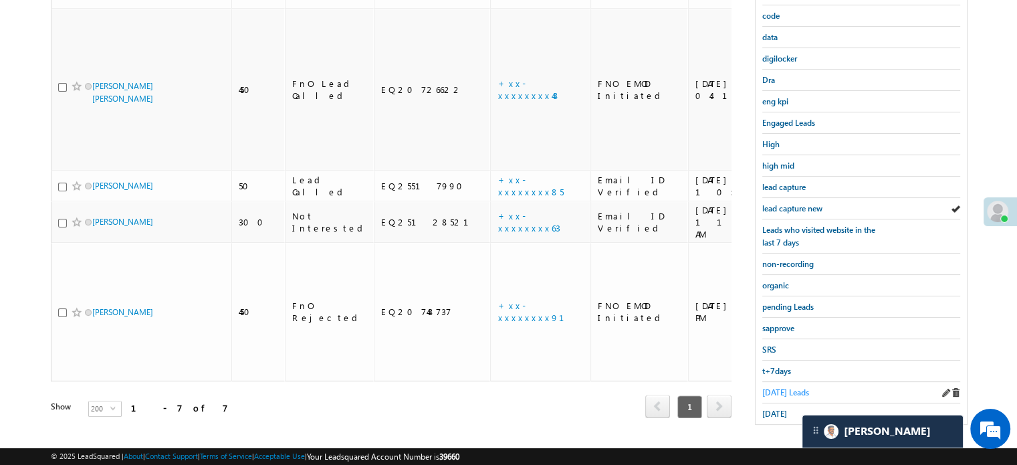
click at [789, 390] on span "Today's Leads" at bounding box center [785, 392] width 47 height 10
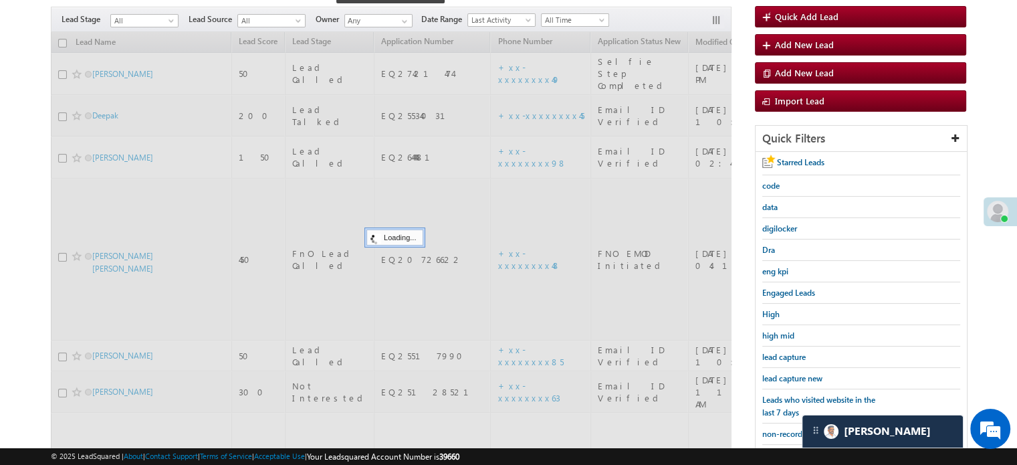
scroll to position [86, 0]
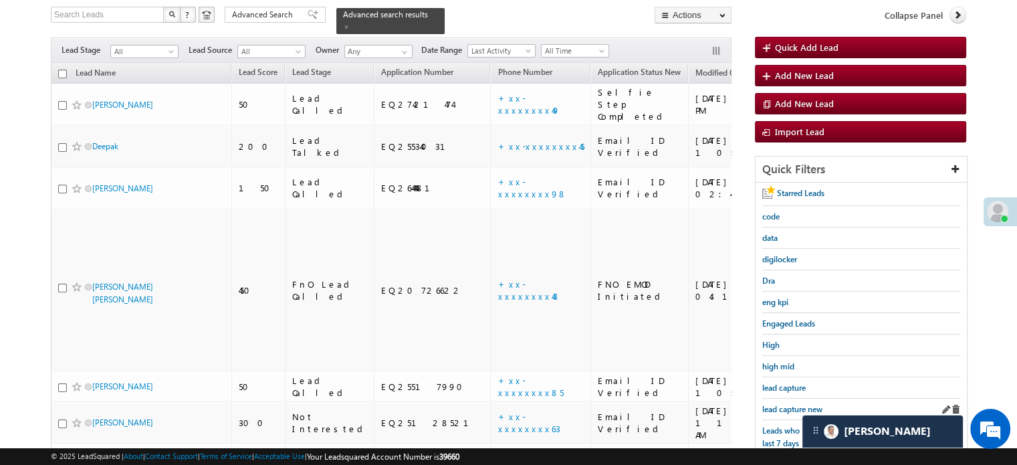
click at [795, 402] on link "lead capture new" at bounding box center [792, 408] width 60 height 13
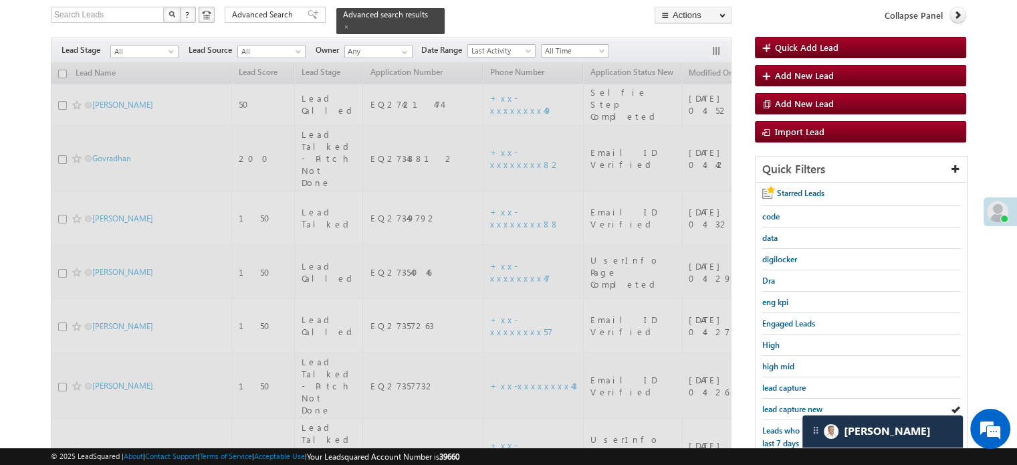
click at [793, 406] on span "lead capture new" at bounding box center [792, 409] width 60 height 10
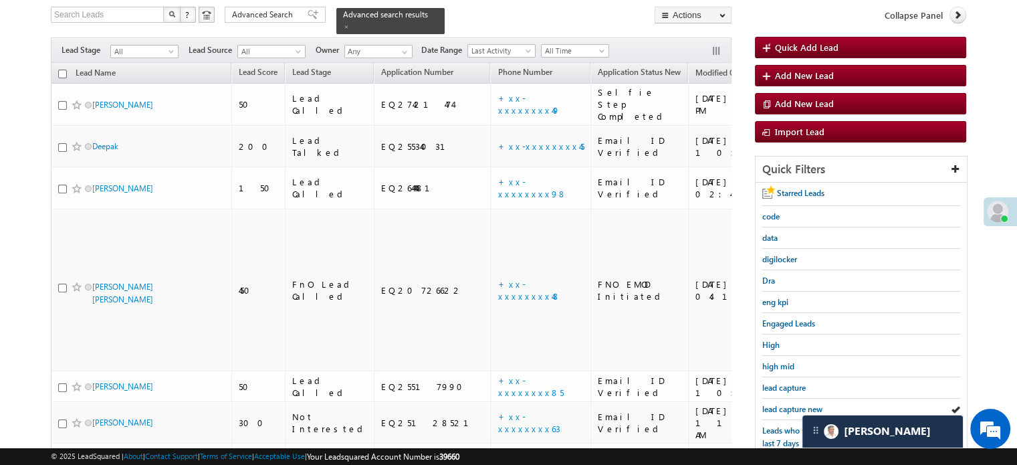
click at [793, 406] on span "lead capture new" at bounding box center [792, 409] width 60 height 10
click at [787, 404] on span "lead capture new" at bounding box center [792, 409] width 60 height 10
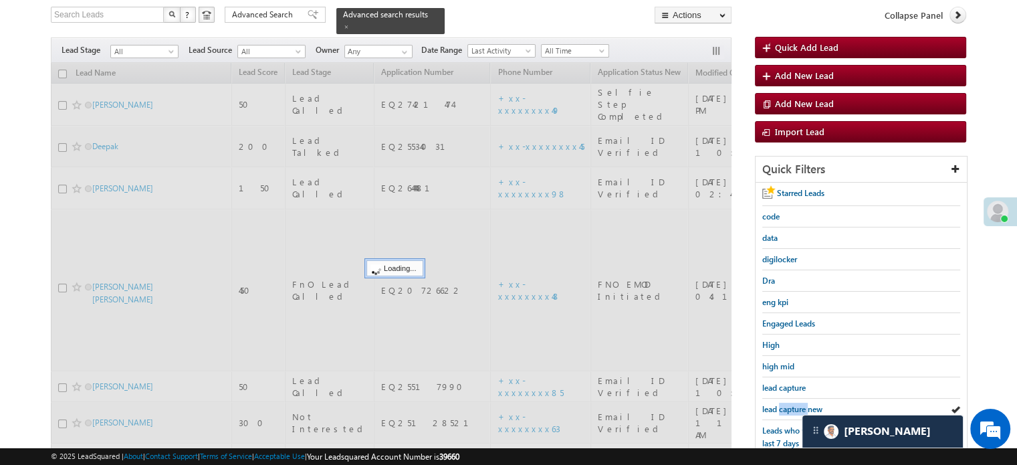
click at [787, 404] on span "lead capture new" at bounding box center [792, 409] width 60 height 10
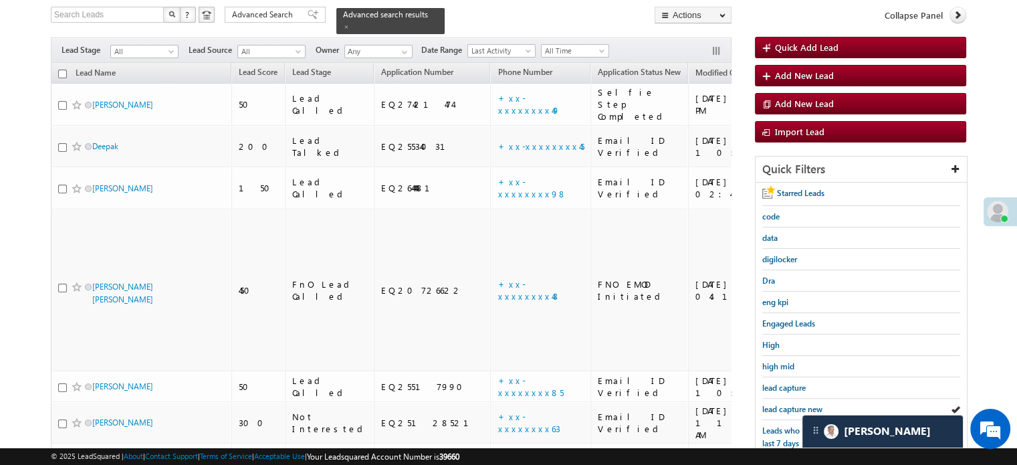
click at [787, 404] on span "lead capture new" at bounding box center [792, 409] width 60 height 10
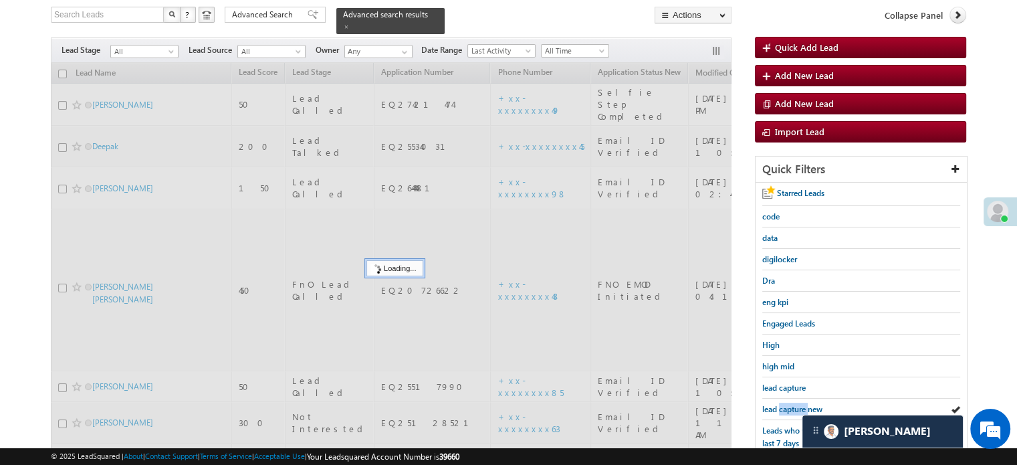
click at [787, 404] on span "lead capture new" at bounding box center [792, 409] width 60 height 10
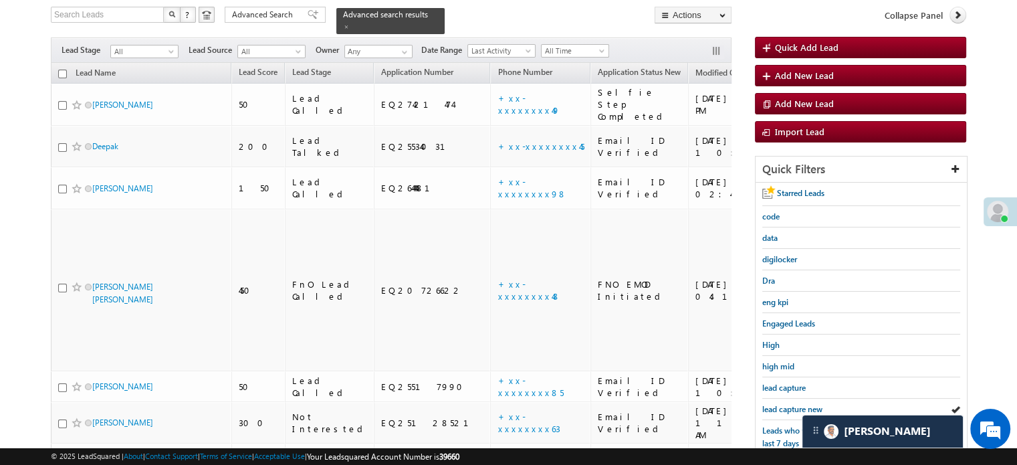
click at [787, 404] on span "lead capture new" at bounding box center [792, 409] width 60 height 10
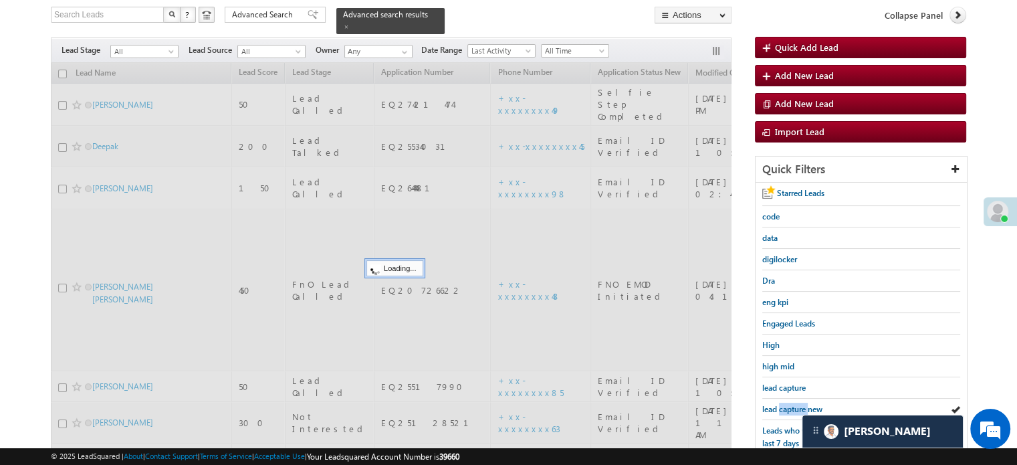
click at [787, 404] on span "lead capture new" at bounding box center [792, 409] width 60 height 10
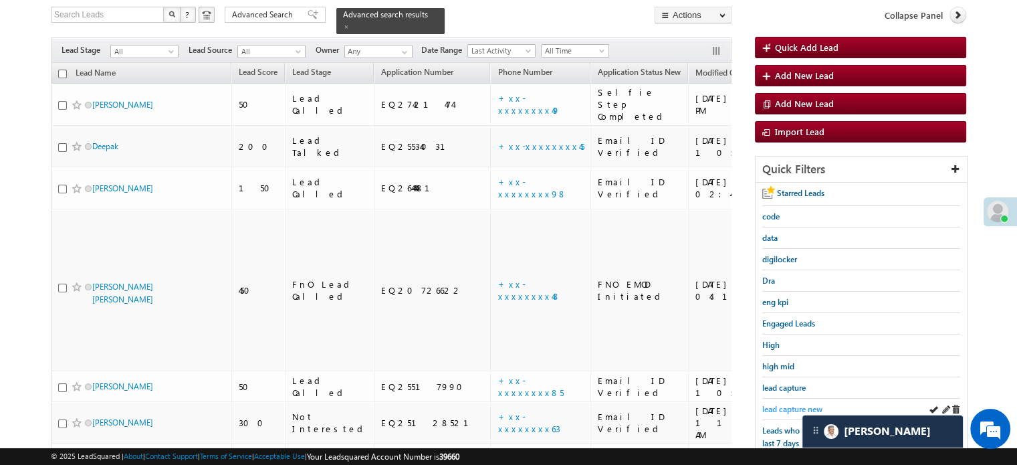
click at [794, 402] on link "lead capture new" at bounding box center [792, 408] width 60 height 13
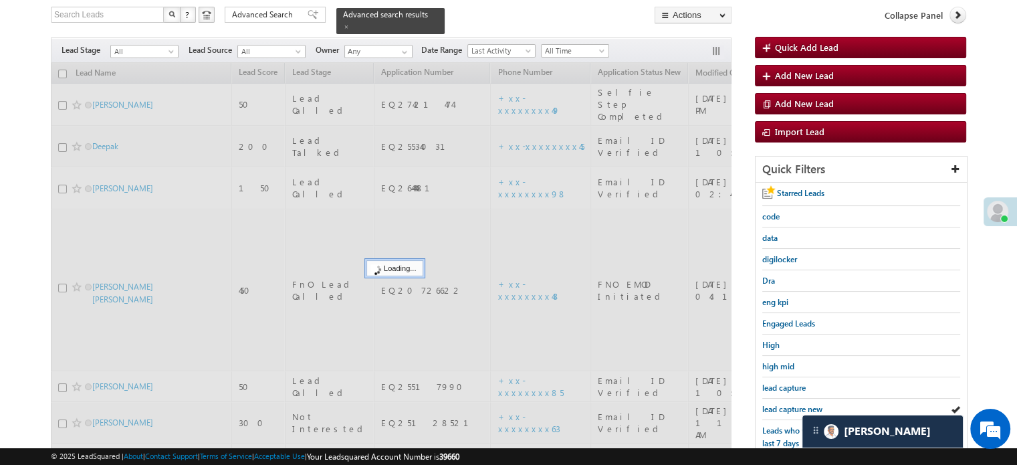
click at [794, 402] on link "lead capture new" at bounding box center [792, 408] width 60 height 13
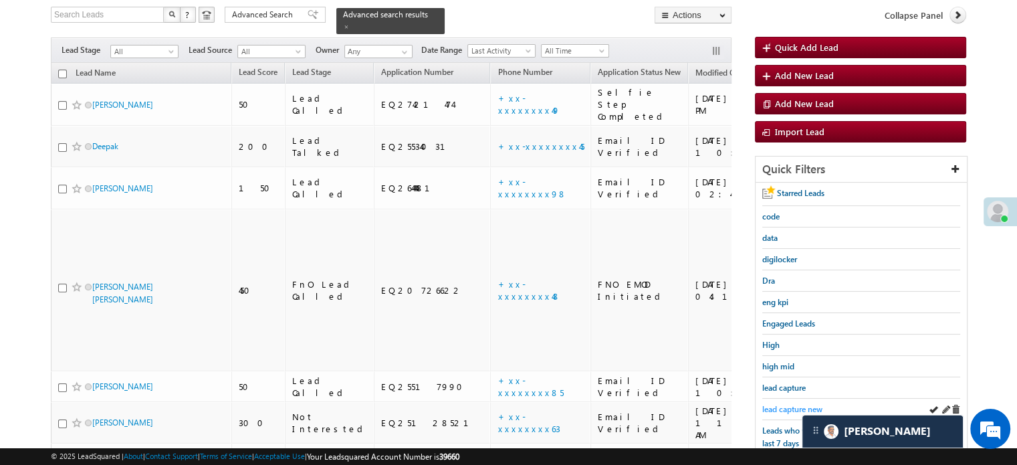
click at [789, 407] on span "lead capture new" at bounding box center [792, 409] width 60 height 10
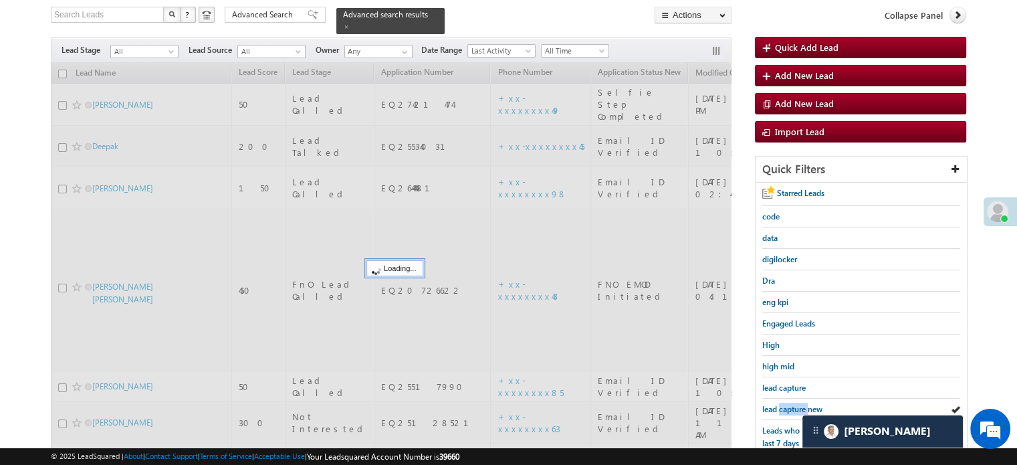
click at [789, 407] on span "lead capture new" at bounding box center [792, 409] width 60 height 10
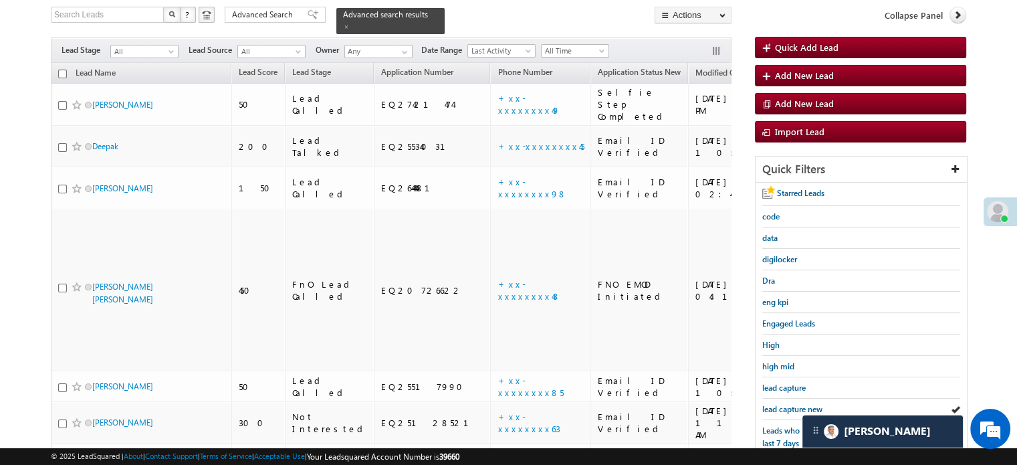
click at [789, 407] on span "lead capture new" at bounding box center [792, 409] width 60 height 10
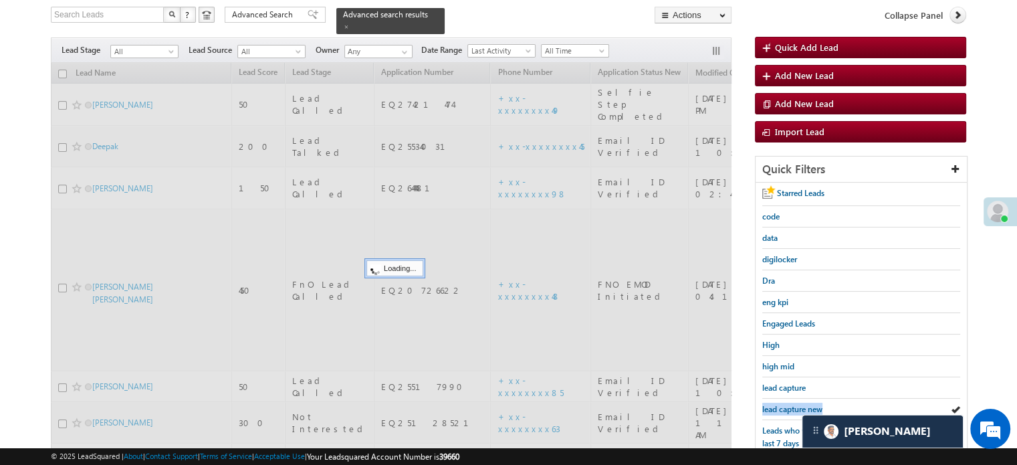
click at [789, 407] on span "lead capture new" at bounding box center [792, 409] width 60 height 10
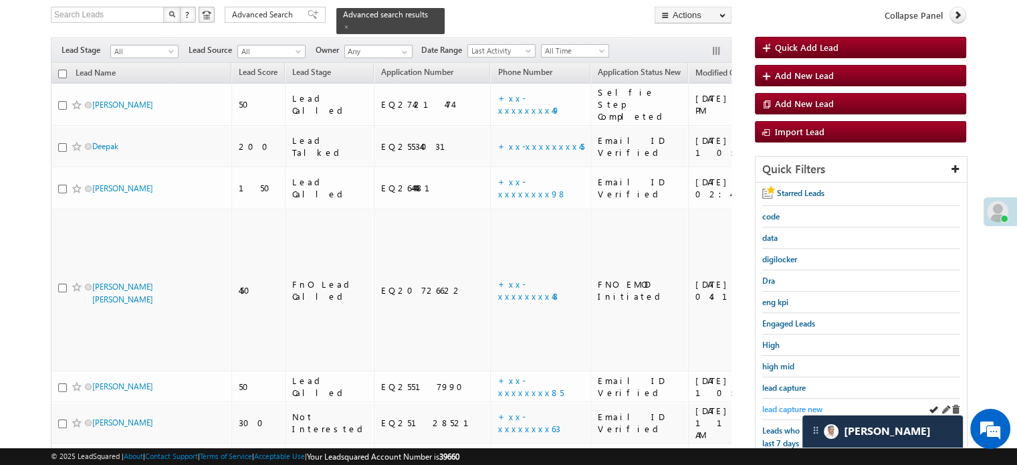
click at [789, 404] on span "lead capture new" at bounding box center [792, 409] width 60 height 10
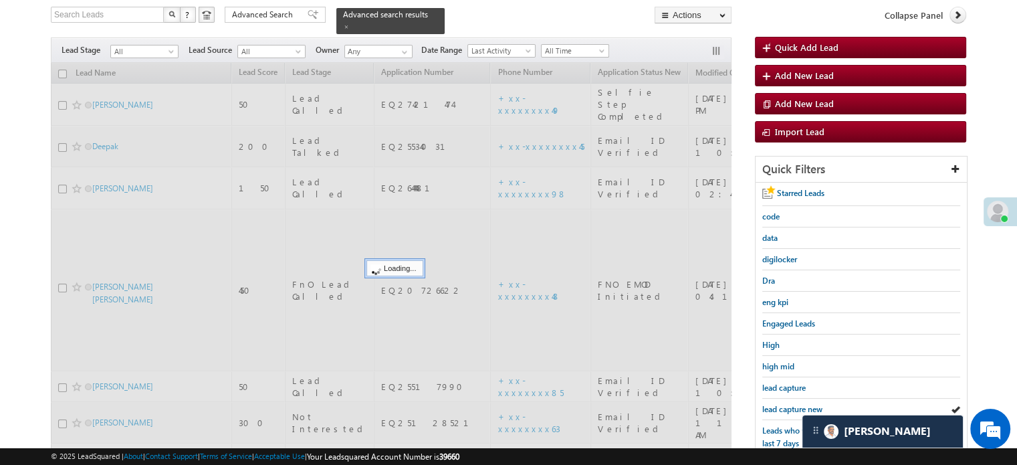
click at [789, 404] on span "lead capture new" at bounding box center [792, 409] width 60 height 10
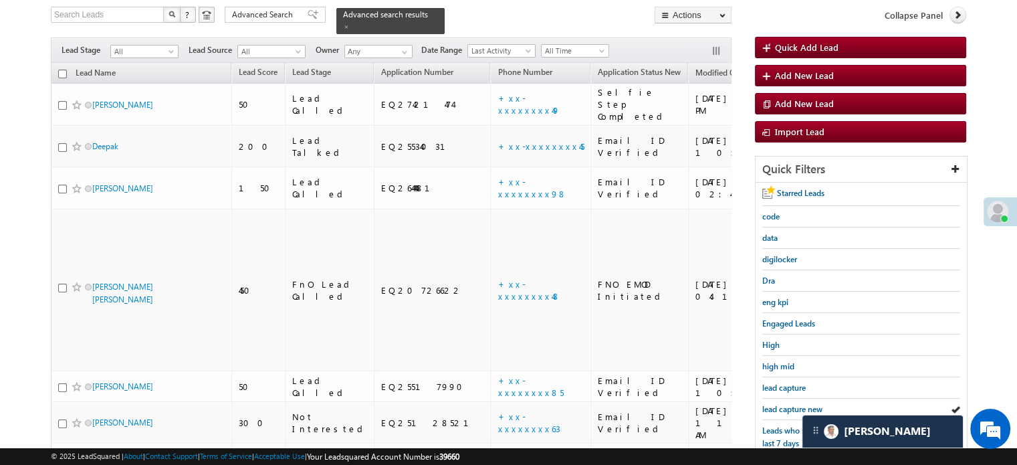
click at [789, 404] on span "lead capture new" at bounding box center [792, 409] width 60 height 10
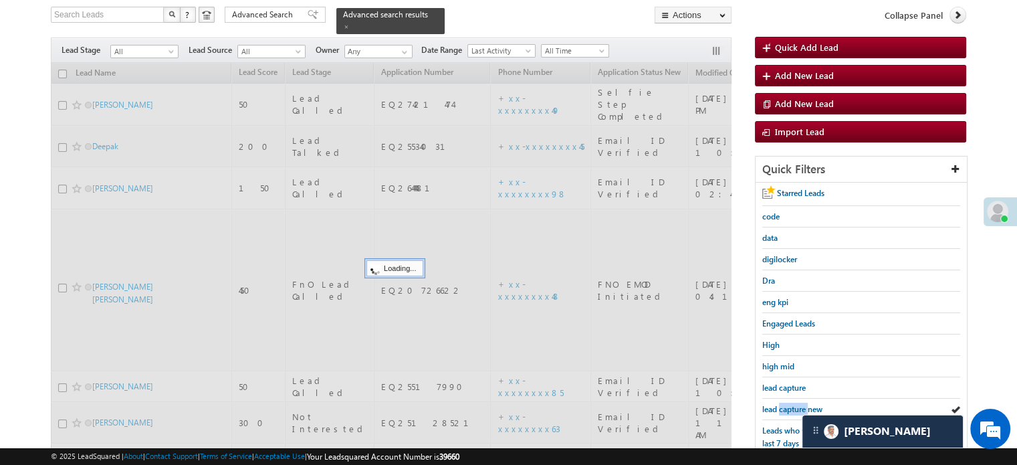
click at [789, 404] on span "lead capture new" at bounding box center [792, 409] width 60 height 10
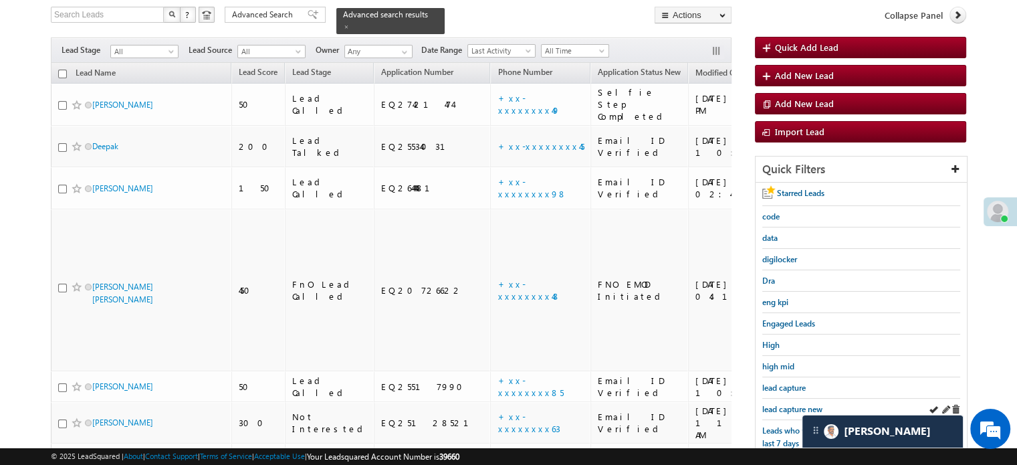
click at [795, 398] on div "lead capture new" at bounding box center [861, 408] width 198 height 21
click at [795, 404] on span "lead capture new" at bounding box center [792, 409] width 60 height 10
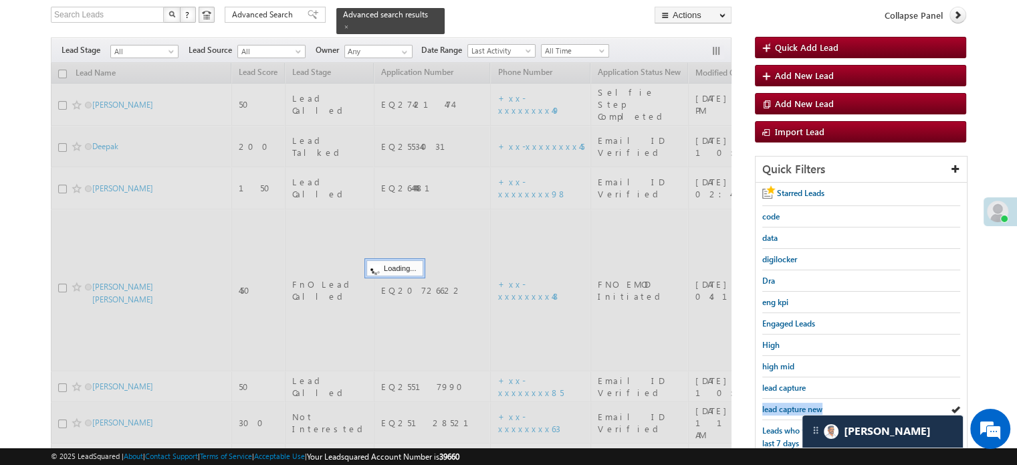
click at [795, 404] on span "lead capture new" at bounding box center [792, 409] width 60 height 10
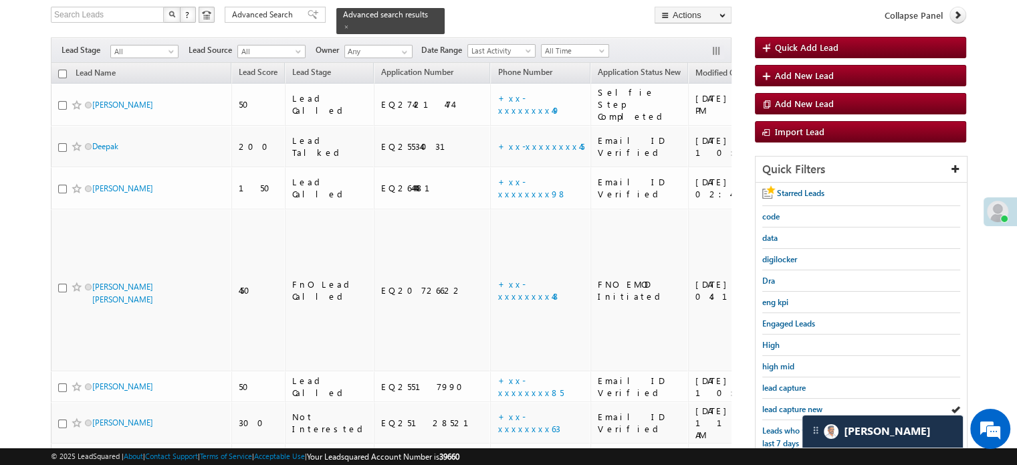
click at [795, 404] on span "lead capture new" at bounding box center [792, 409] width 60 height 10
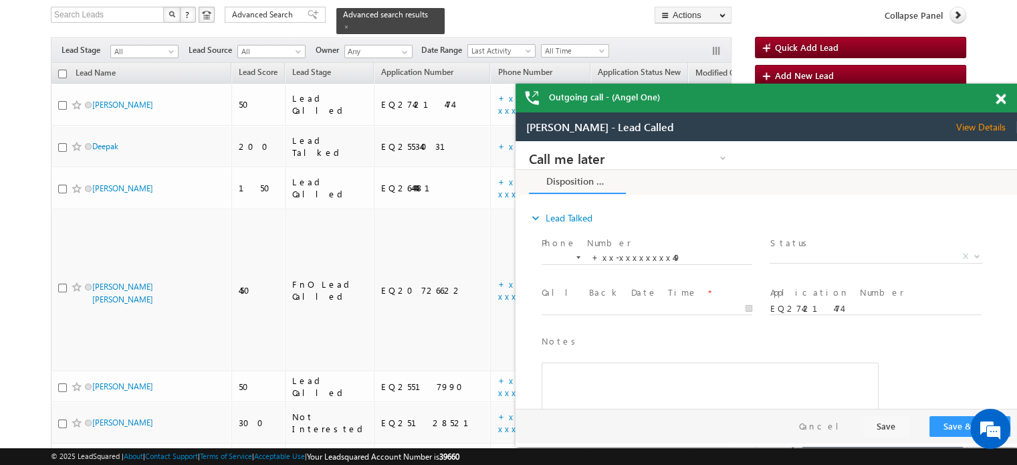
scroll to position [0, 0]
drag, startPoint x: 1000, startPoint y: 102, endPoint x: 410, endPoint y: 18, distance: 596.3
click at [1000, 102] on span at bounding box center [1000, 99] width 10 height 11
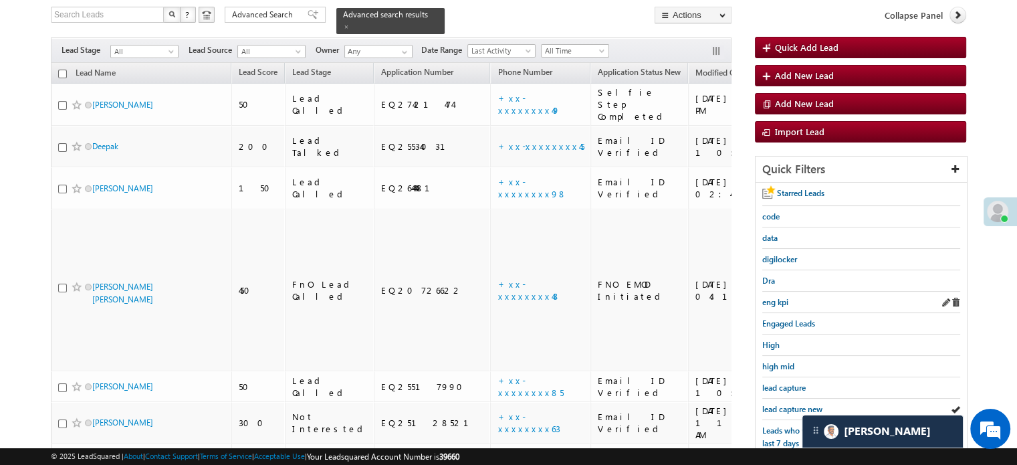
scroll to position [220, 0]
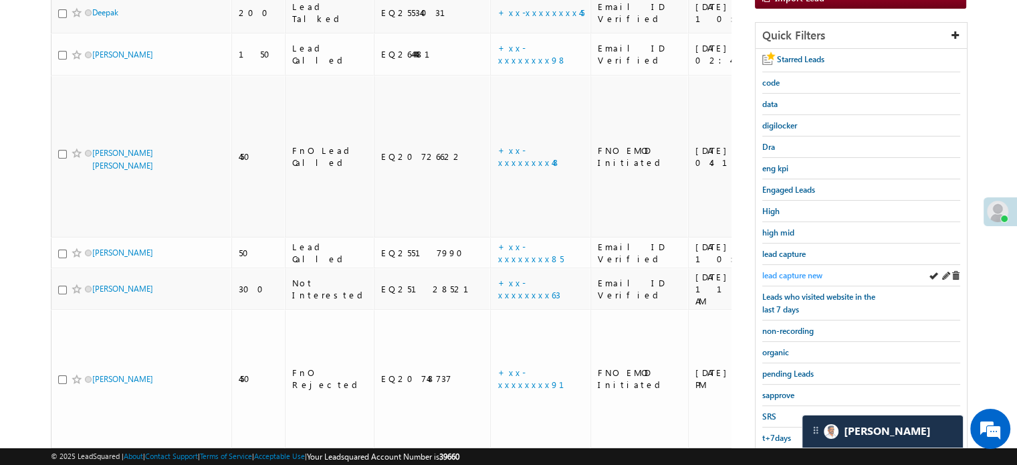
click at [794, 270] on span "lead capture new" at bounding box center [792, 275] width 60 height 10
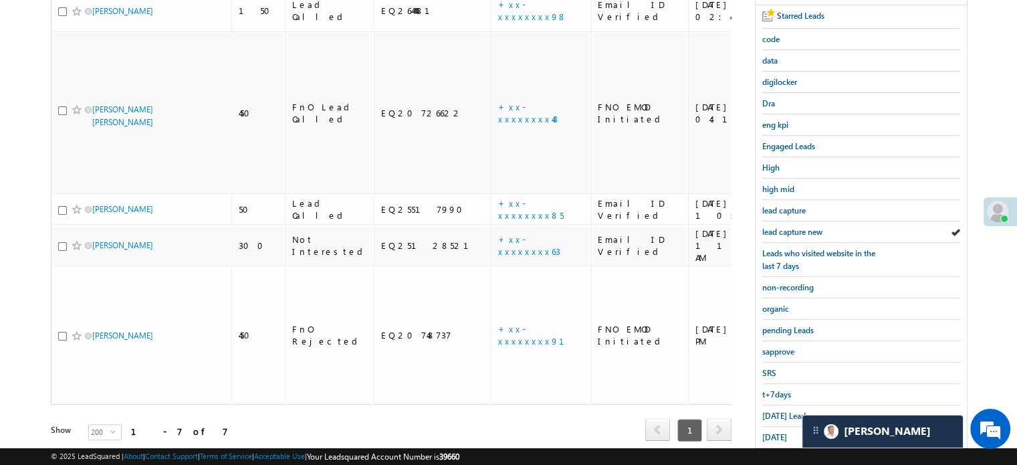
scroll to position [287, 0]
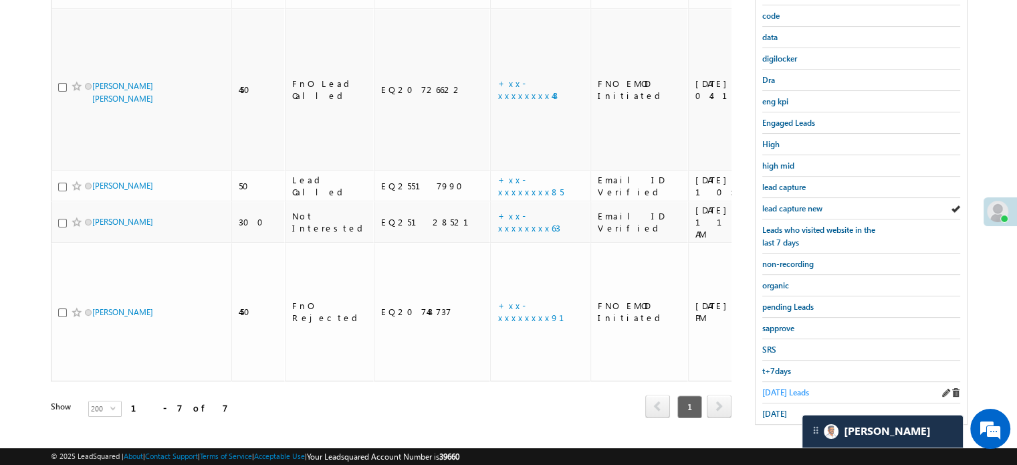
click at [793, 387] on span "Today's Leads" at bounding box center [785, 392] width 47 height 10
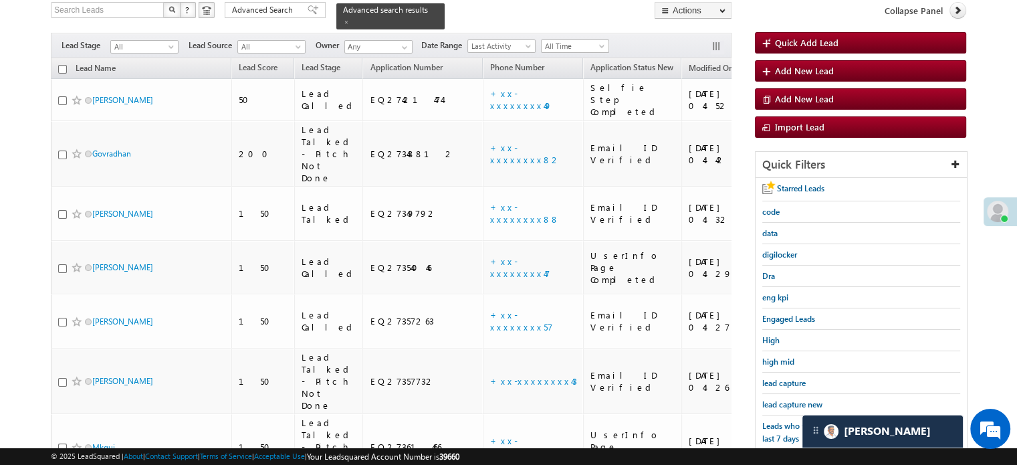
scroll to position [201, 0]
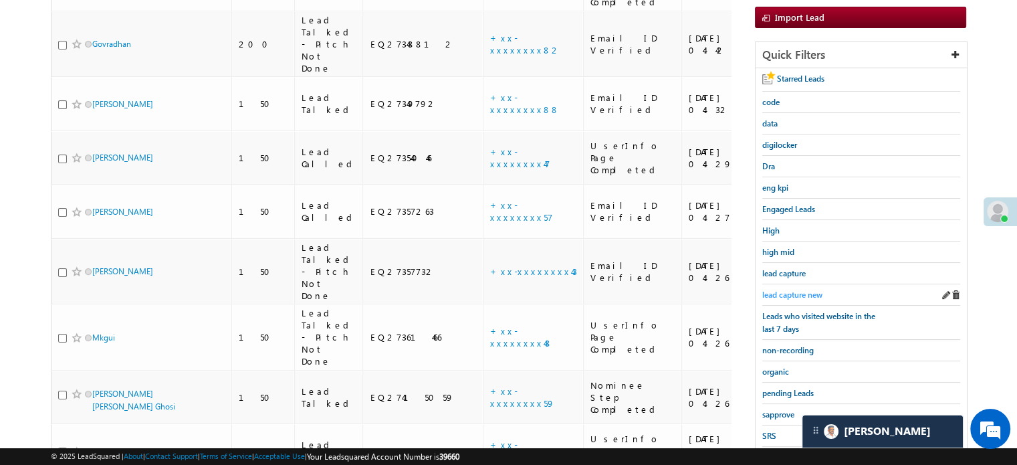
click at [803, 293] on span "lead capture new" at bounding box center [792, 294] width 60 height 10
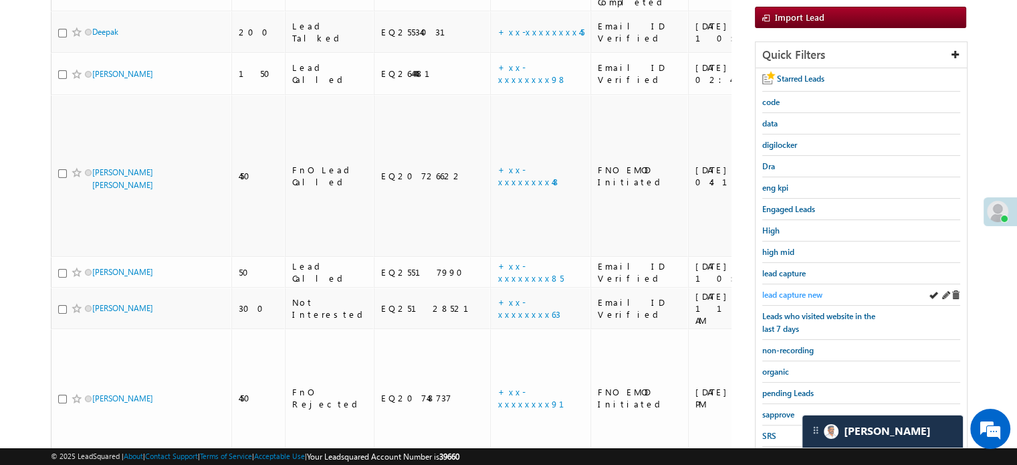
click at [778, 289] on span "lead capture new" at bounding box center [792, 294] width 60 height 10
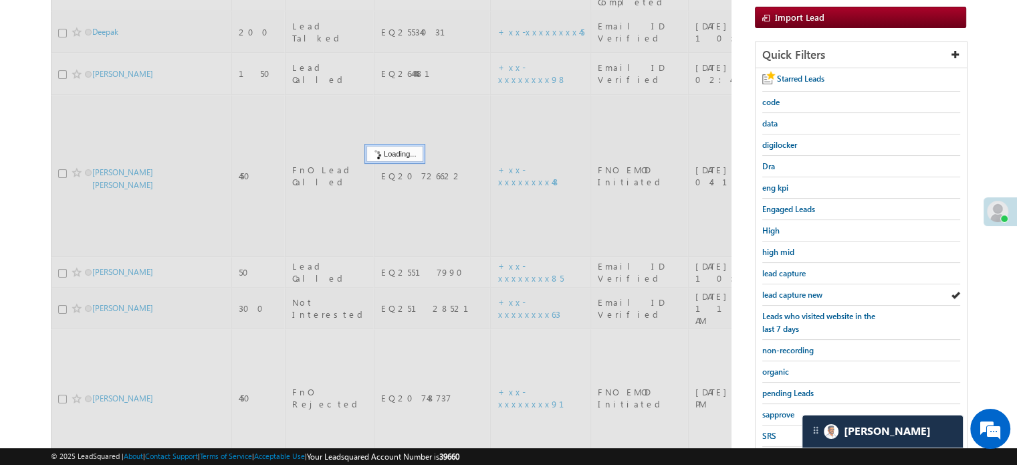
click at [778, 289] on span "lead capture new" at bounding box center [792, 294] width 60 height 10
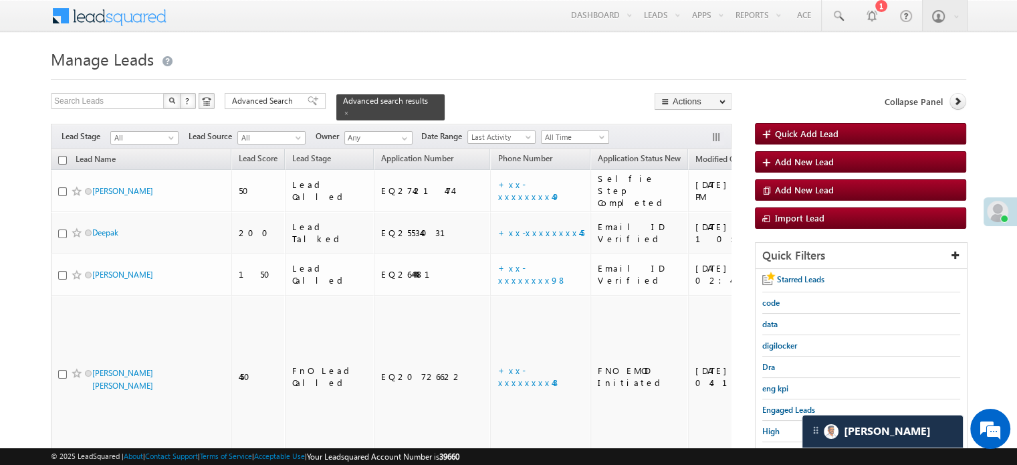
scroll to position [0, 0]
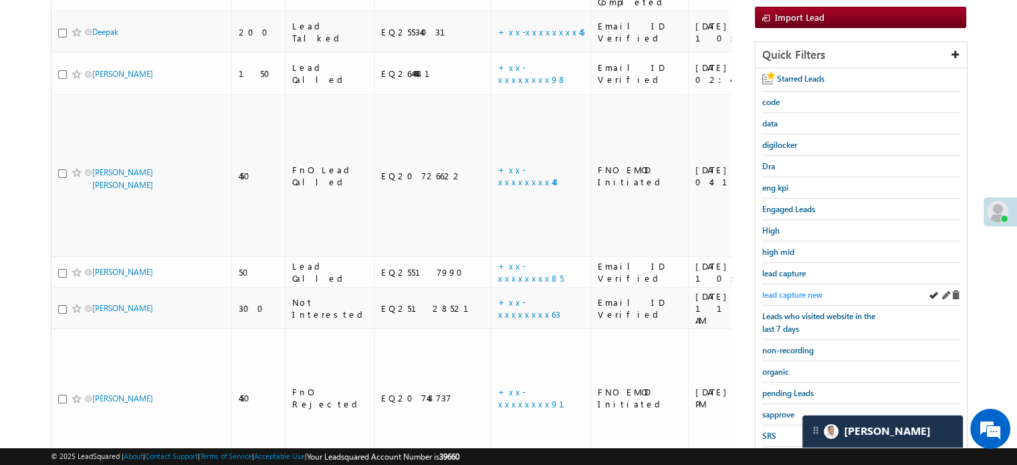
click at [798, 289] on span "lead capture new" at bounding box center [792, 294] width 60 height 10
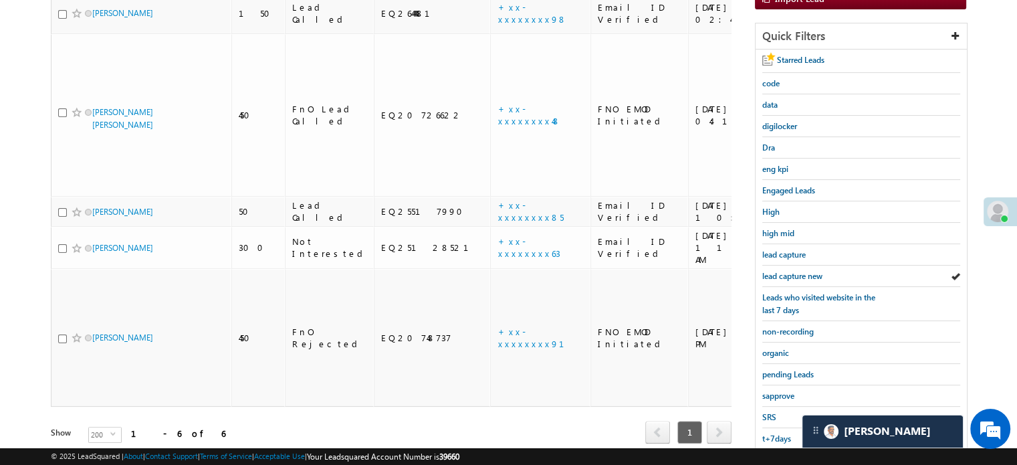
scroll to position [267, 0]
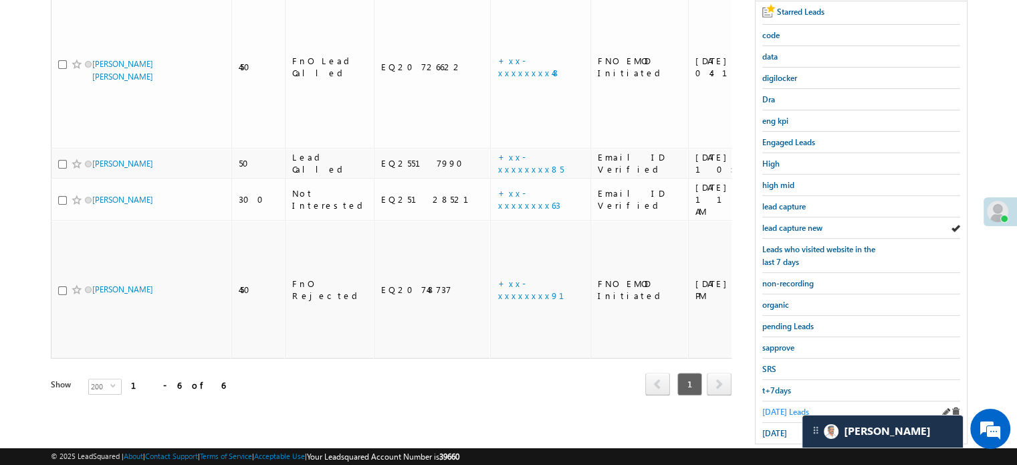
click at [783, 406] on span "Today's Leads" at bounding box center [785, 411] width 47 height 10
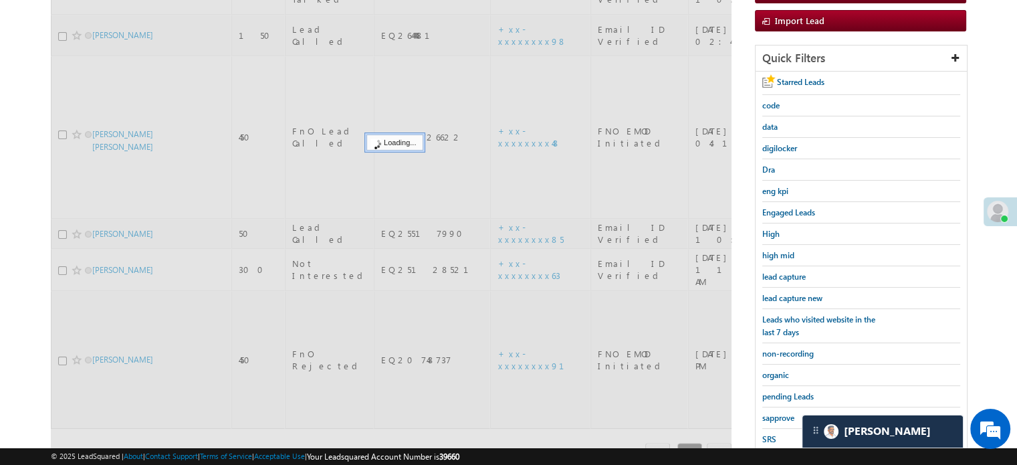
scroll to position [67, 0]
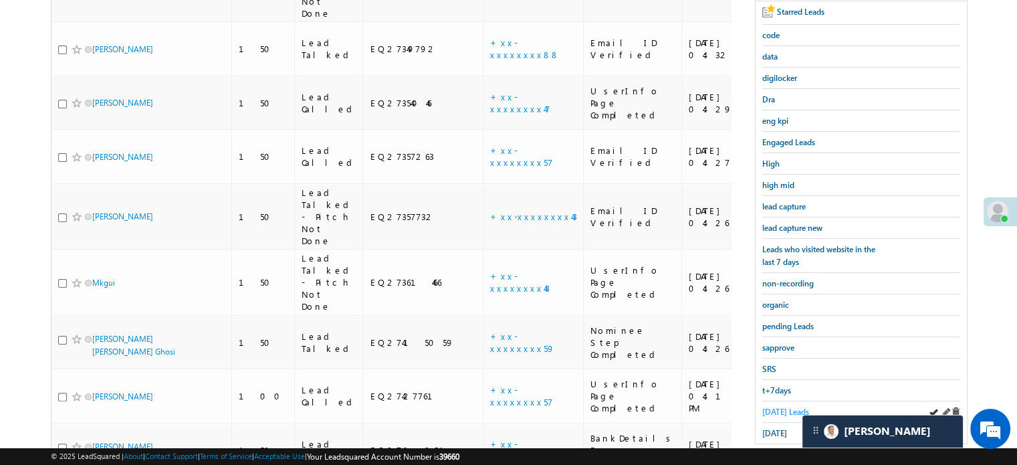
click at [781, 408] on span "Today's Leads" at bounding box center [785, 411] width 47 height 10
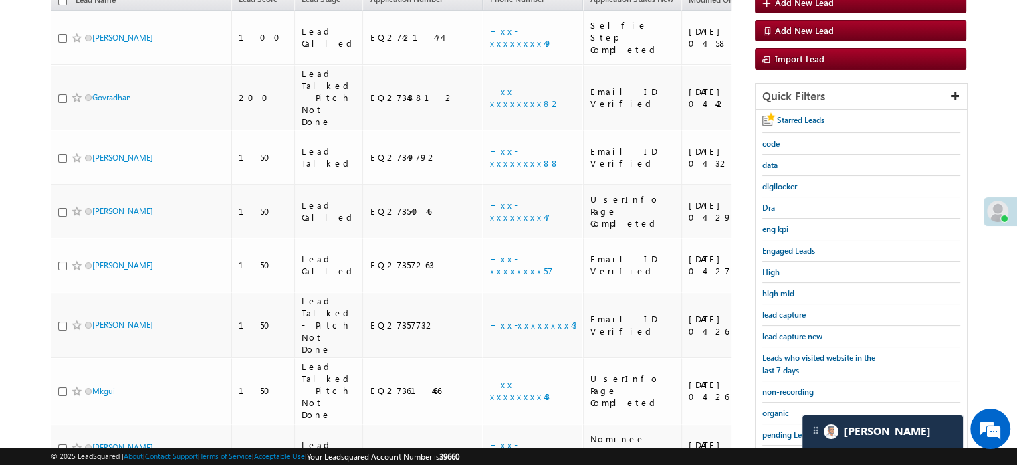
scroll to position [267, 0]
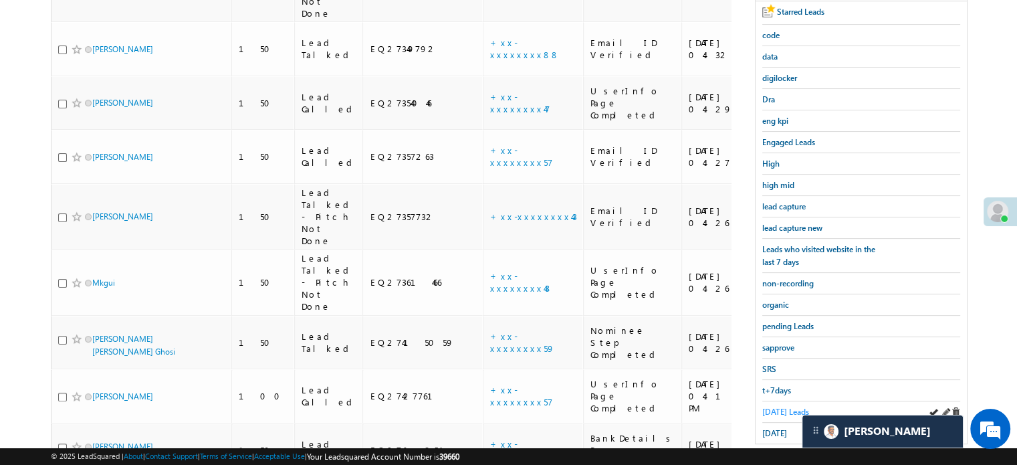
click at [778, 406] on span "Today's Leads" at bounding box center [785, 411] width 47 height 10
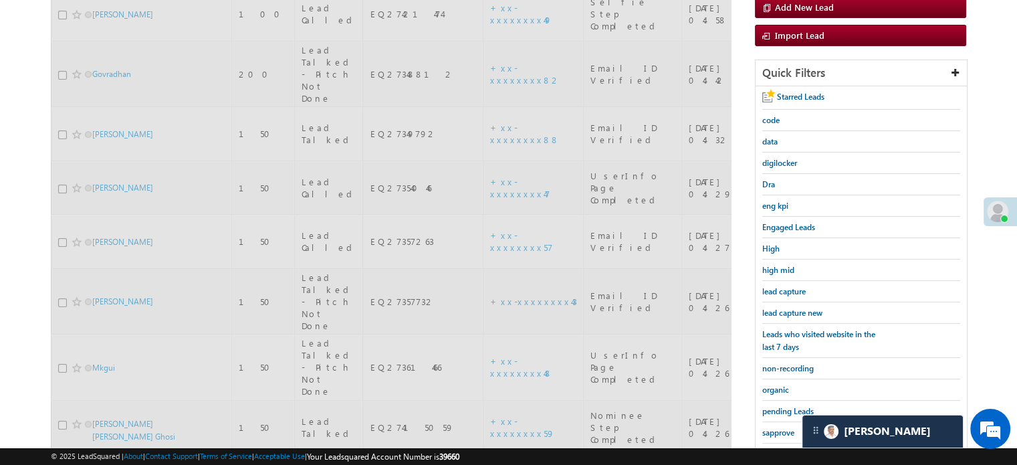
scroll to position [67, 0]
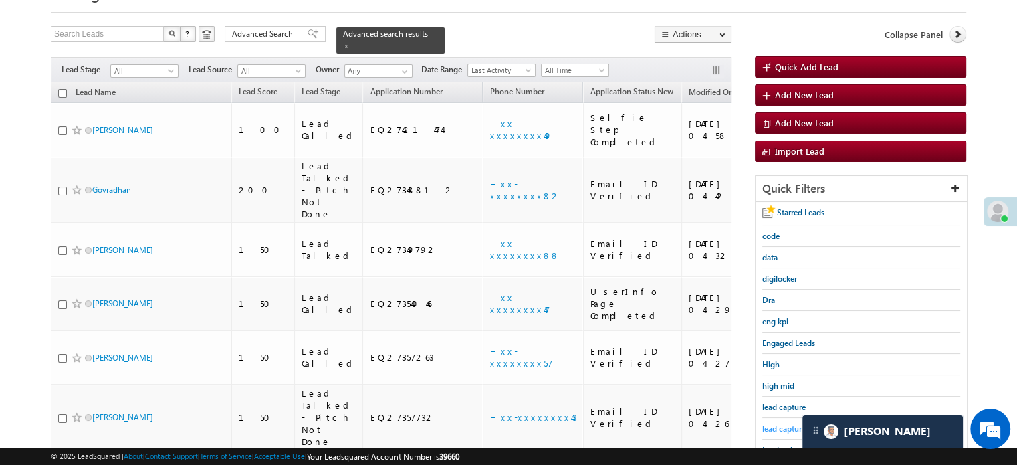
click at [789, 423] on span "lead capture new" at bounding box center [792, 428] width 60 height 10
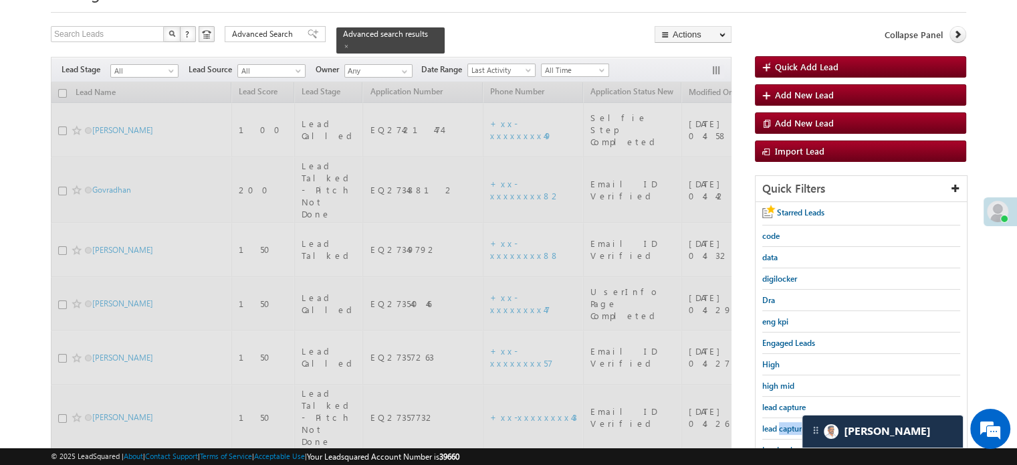
click at [789, 423] on span "lead capture new" at bounding box center [792, 428] width 60 height 10
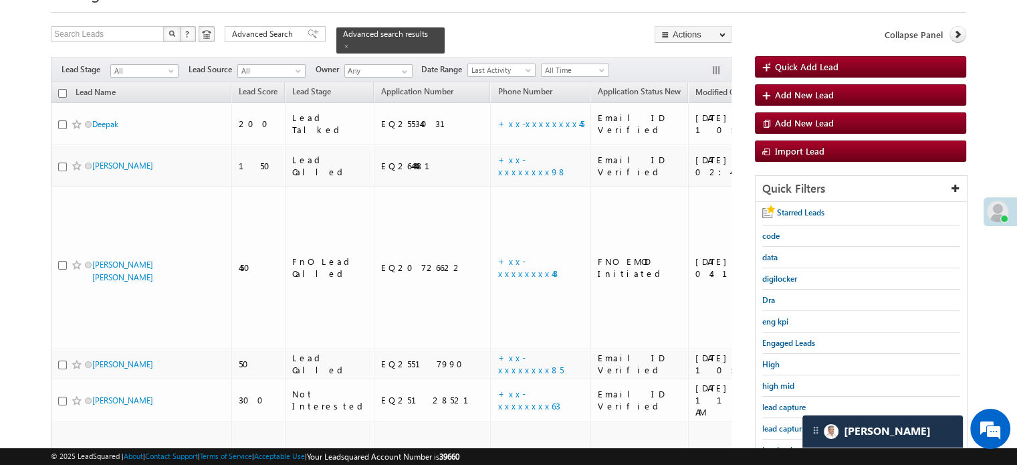
click at [789, 423] on span "lead capture new" at bounding box center [792, 428] width 60 height 10
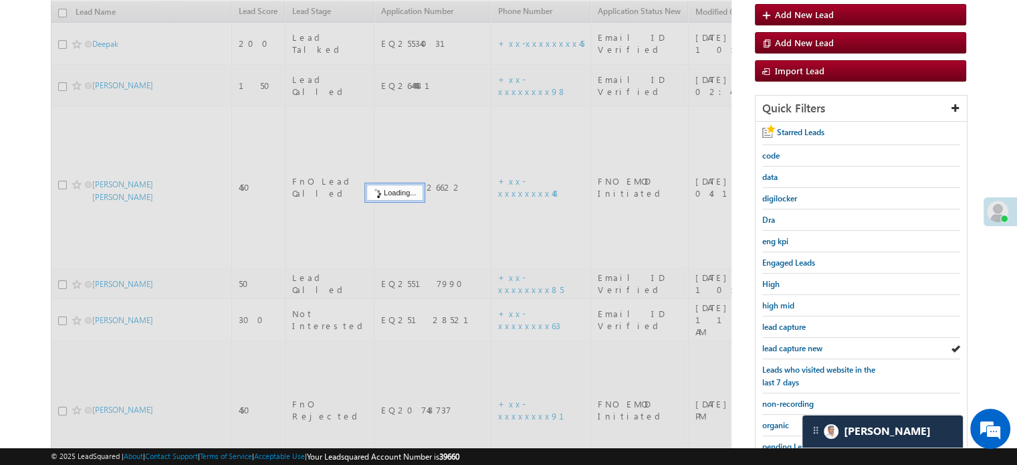
scroll to position [287, 0]
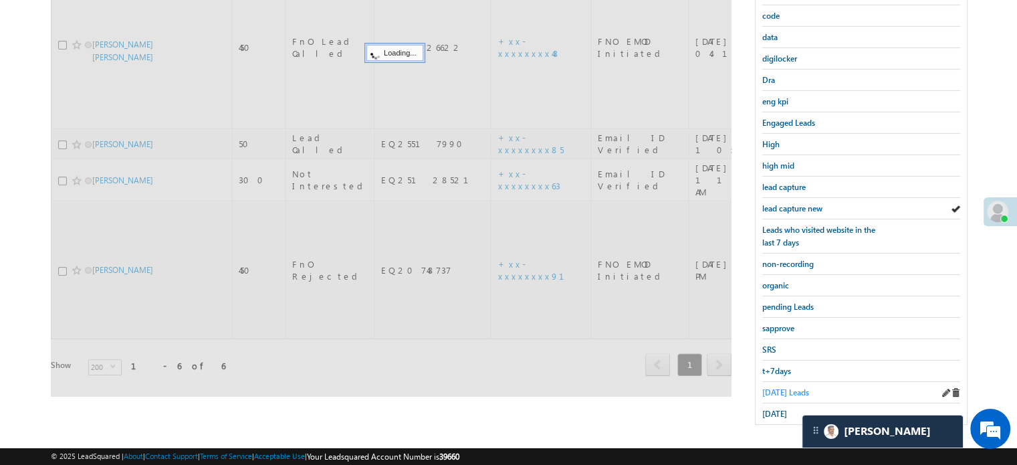
click at [783, 387] on span "Today's Leads" at bounding box center [785, 392] width 47 height 10
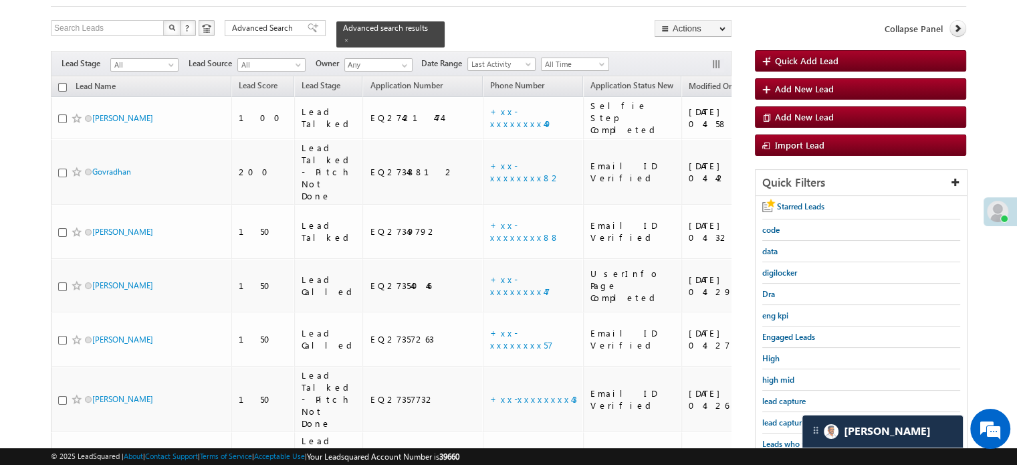
scroll to position [153, 0]
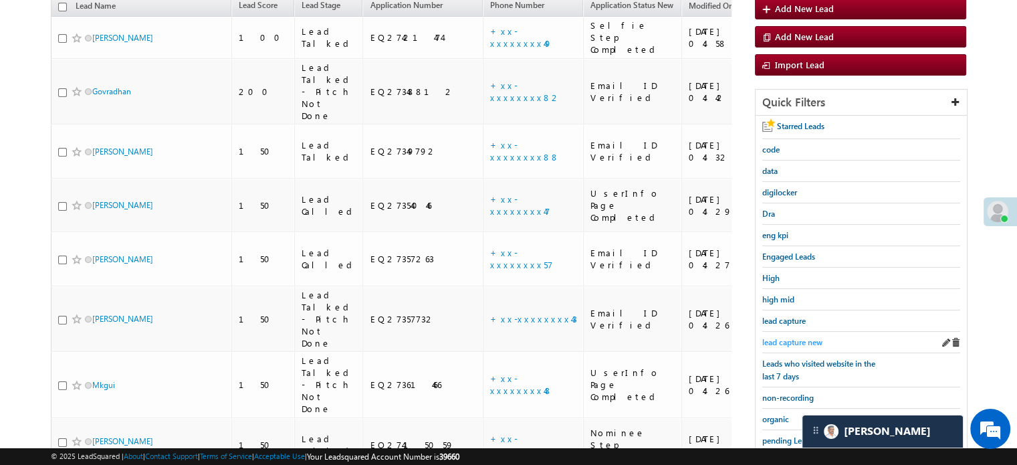
click at [805, 342] on span "lead capture new" at bounding box center [792, 342] width 60 height 10
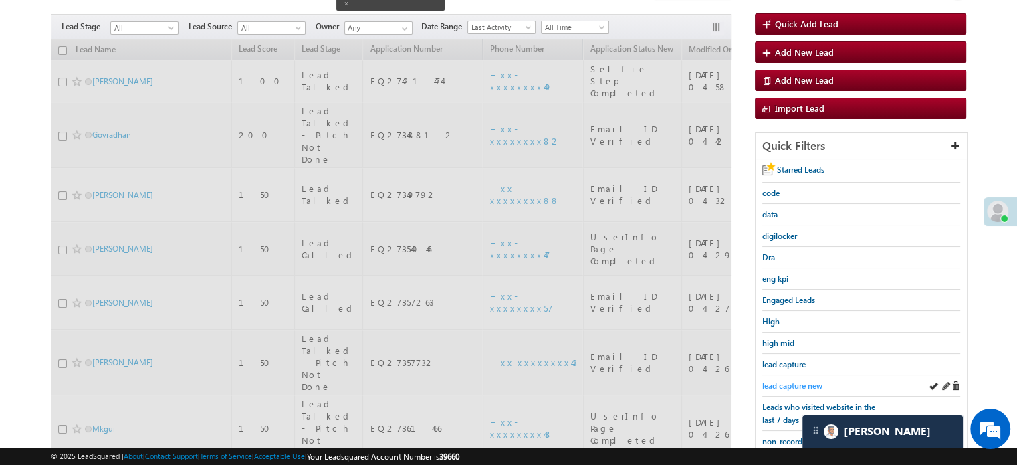
scroll to position [86, 0]
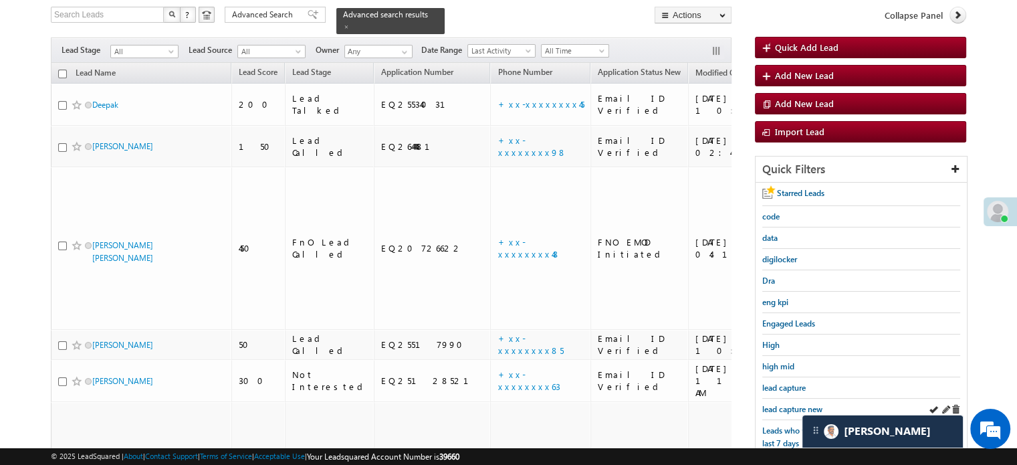
click at [784, 398] on div "lead capture new" at bounding box center [861, 408] width 198 height 21
click at [788, 404] on span "lead capture new" at bounding box center [792, 409] width 60 height 10
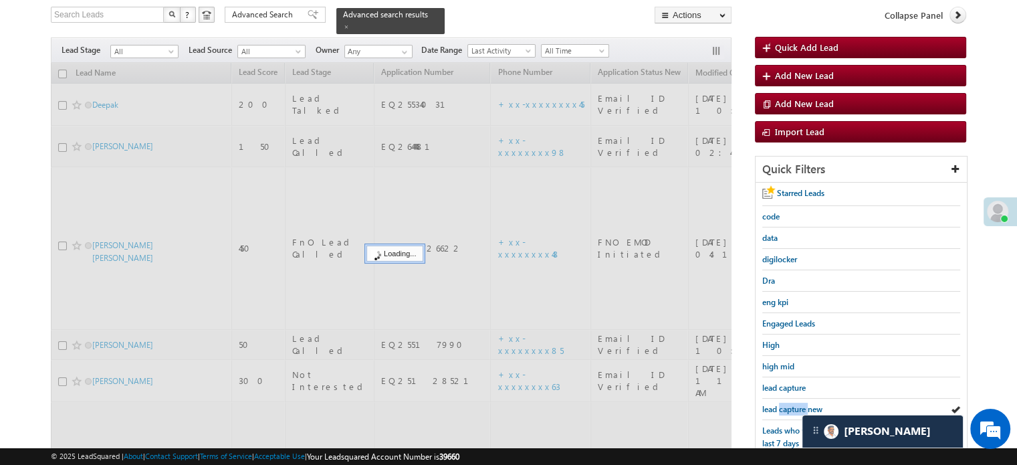
click at [788, 404] on span "lead capture new" at bounding box center [792, 409] width 60 height 10
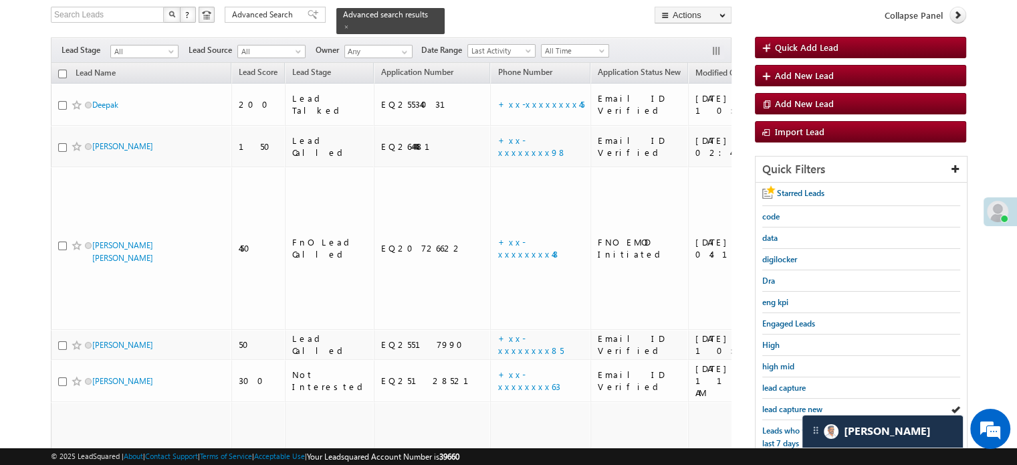
click at [788, 404] on span "lead capture new" at bounding box center [792, 409] width 60 height 10
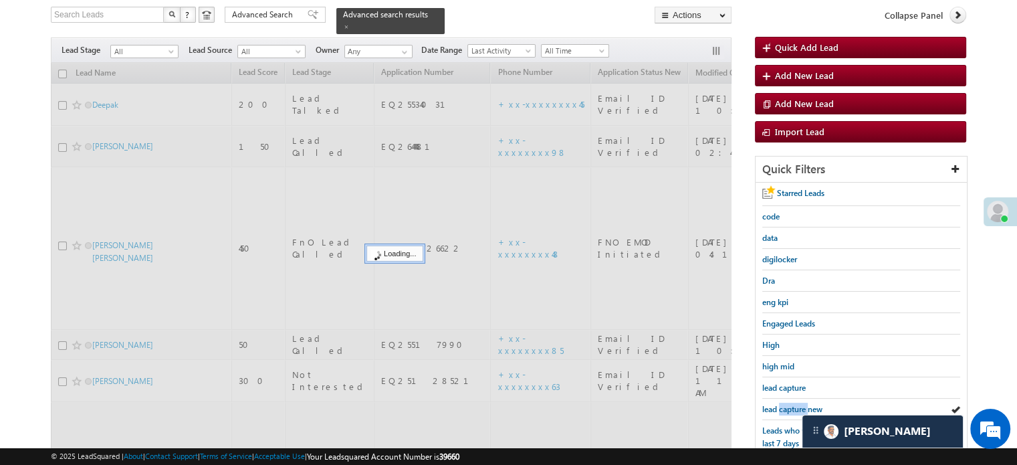
click at [788, 404] on span "lead capture new" at bounding box center [792, 409] width 60 height 10
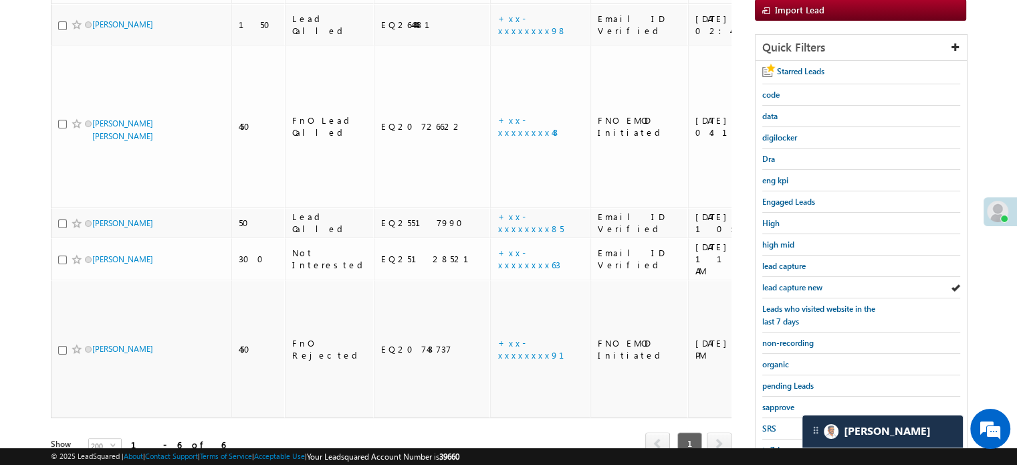
scroll to position [287, 0]
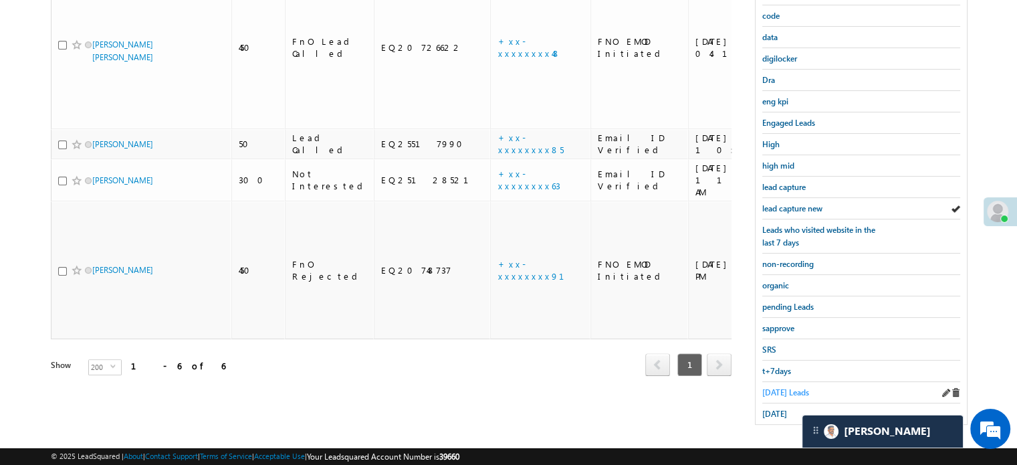
click at [776, 387] on span "Today's Leads" at bounding box center [785, 392] width 47 height 10
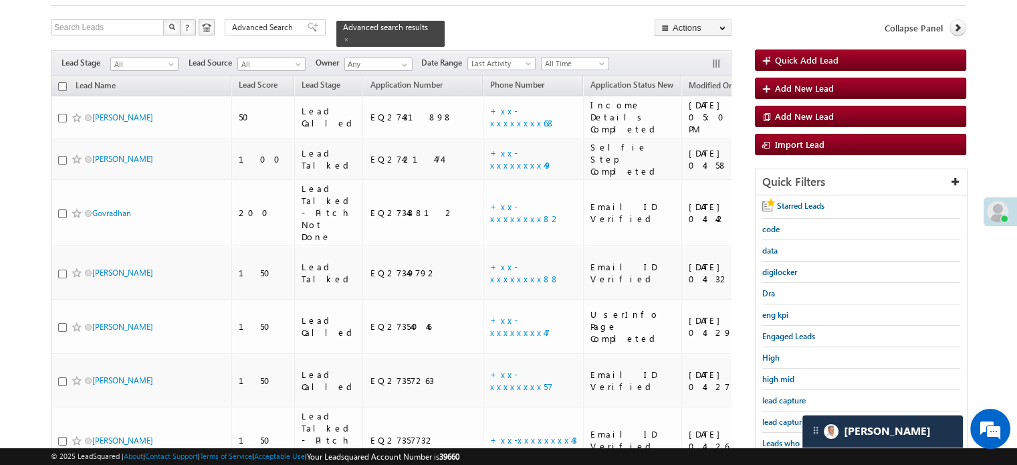
scroll to position [201, 0]
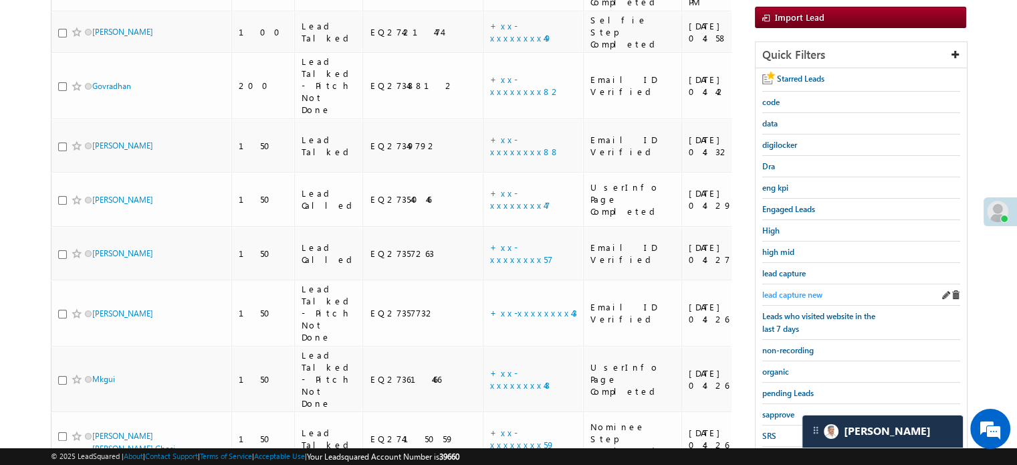
click at [791, 289] on span "lead capture new" at bounding box center [792, 294] width 60 height 10
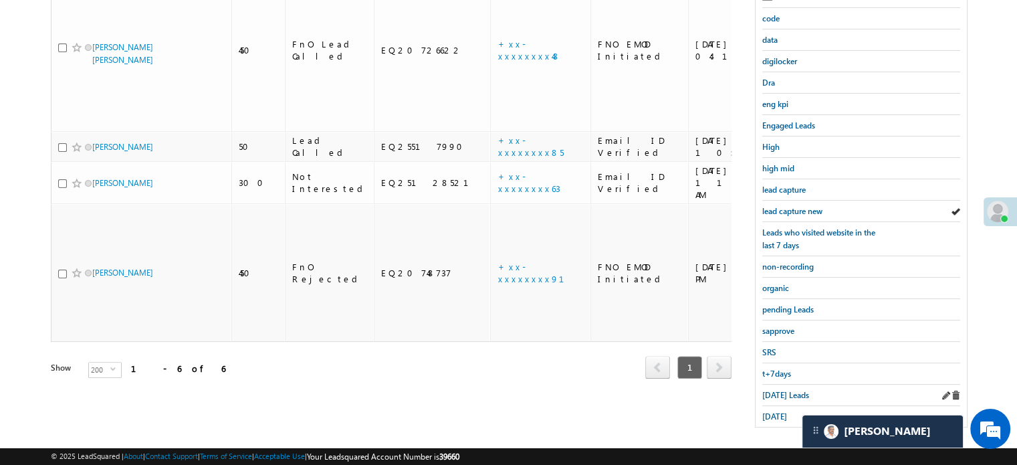
scroll to position [287, 0]
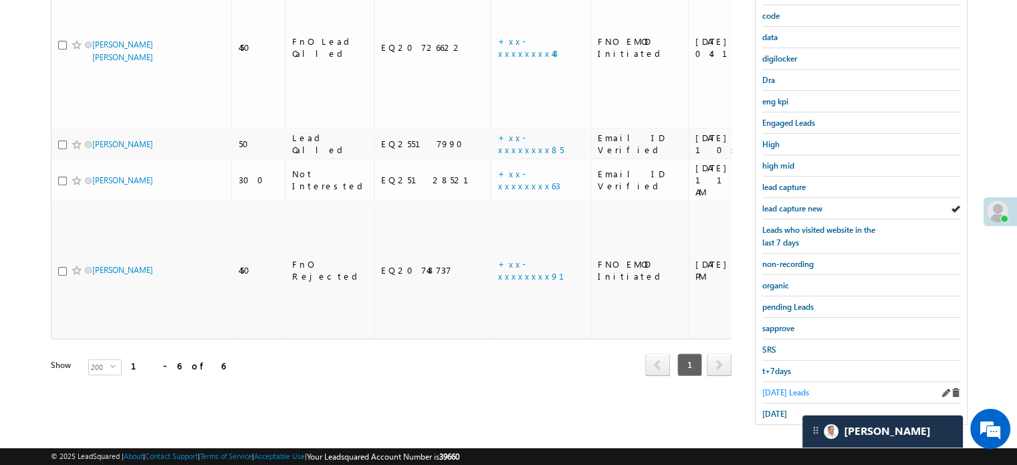
click at [778, 387] on span "Today's Leads" at bounding box center [785, 392] width 47 height 10
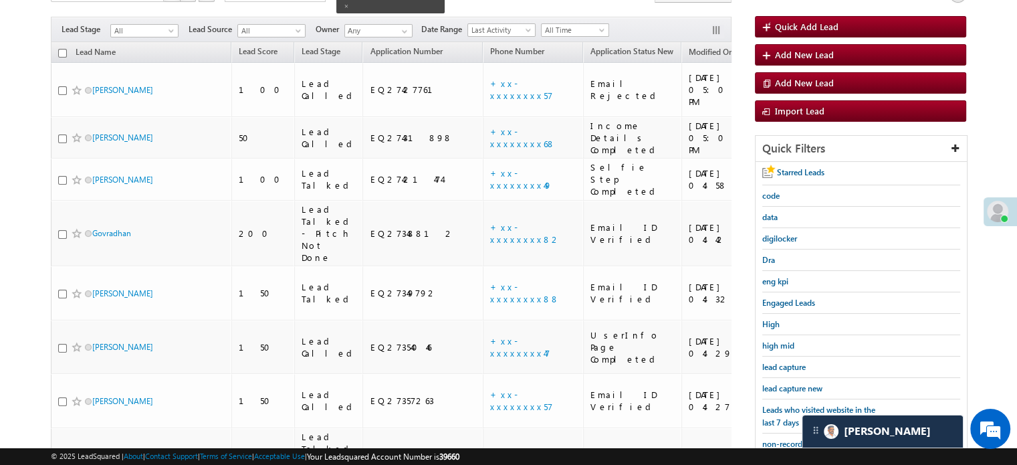
scroll to position [86, 0]
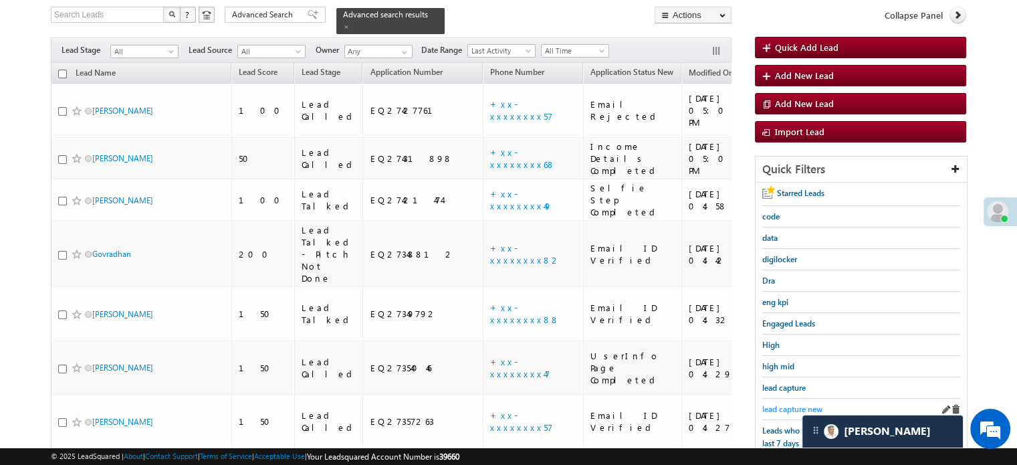
click at [788, 404] on span "lead capture new" at bounding box center [792, 409] width 60 height 10
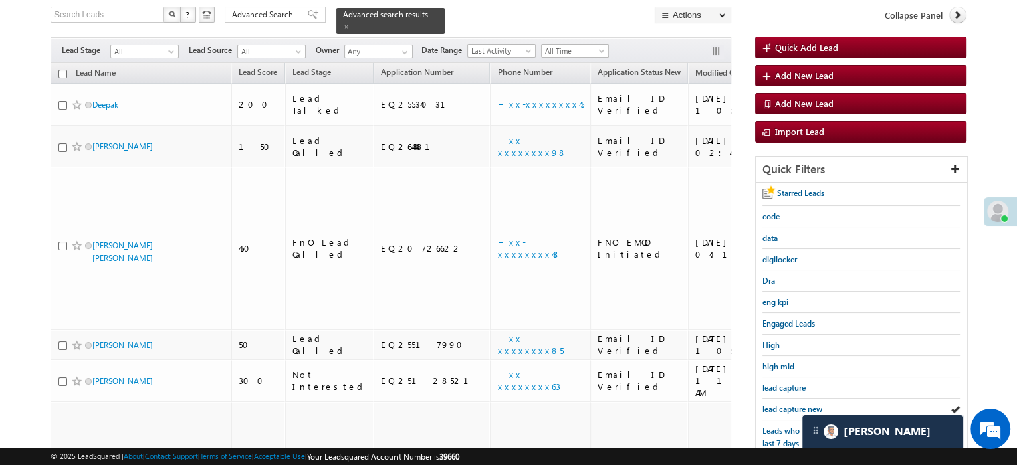
click at [788, 404] on span "lead capture new" at bounding box center [792, 409] width 60 height 10
click at [798, 404] on span "lead capture new" at bounding box center [792, 409] width 60 height 10
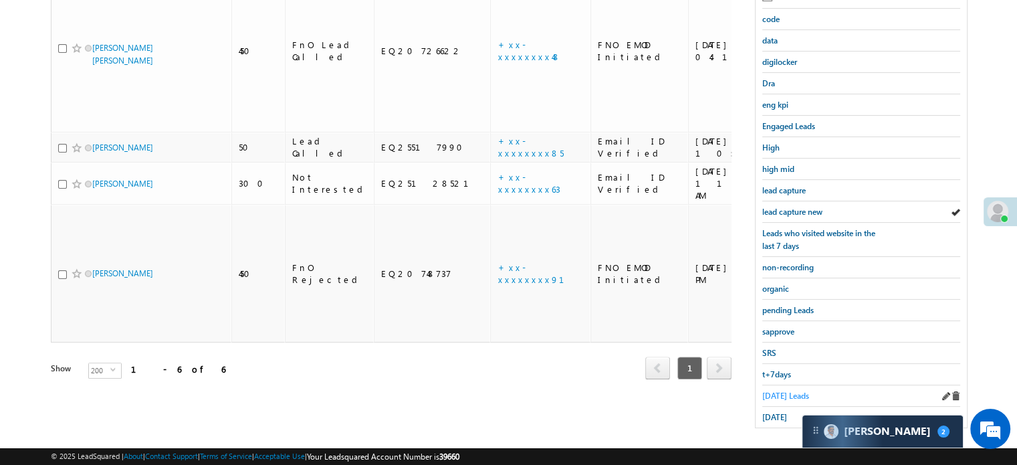
scroll to position [287, 0]
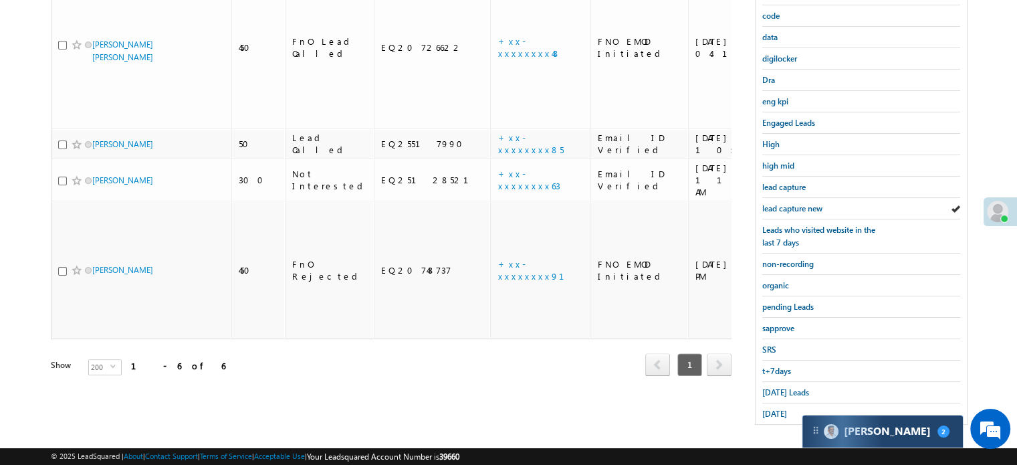
click at [846, 445] on div "Carter 2" at bounding box center [882, 431] width 160 height 32
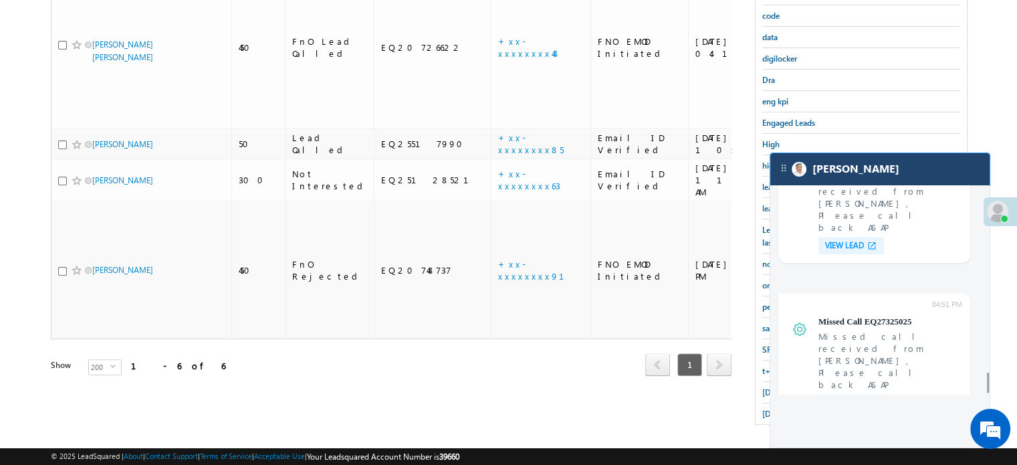
scroll to position [5695, 0]
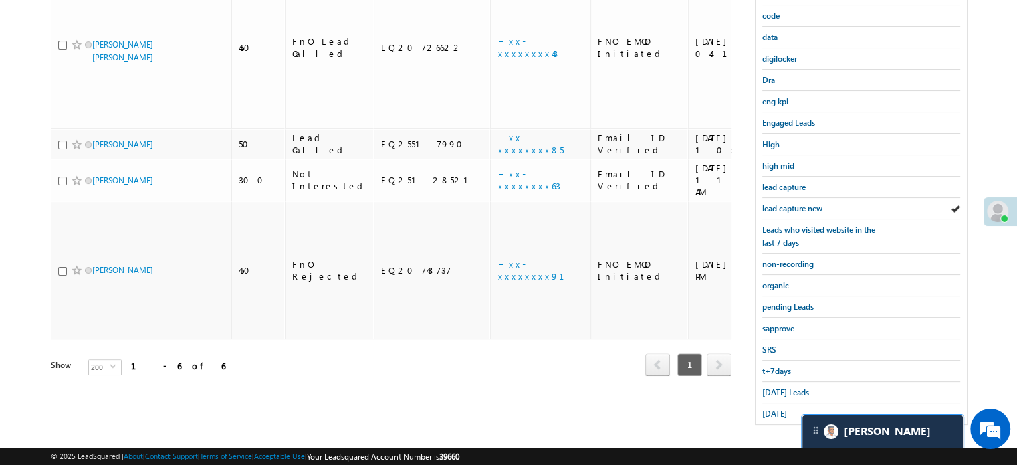
scroll to position [6702, 0]
click at [801, 203] on span "lead capture new" at bounding box center [792, 208] width 60 height 10
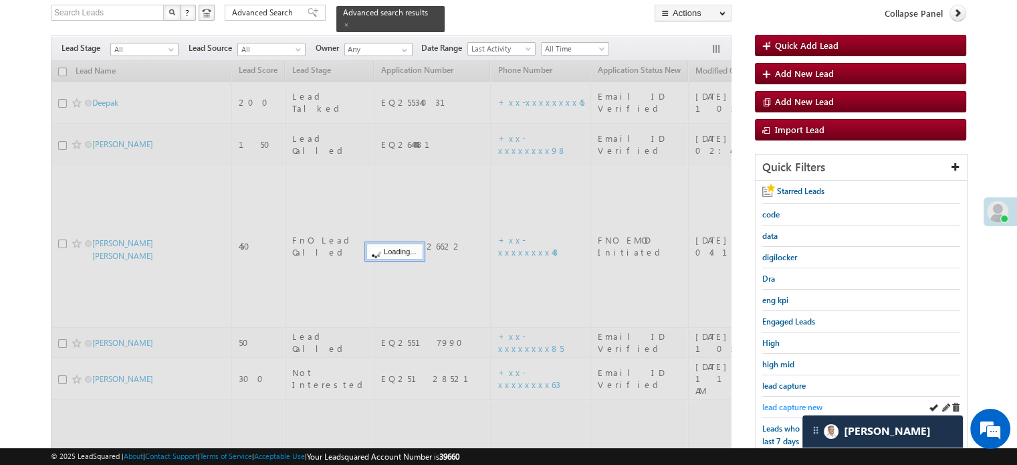
scroll to position [86, 0]
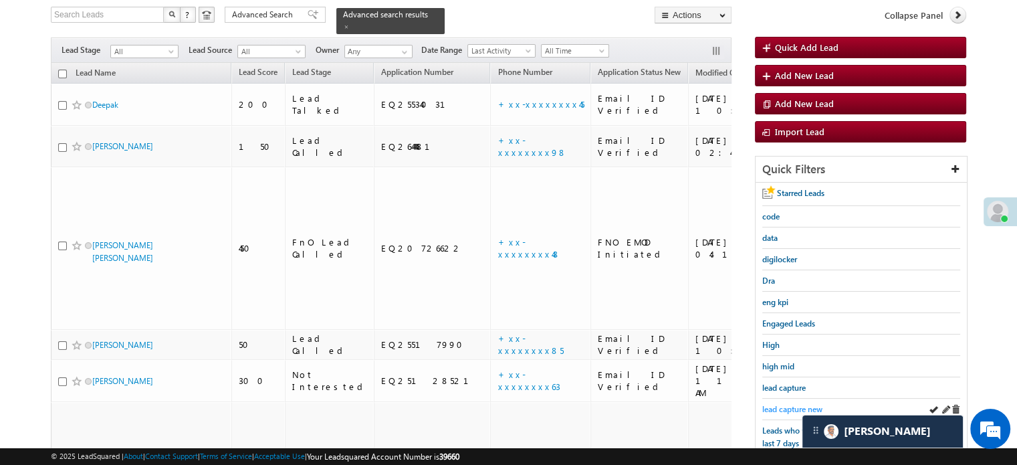
click at [792, 404] on span "lead capture new" at bounding box center [792, 409] width 60 height 10
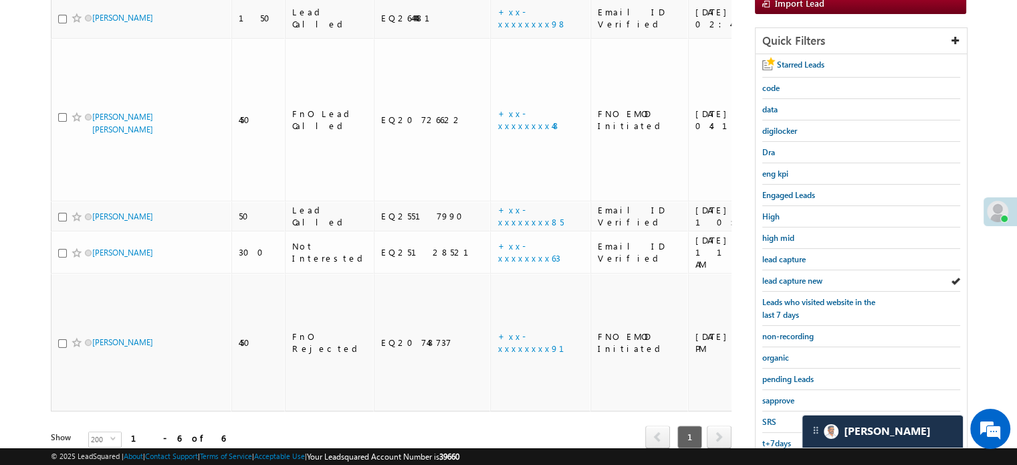
scroll to position [287, 0]
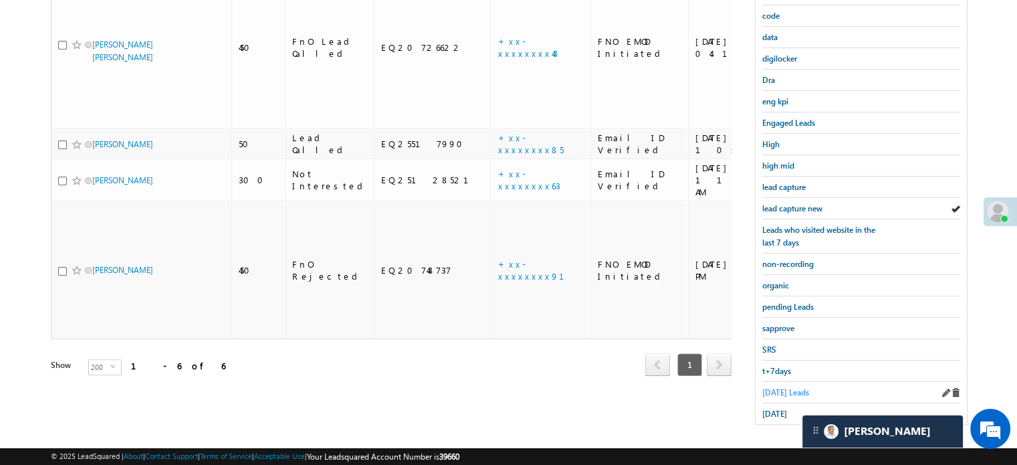
click at [783, 387] on span "Today's Leads" at bounding box center [785, 392] width 47 height 10
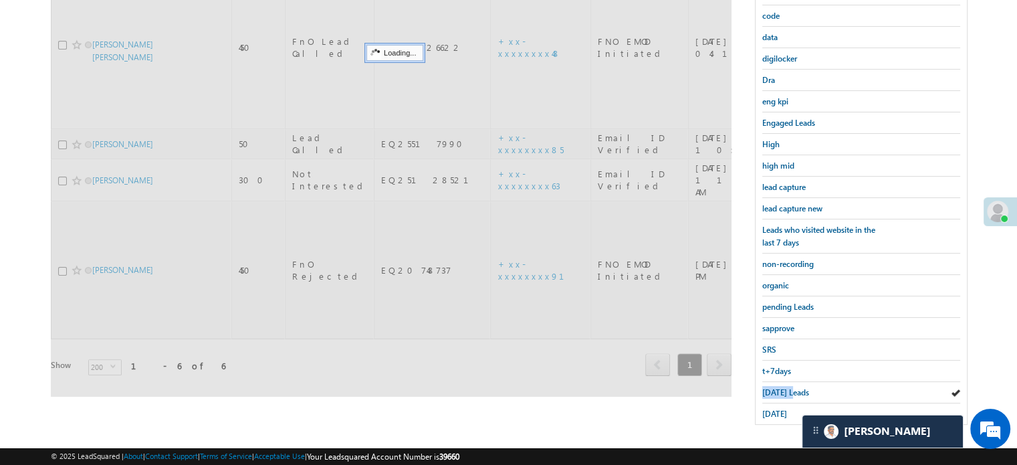
click at [783, 387] on span "Today's Leads" at bounding box center [785, 392] width 47 height 10
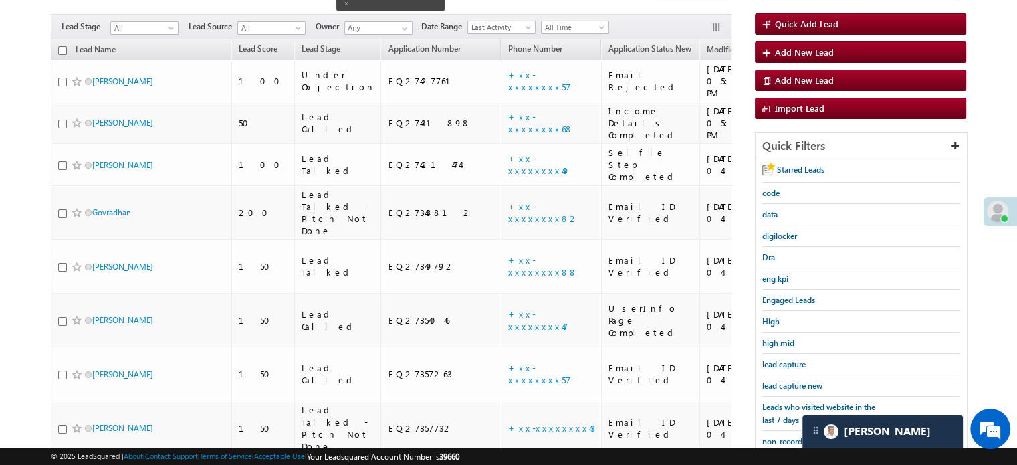
scroll to position [86, 0]
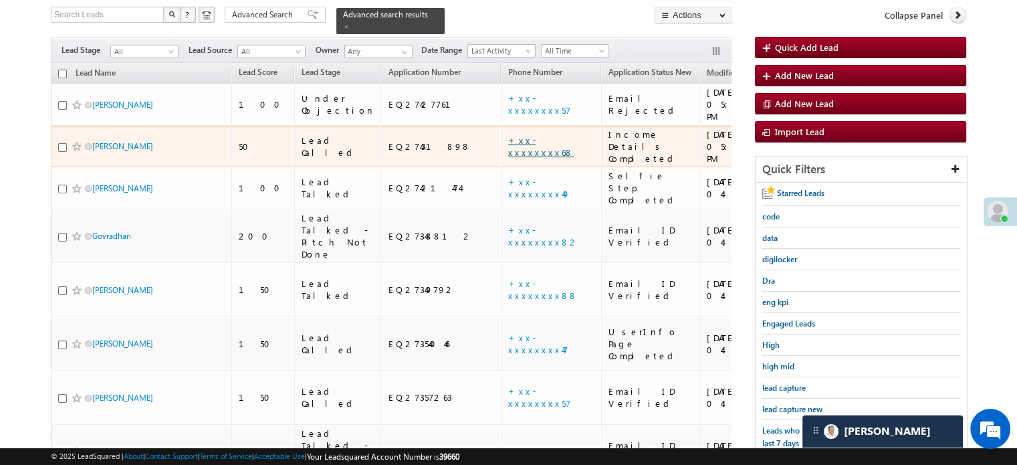
click at [508, 134] on link "+xx-xxxxxxxx68" at bounding box center [541, 145] width 66 height 23
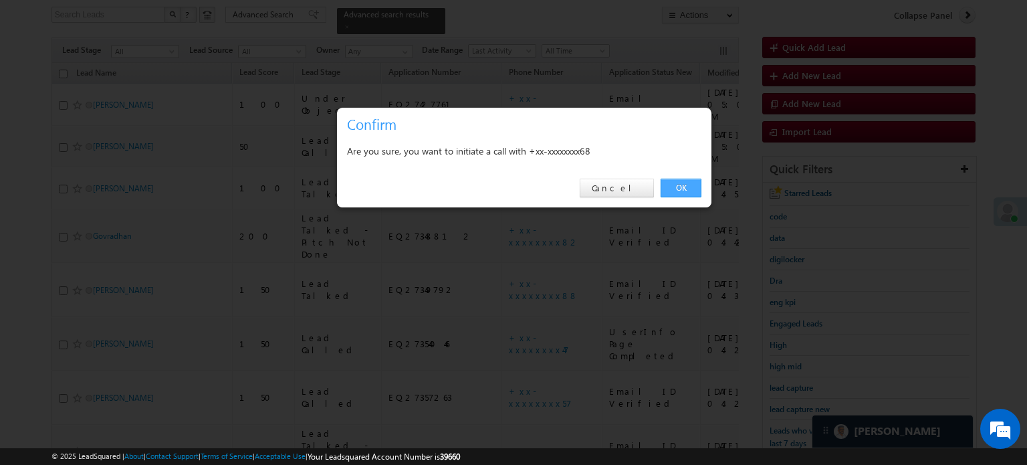
click at [670, 180] on link "OK" at bounding box center [680, 187] width 41 height 19
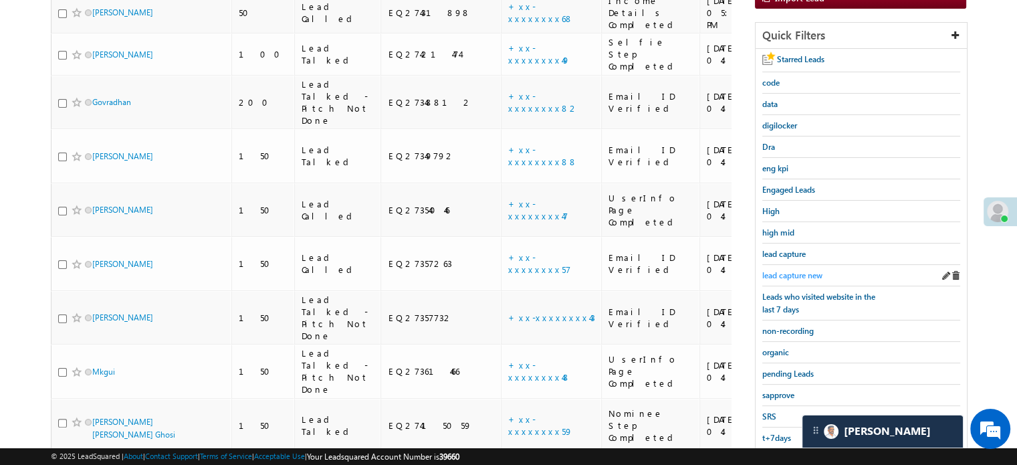
click at [785, 271] on span "lead capture new" at bounding box center [792, 275] width 60 height 10
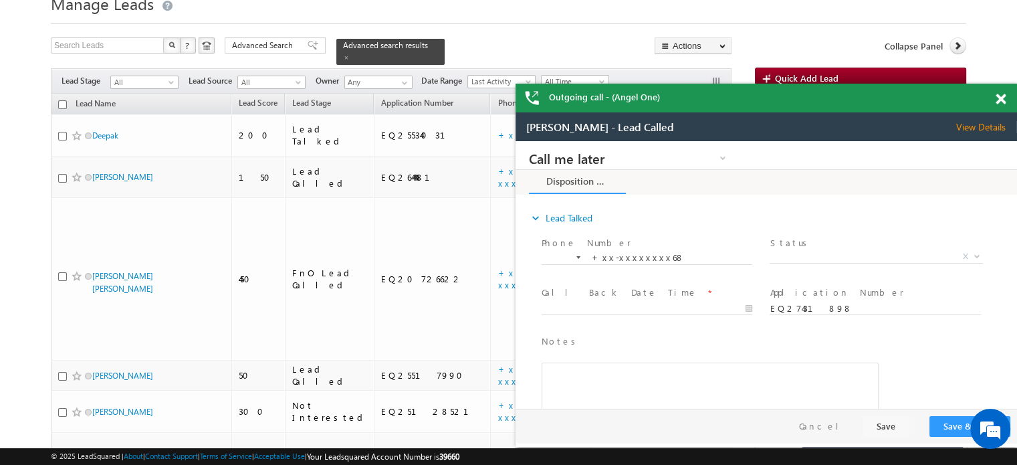
scroll to position [0, 0]
click at [1002, 101] on div "Outgoing call - (Angel One)" at bounding box center [765, 98] width 501 height 29
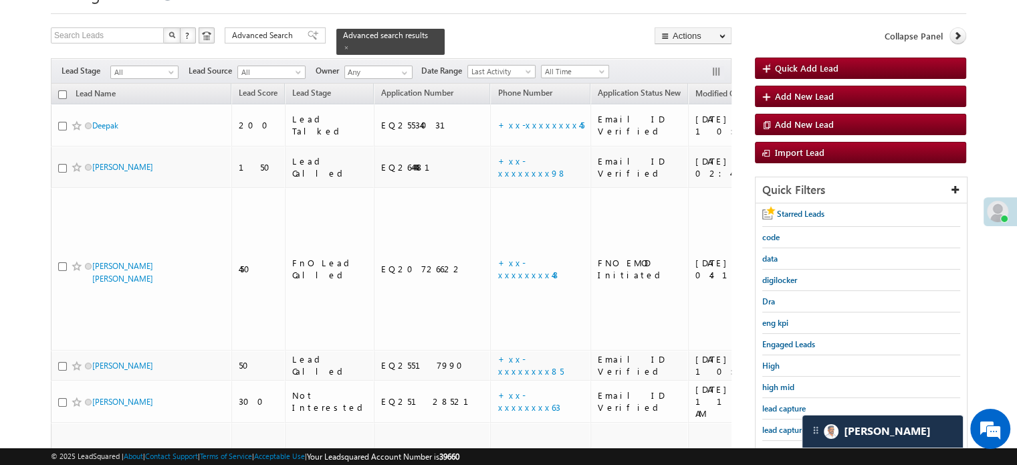
scroll to position [287, 0]
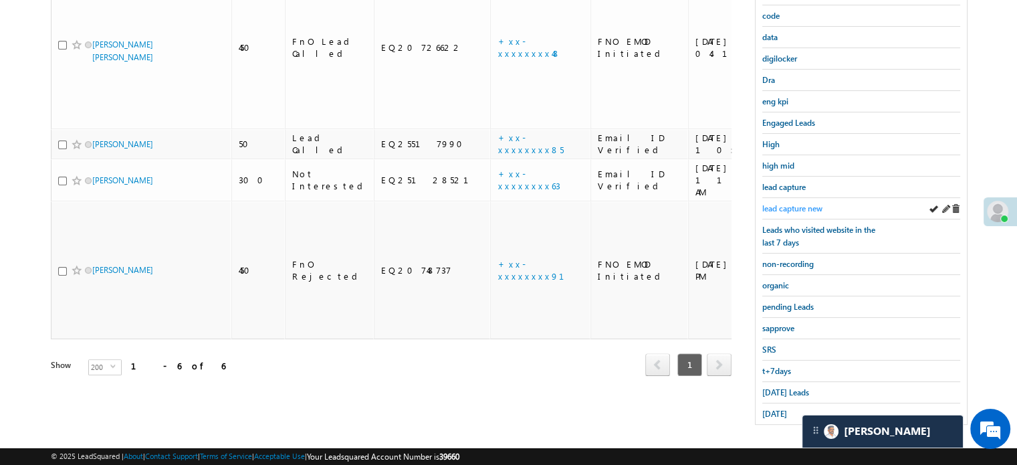
click at [783, 205] on span "lead capture new" at bounding box center [792, 208] width 60 height 10
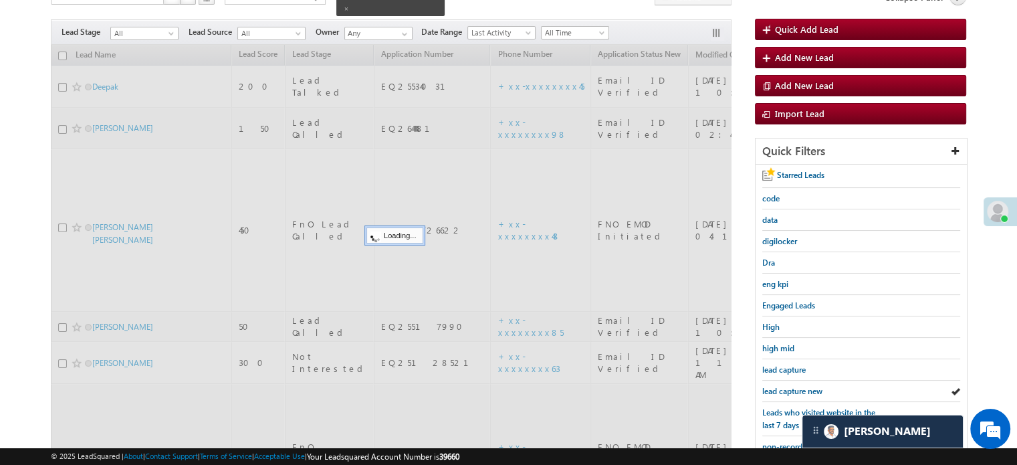
scroll to position [86, 0]
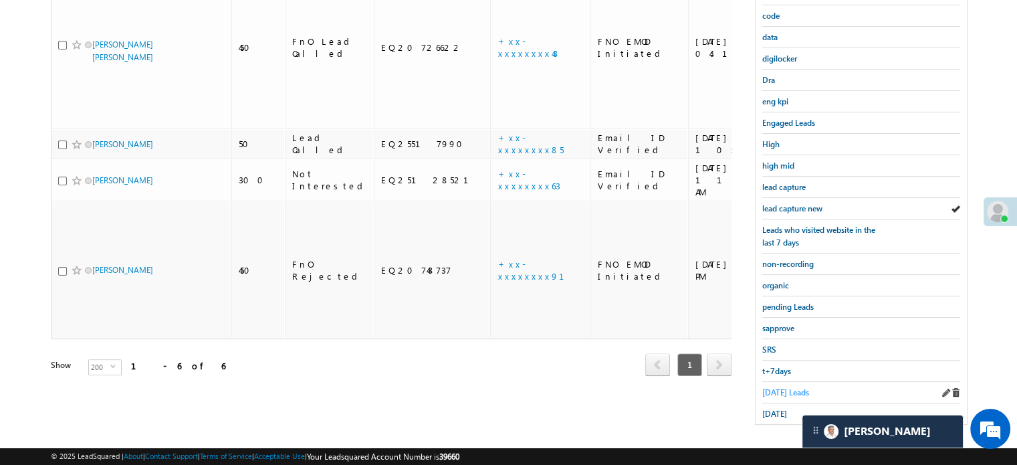
click at [782, 387] on span "Today's Leads" at bounding box center [785, 392] width 47 height 10
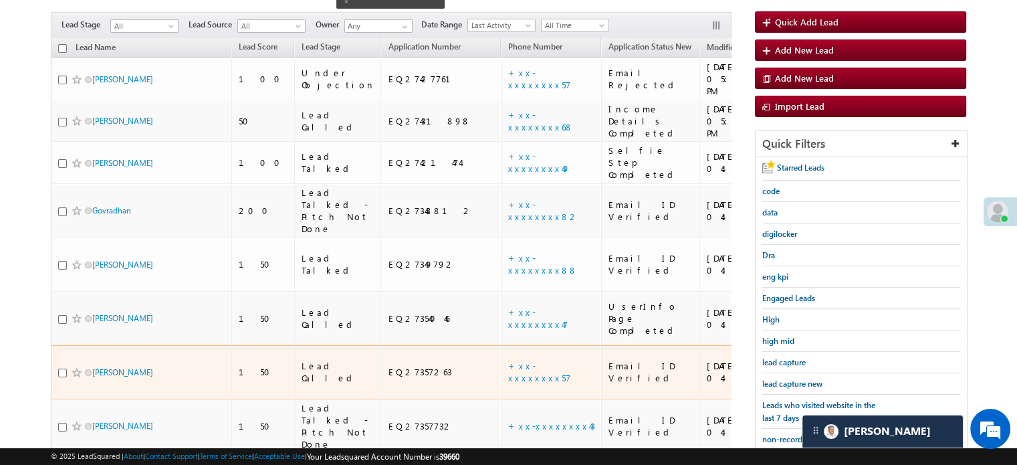
scroll to position [0, 0]
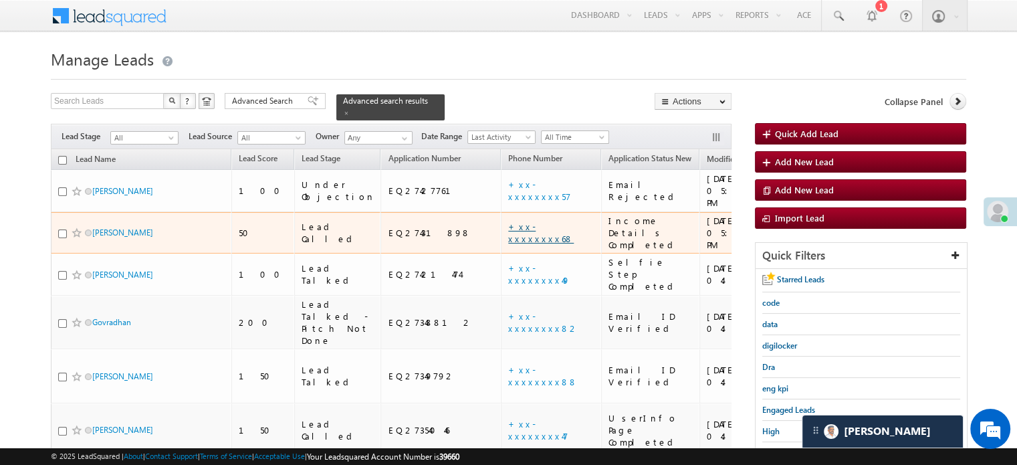
click at [508, 221] on link "+xx-xxxxxxxx68" at bounding box center [541, 232] width 66 height 23
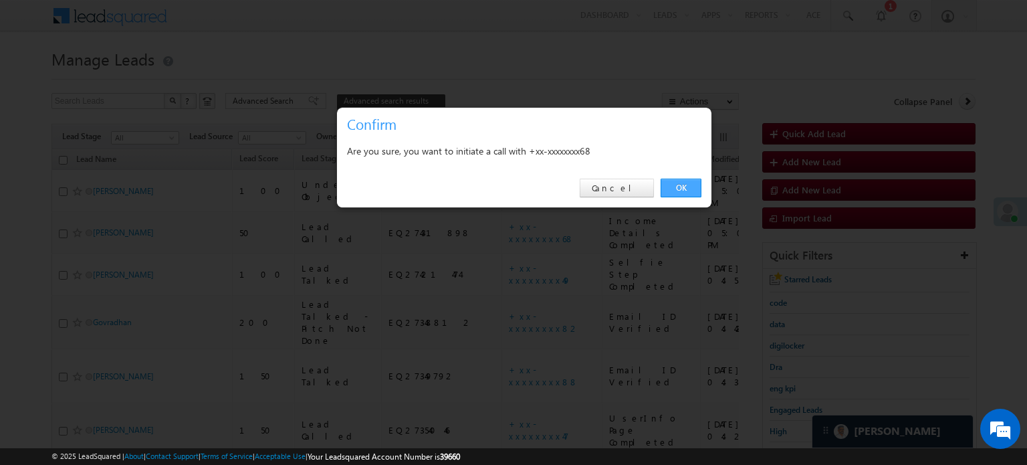
click at [684, 193] on link "OK" at bounding box center [680, 187] width 41 height 19
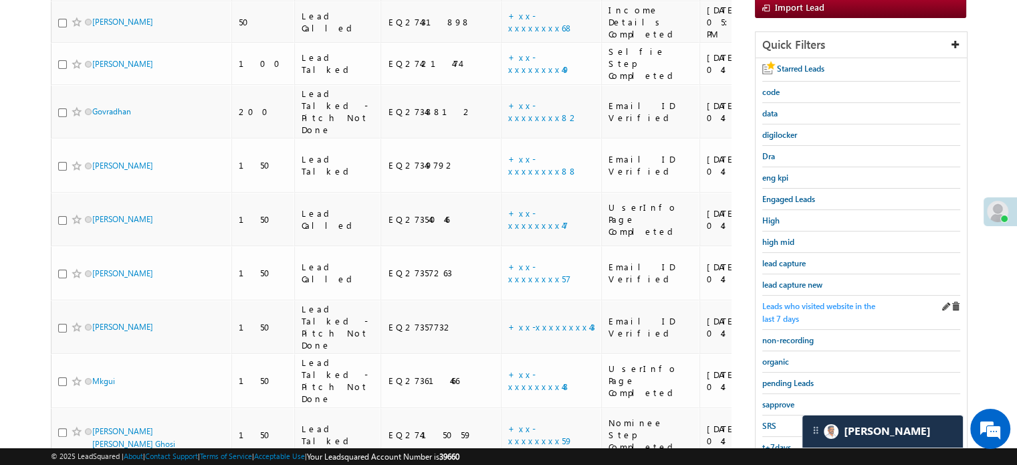
scroll to position [267, 0]
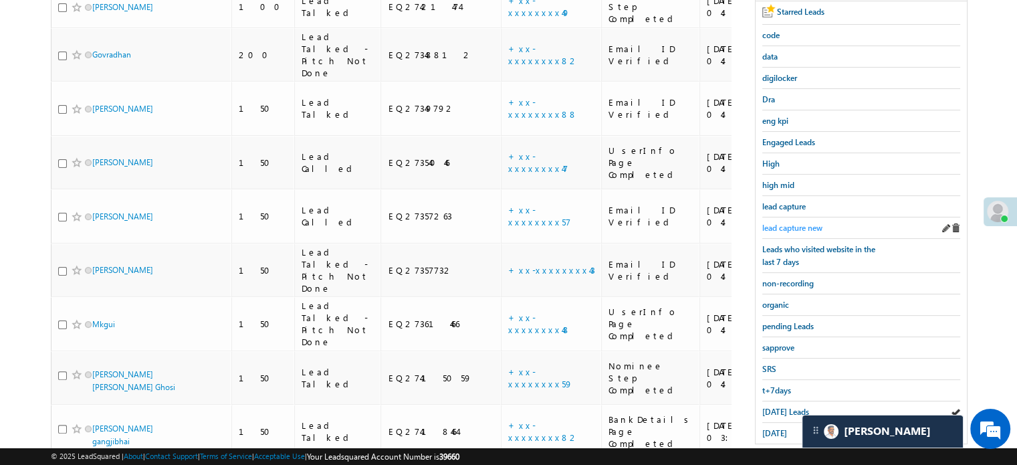
click at [801, 224] on span "lead capture new" at bounding box center [792, 228] width 60 height 10
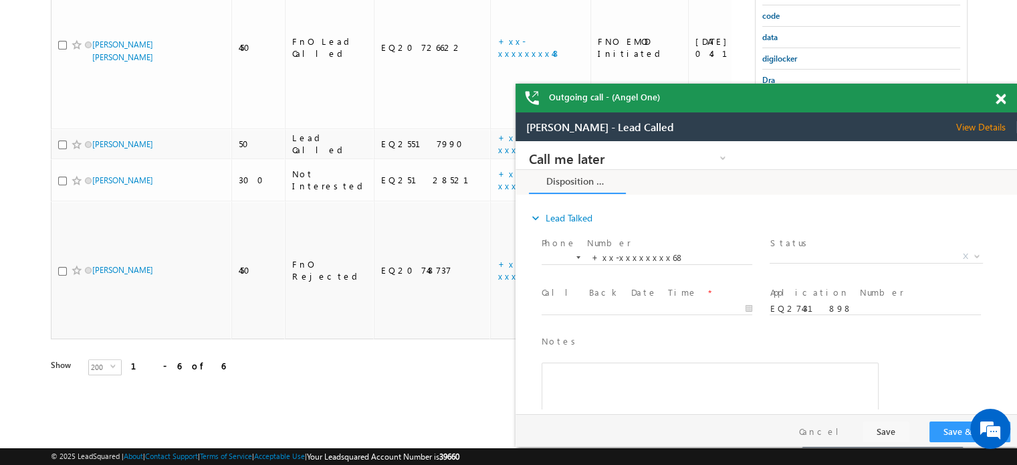
scroll to position [0, 0]
click at [1001, 100] on span at bounding box center [1000, 99] width 10 height 11
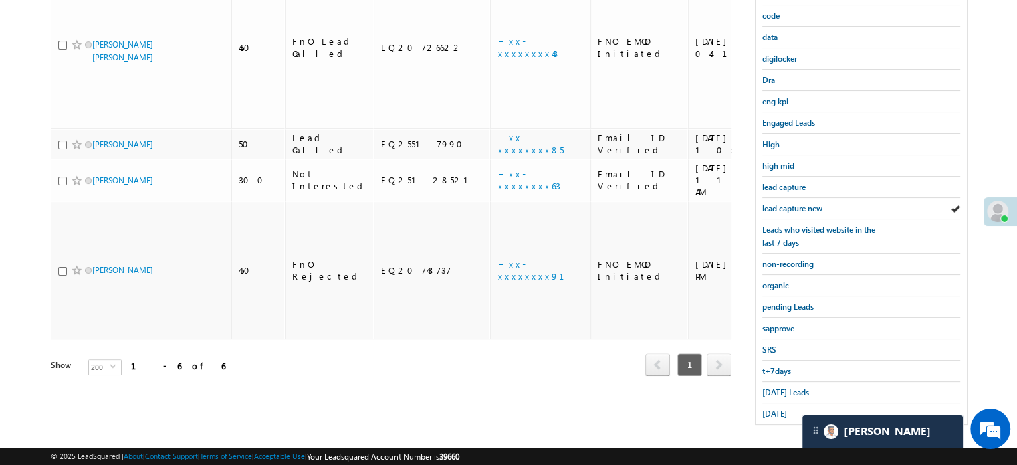
scroll to position [86, 0]
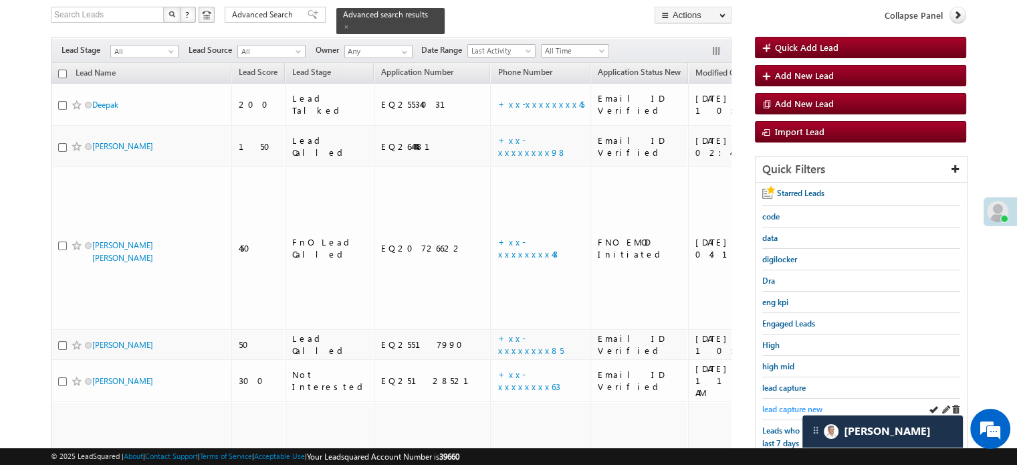
click at [784, 408] on span "lead capture new" at bounding box center [792, 409] width 60 height 10
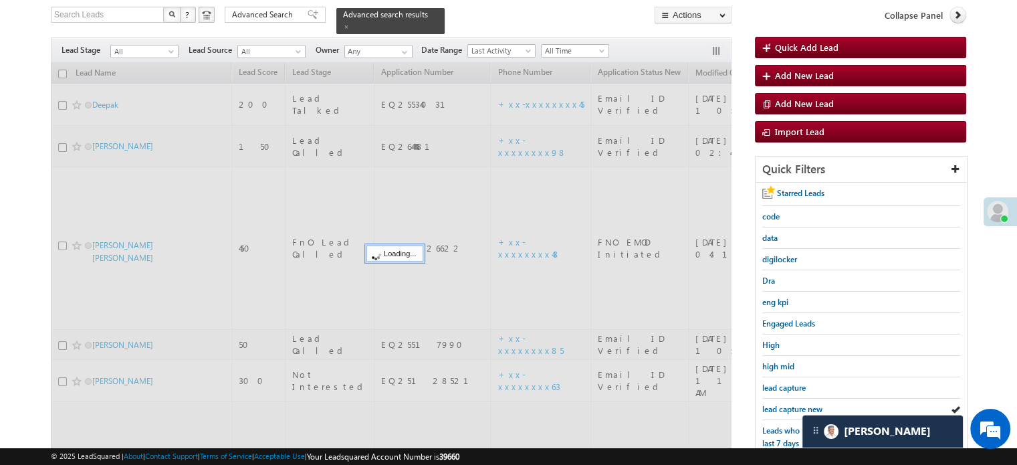
click at [784, 408] on span "lead capture new" at bounding box center [792, 409] width 60 height 10
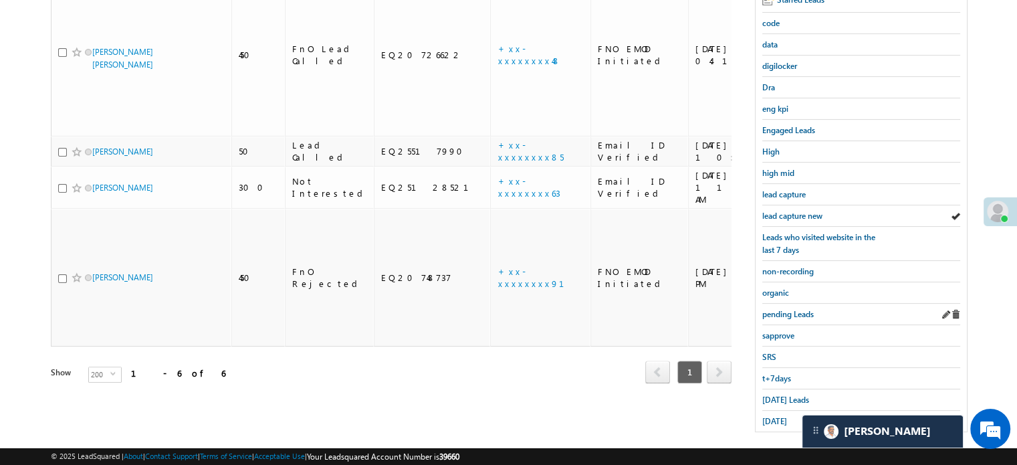
scroll to position [287, 0]
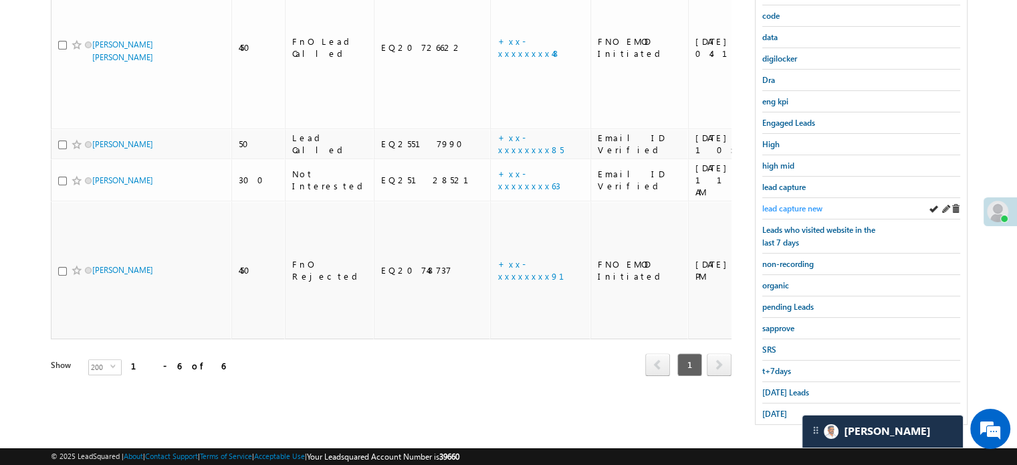
click at [785, 203] on span "lead capture new" at bounding box center [792, 208] width 60 height 10
click at [776, 387] on span "Today's Leads" at bounding box center [785, 392] width 47 height 10
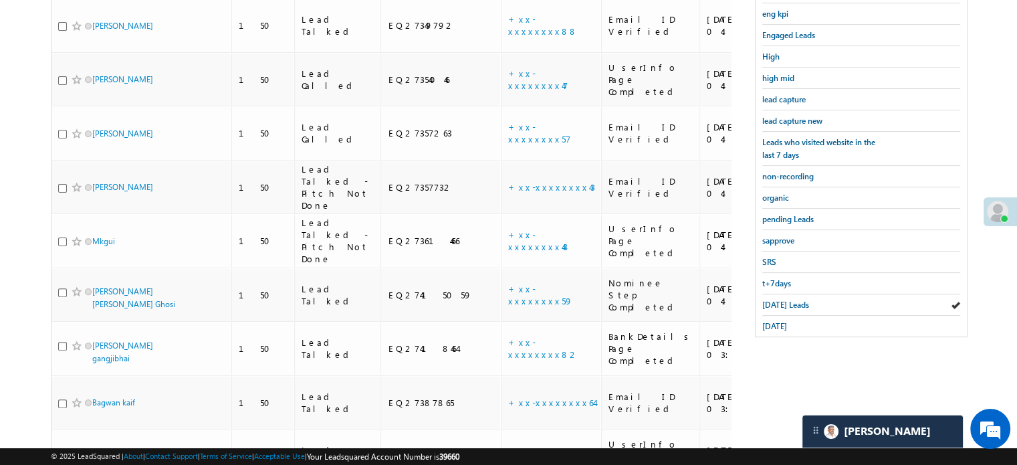
scroll to position [220, 0]
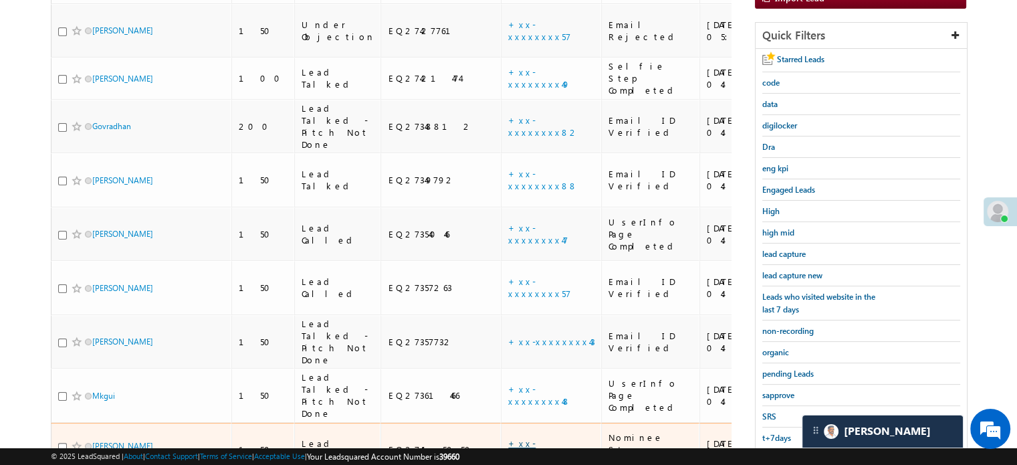
click at [508, 437] on link "+xx-xxxxxxxx59" at bounding box center [540, 448] width 65 height 23
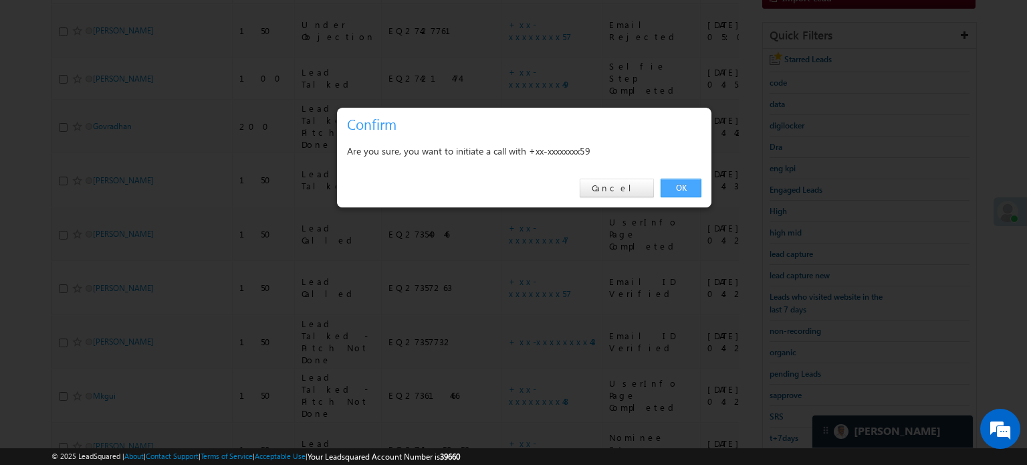
click at [683, 182] on link "OK" at bounding box center [680, 187] width 41 height 19
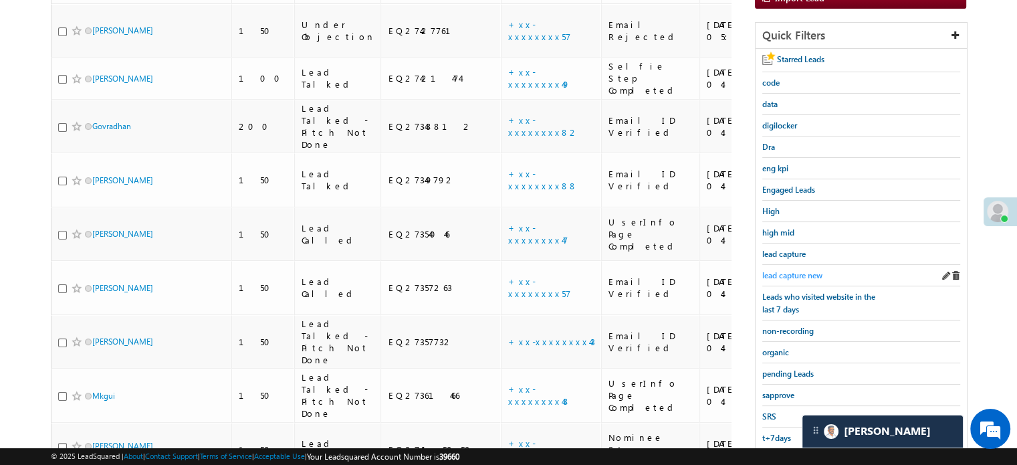
click at [789, 274] on span "lead capture new" at bounding box center [792, 275] width 60 height 10
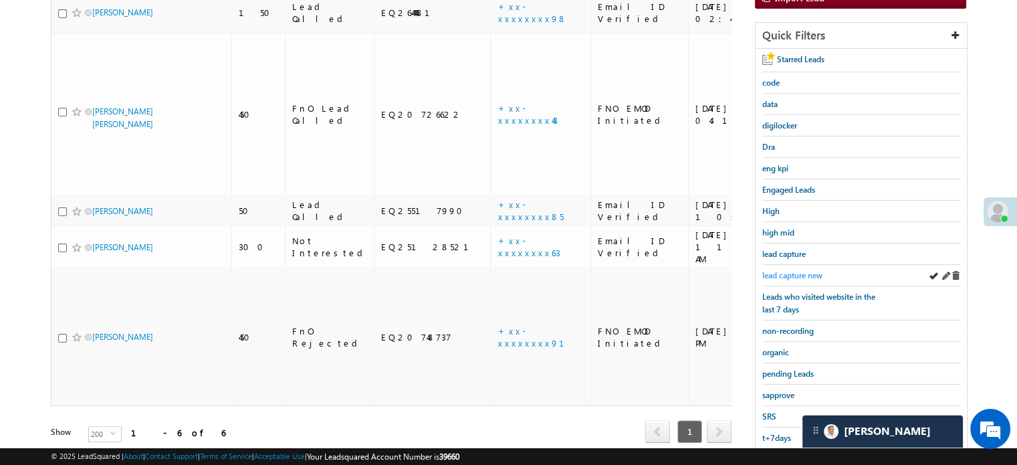
click at [793, 270] on span "lead capture new" at bounding box center [792, 275] width 60 height 10
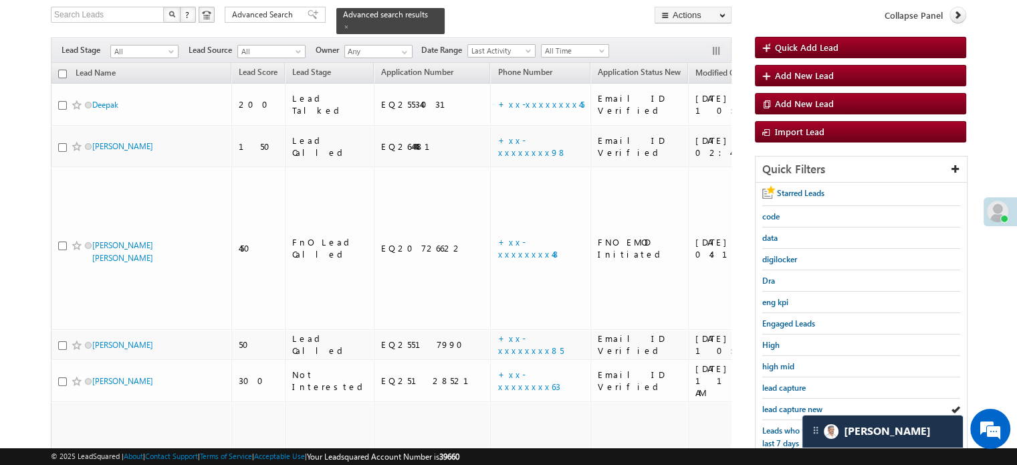
scroll to position [287, 0]
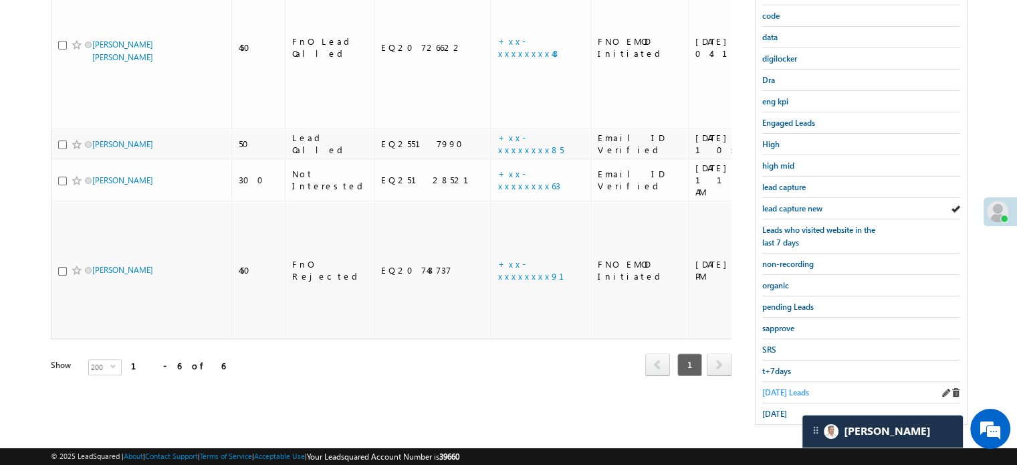
click at [785, 387] on span "Today's Leads" at bounding box center [785, 392] width 47 height 10
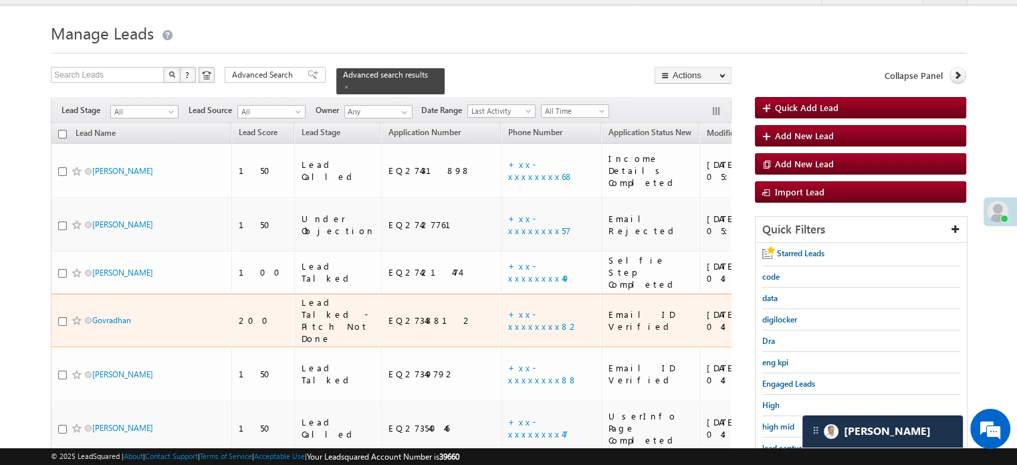
scroll to position [67, 0]
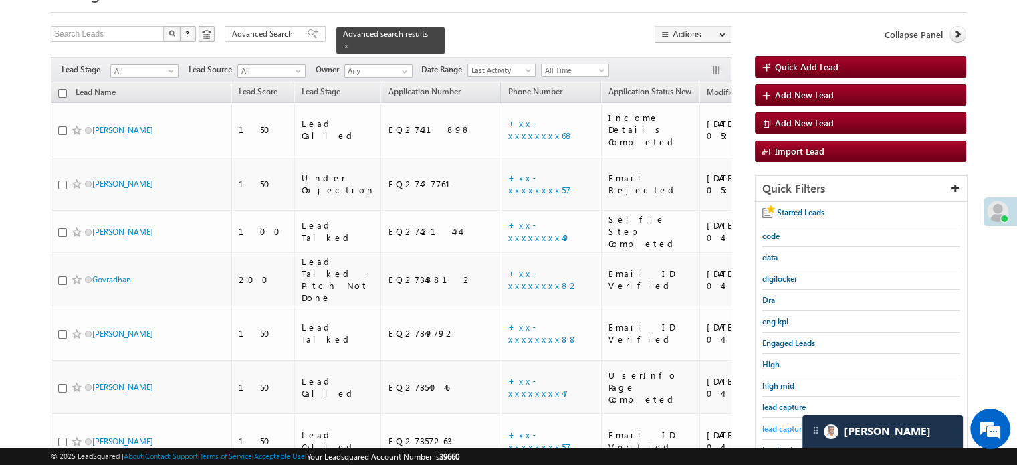
click at [787, 423] on span "lead capture new" at bounding box center [792, 428] width 60 height 10
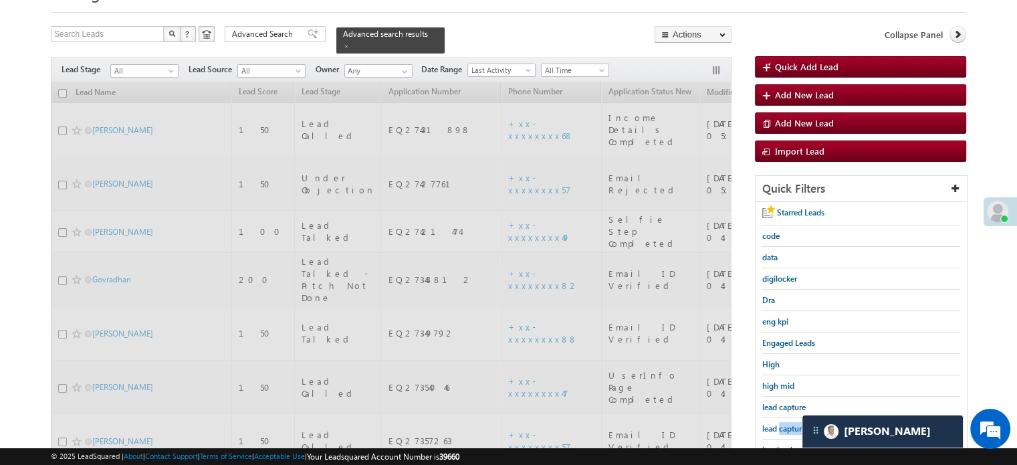
click at [787, 423] on span "lead capture new" at bounding box center [792, 428] width 60 height 10
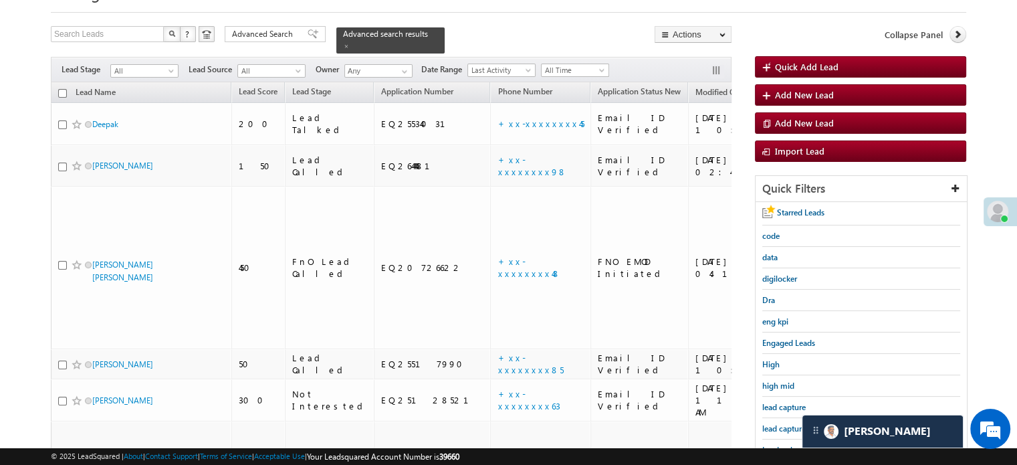
click at [787, 423] on span "lead capture new" at bounding box center [792, 428] width 60 height 10
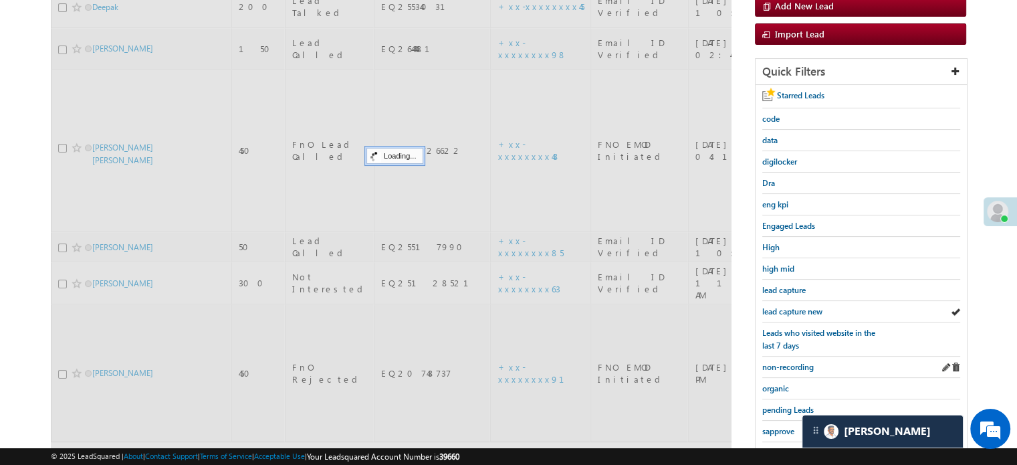
scroll to position [287, 0]
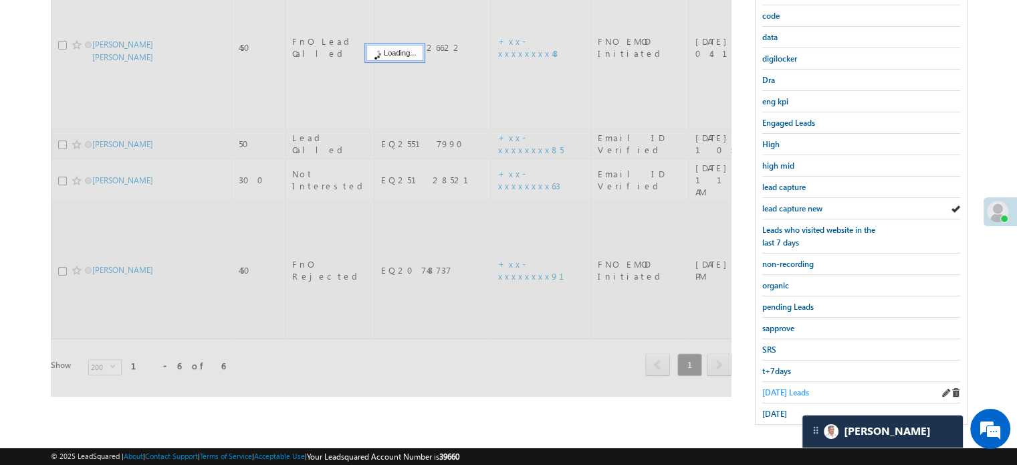
click at [783, 390] on span "Today's Leads" at bounding box center [785, 392] width 47 height 10
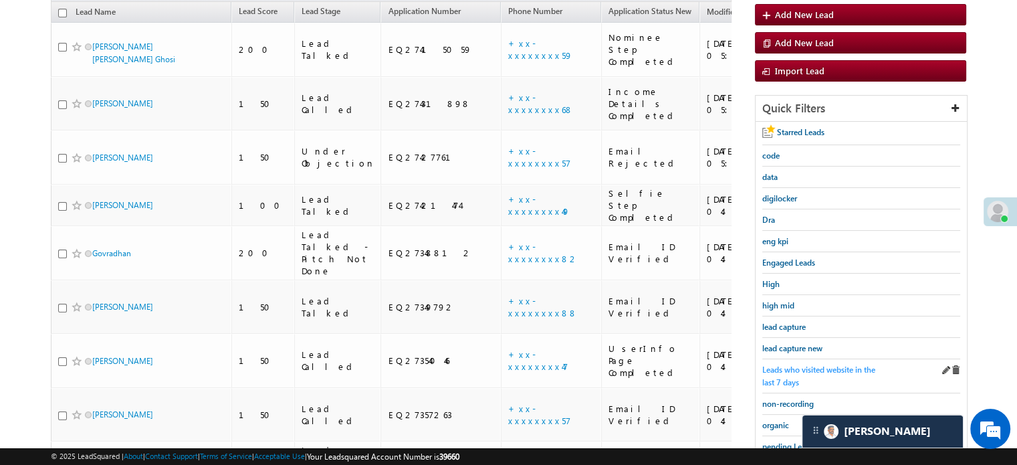
scroll to position [220, 0]
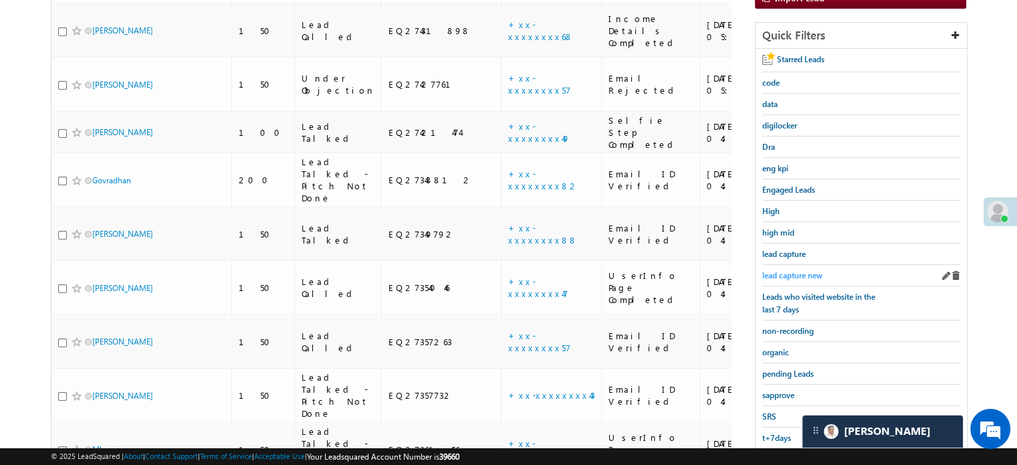
click at [806, 271] on span "lead capture new" at bounding box center [792, 275] width 60 height 10
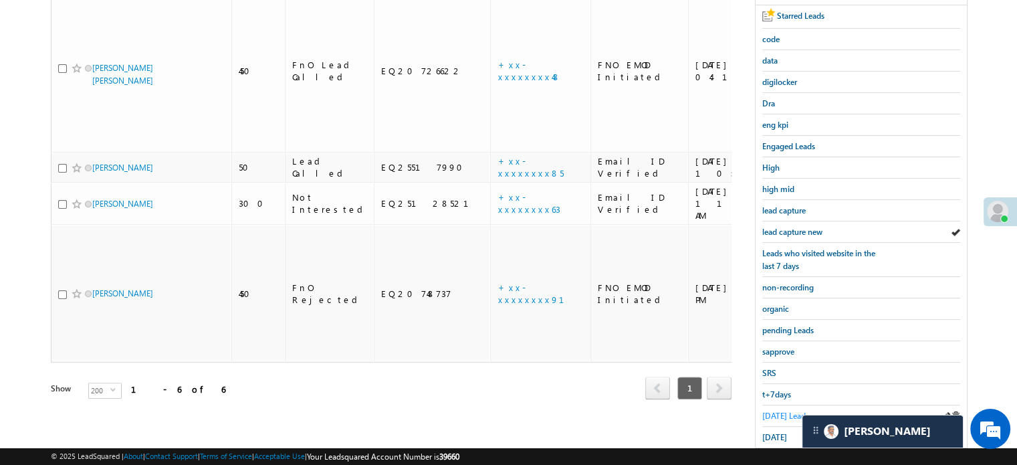
scroll to position [287, 0]
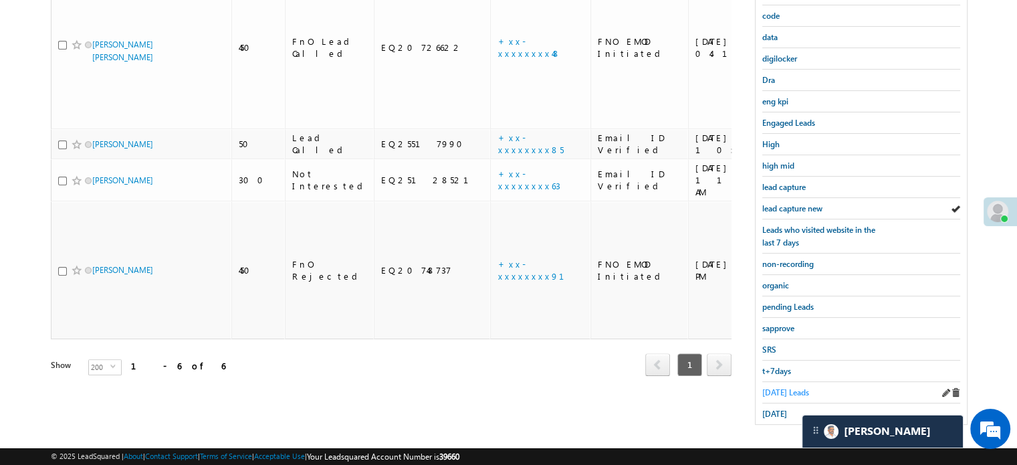
click at [775, 387] on span "Today's Leads" at bounding box center [785, 392] width 47 height 10
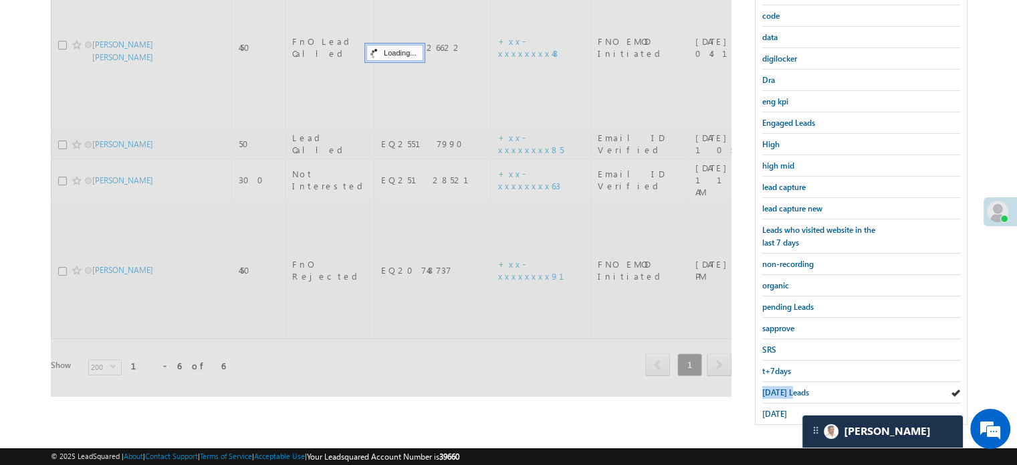
click at [775, 387] on span "Today's Leads" at bounding box center [785, 392] width 47 height 10
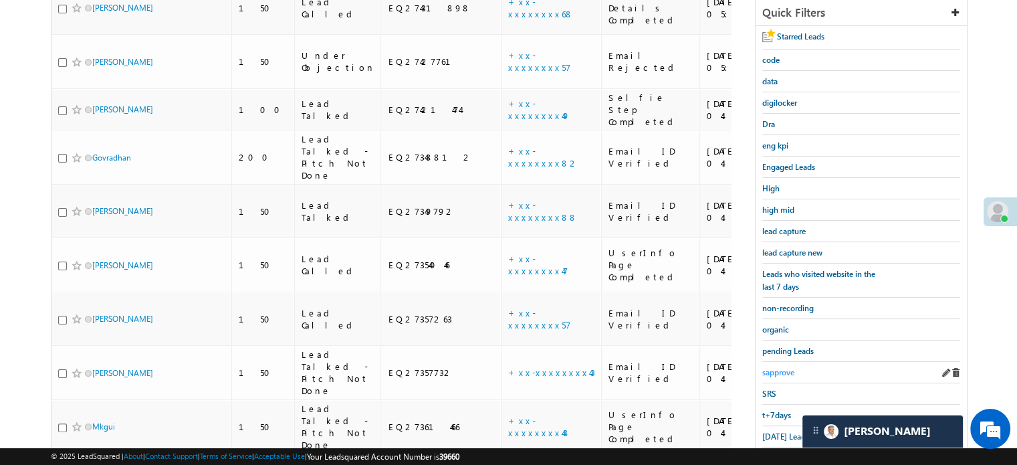
scroll to position [197, 0]
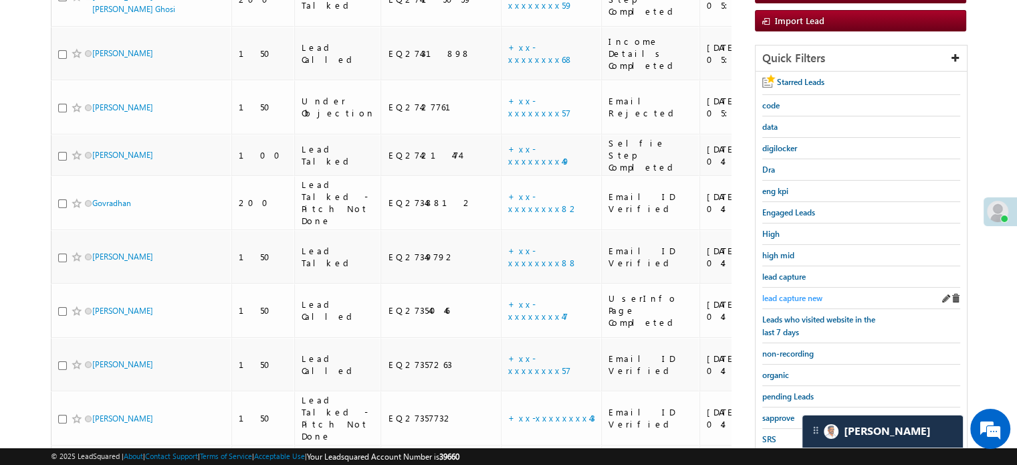
click at [787, 298] on span "lead capture new" at bounding box center [792, 298] width 60 height 10
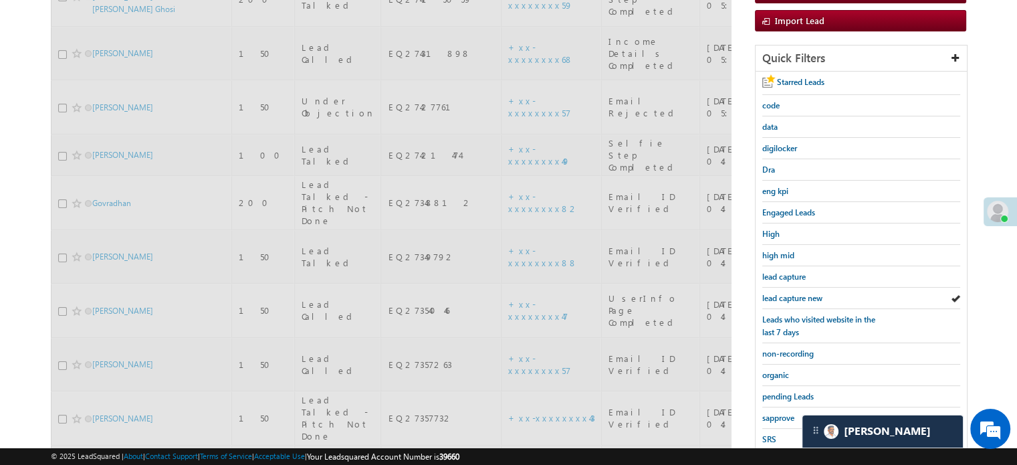
scroll to position [0, 0]
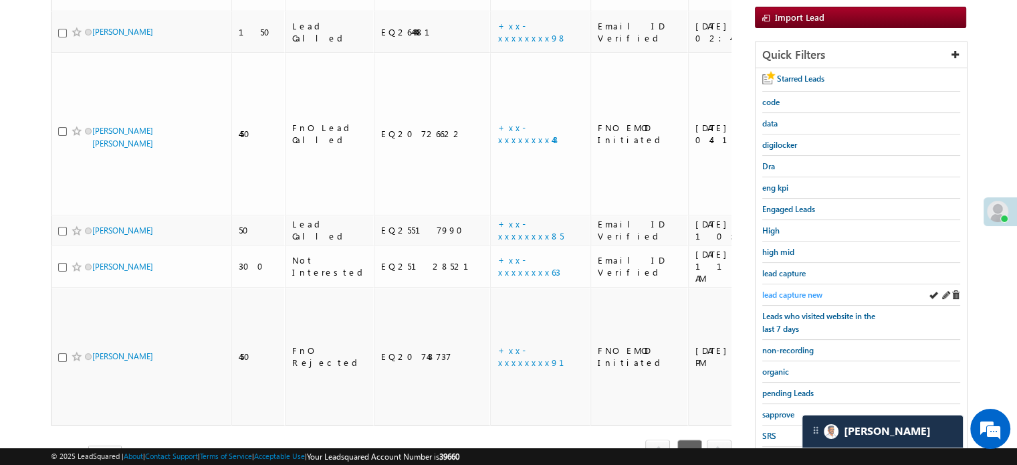
click at [800, 290] on span "lead capture new" at bounding box center [792, 294] width 60 height 10
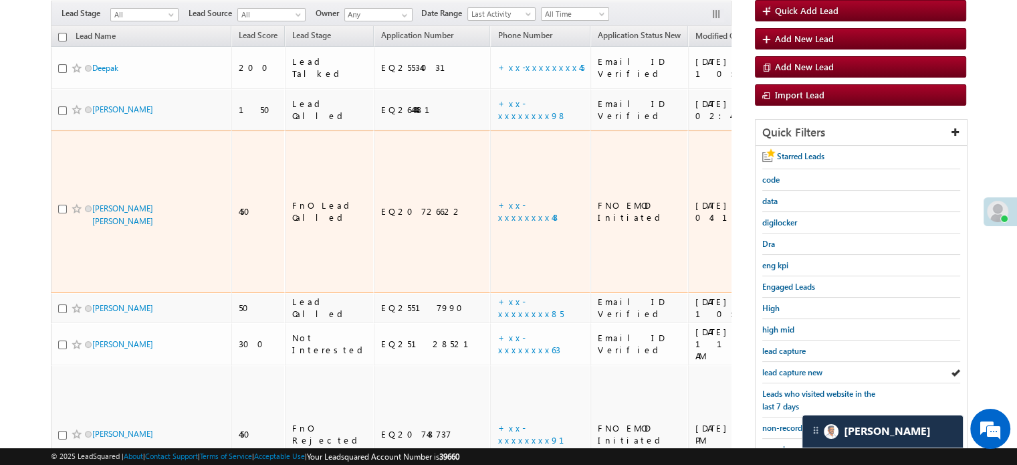
scroll to position [201, 0]
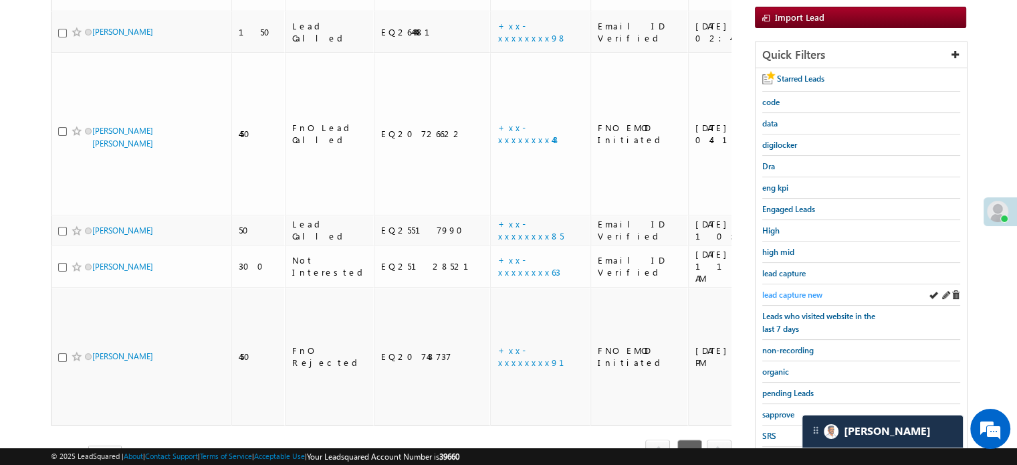
click at [785, 291] on span "lead capture new" at bounding box center [792, 294] width 60 height 10
click at [793, 289] on span "lead capture new" at bounding box center [792, 294] width 60 height 10
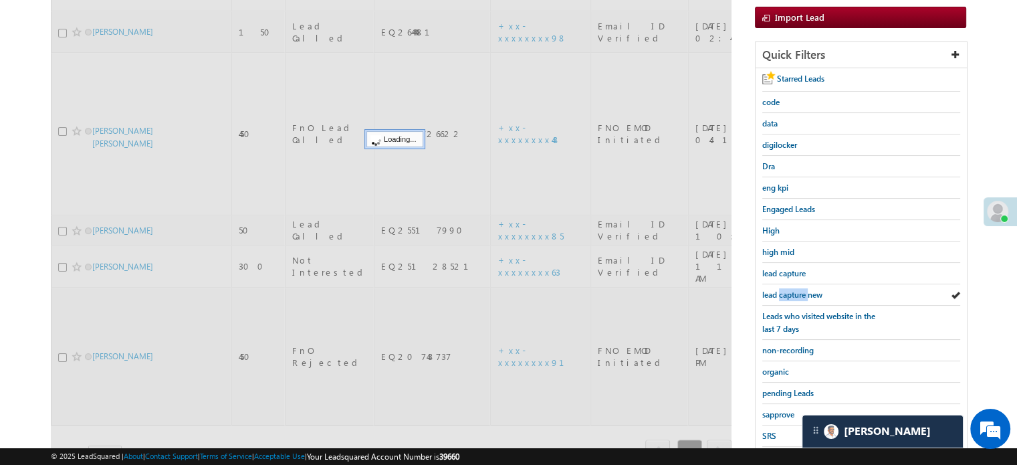
click at [793, 289] on span "lead capture new" at bounding box center [792, 294] width 60 height 10
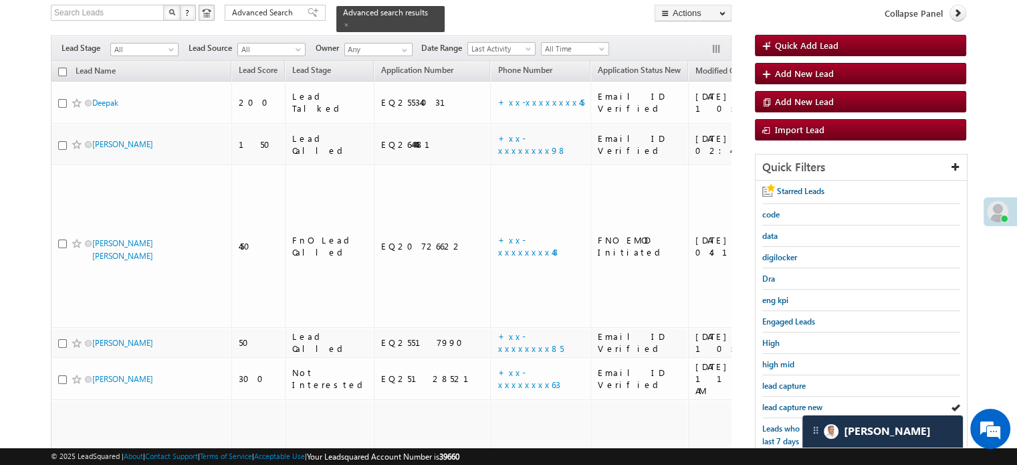
scroll to position [134, 0]
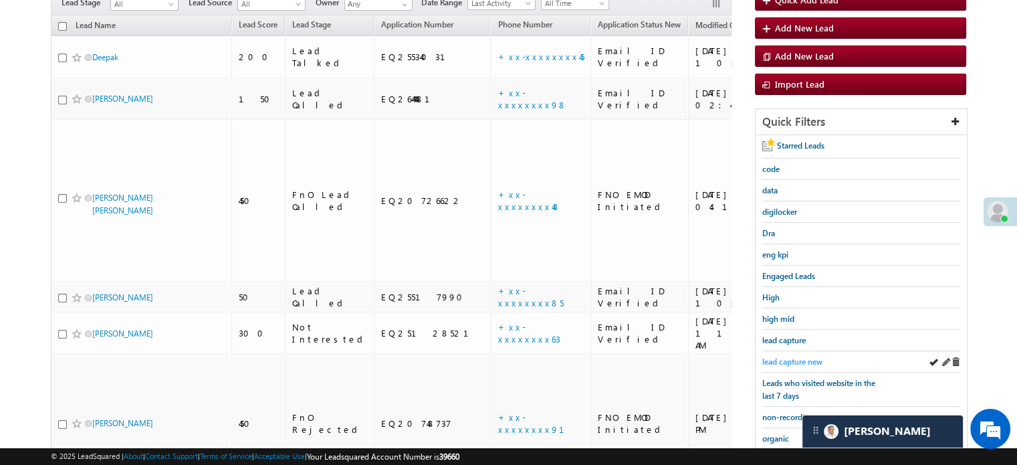
click at [787, 356] on span "lead capture new" at bounding box center [792, 361] width 60 height 10
click at [789, 356] on span "lead capture new" at bounding box center [792, 361] width 60 height 10
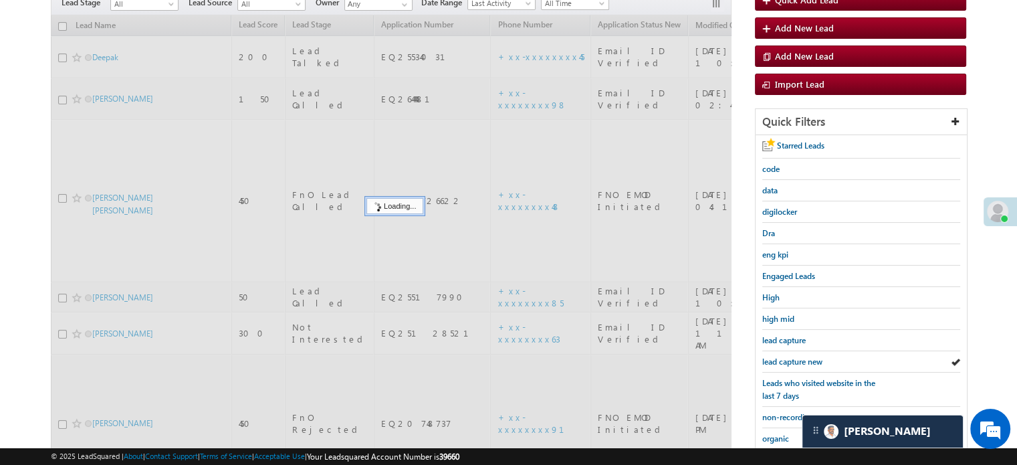
click at [789, 356] on span "lead capture new" at bounding box center [792, 361] width 60 height 10
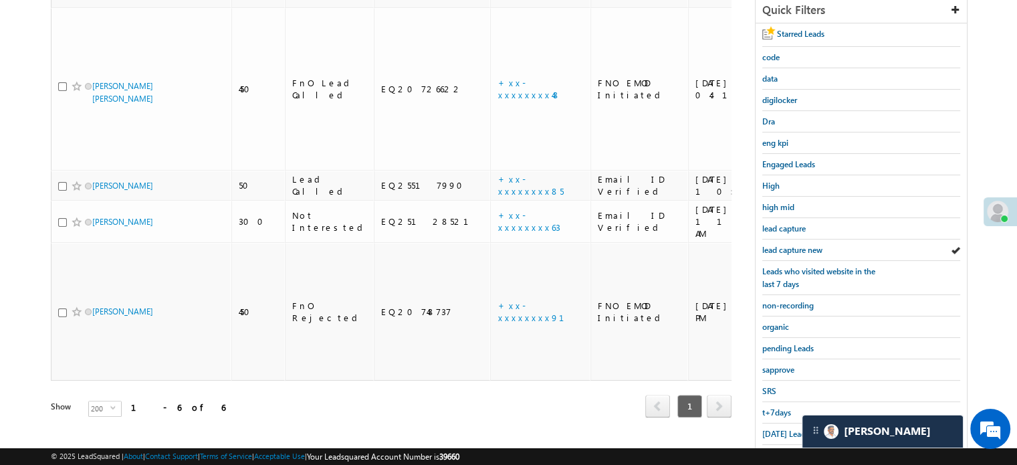
scroll to position [287, 0]
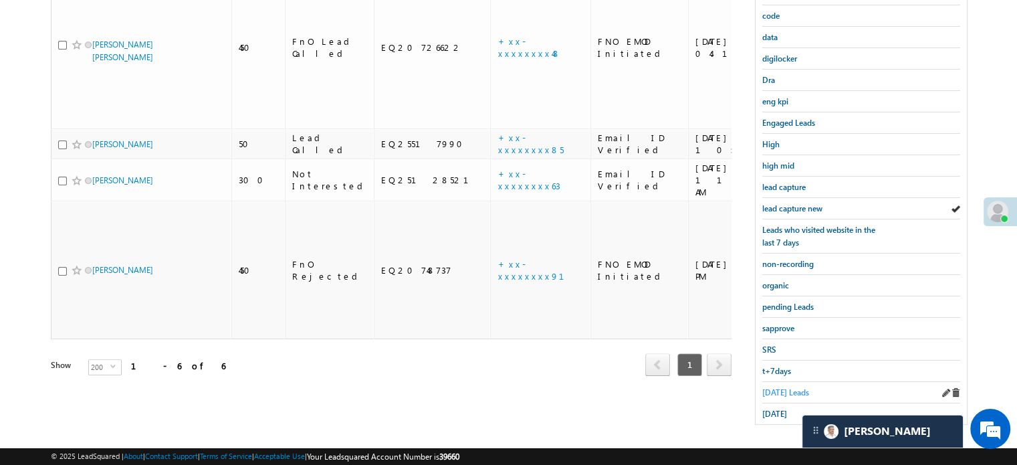
click at [777, 387] on span "Today's Leads" at bounding box center [785, 392] width 47 height 10
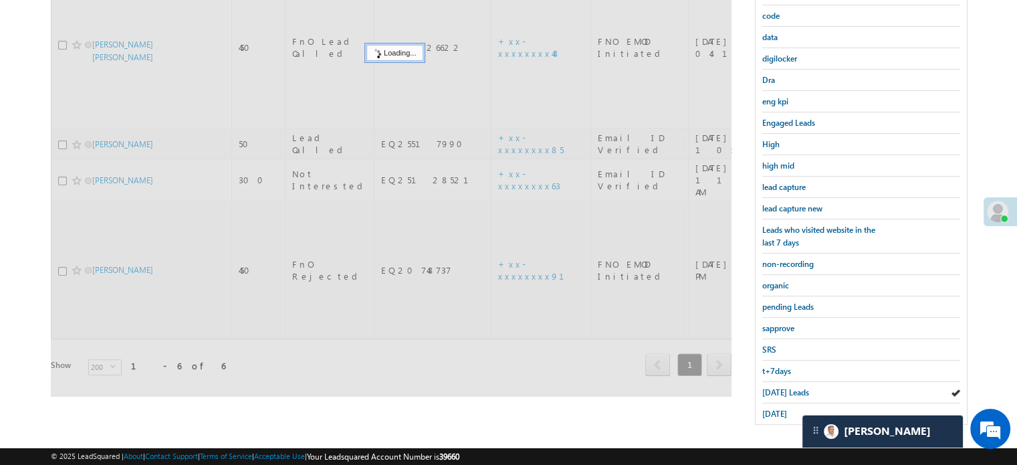
click at [777, 387] on span "Today's Leads" at bounding box center [785, 392] width 47 height 10
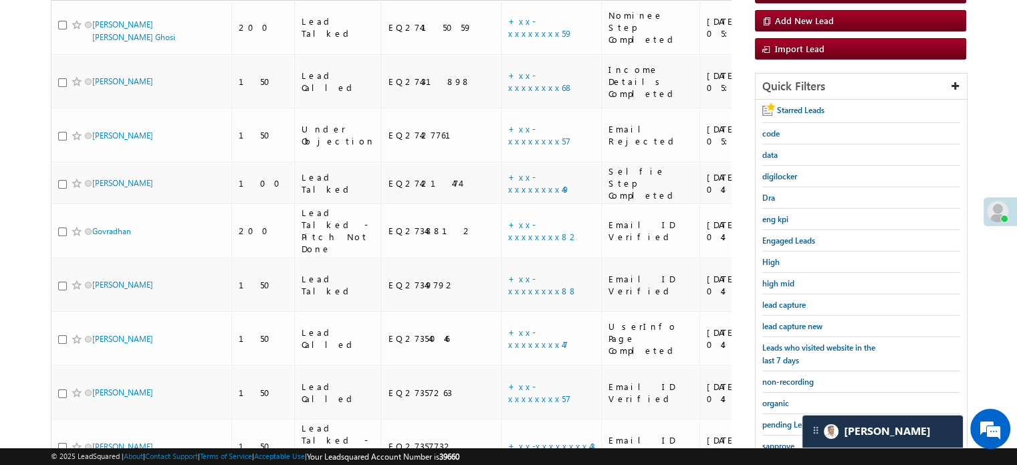
scroll to position [86, 0]
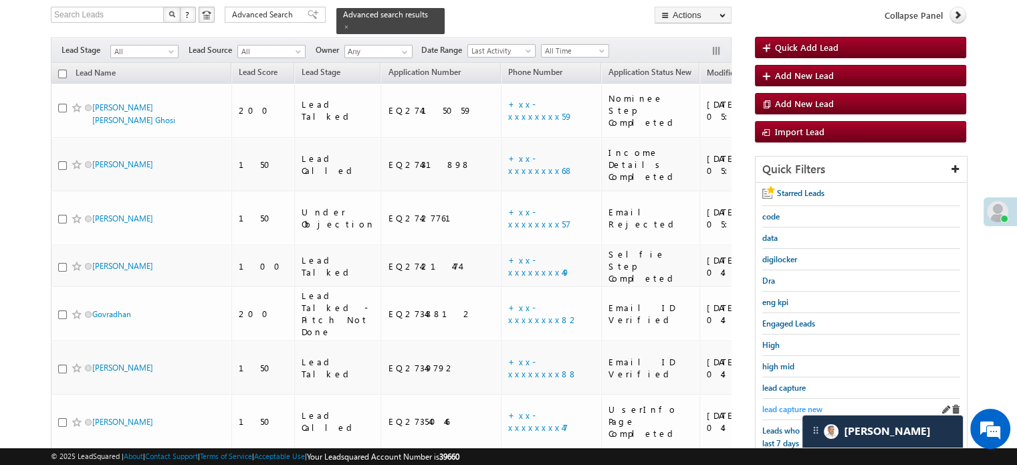
click at [789, 410] on span "lead capture new" at bounding box center [792, 409] width 60 height 10
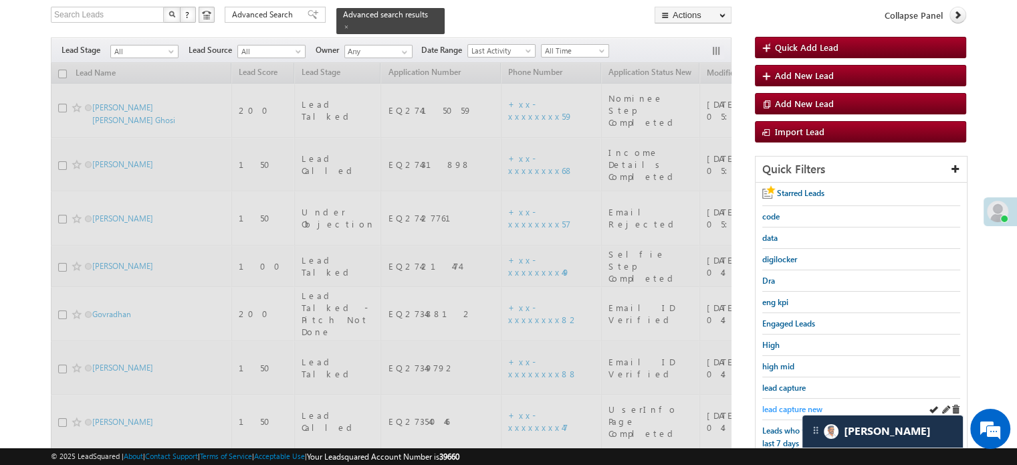
click at [789, 404] on span "lead capture new" at bounding box center [792, 409] width 60 height 10
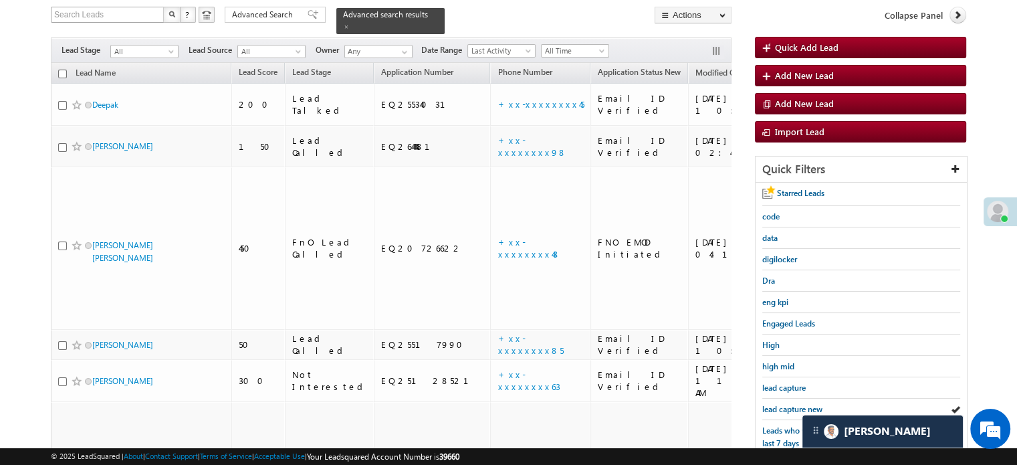
click at [775, 404] on span "lead capture new" at bounding box center [792, 409] width 60 height 10
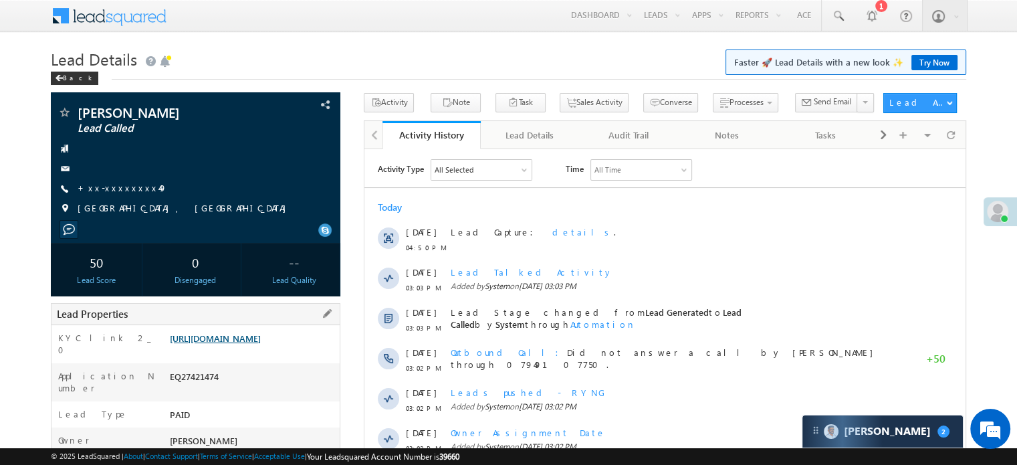
click at [261, 344] on link "[URL][DOMAIN_NAME]" at bounding box center [215, 337] width 91 height 11
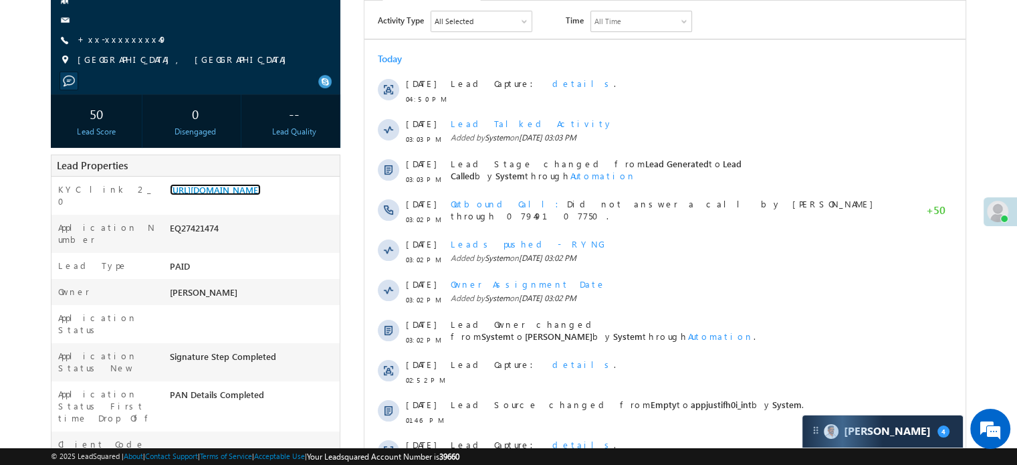
scroll to position [67, 0]
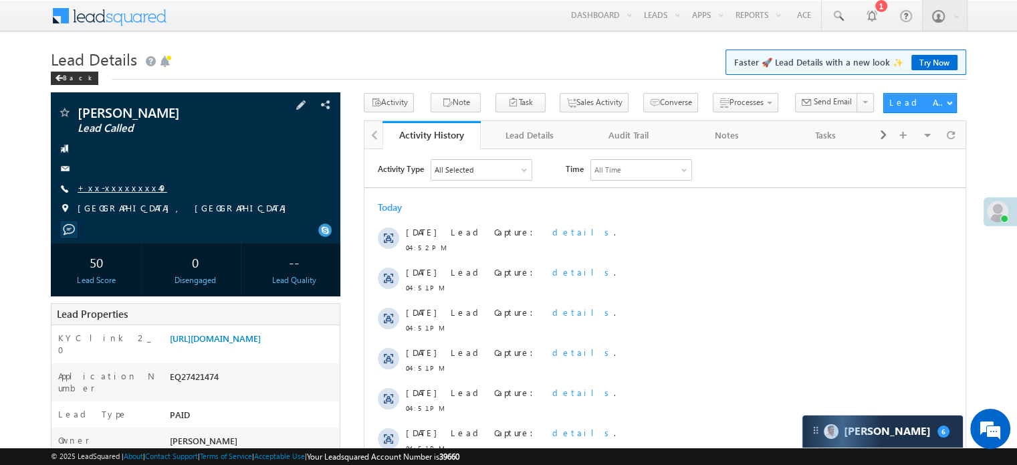
click at [102, 183] on link "+xx-xxxxxxxx49" at bounding box center [123, 187] width 90 height 11
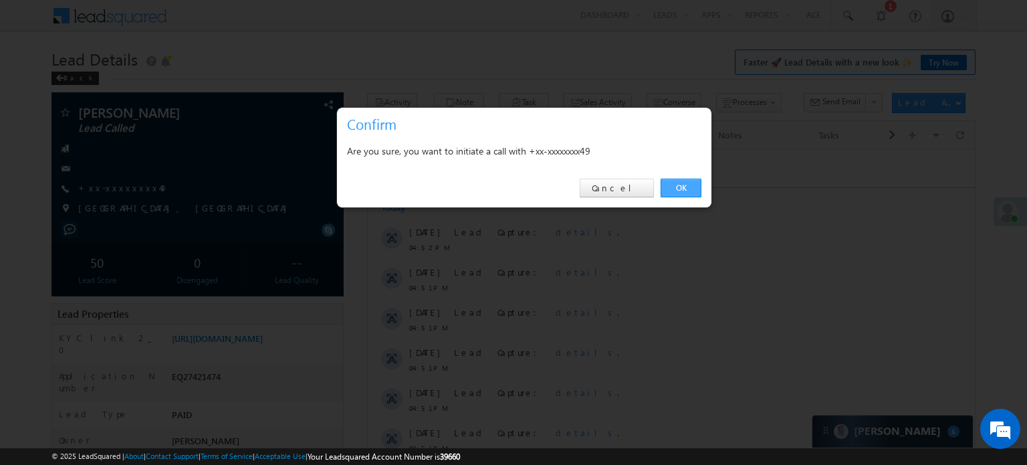
click at [662, 187] on link "OK" at bounding box center [680, 187] width 41 height 19
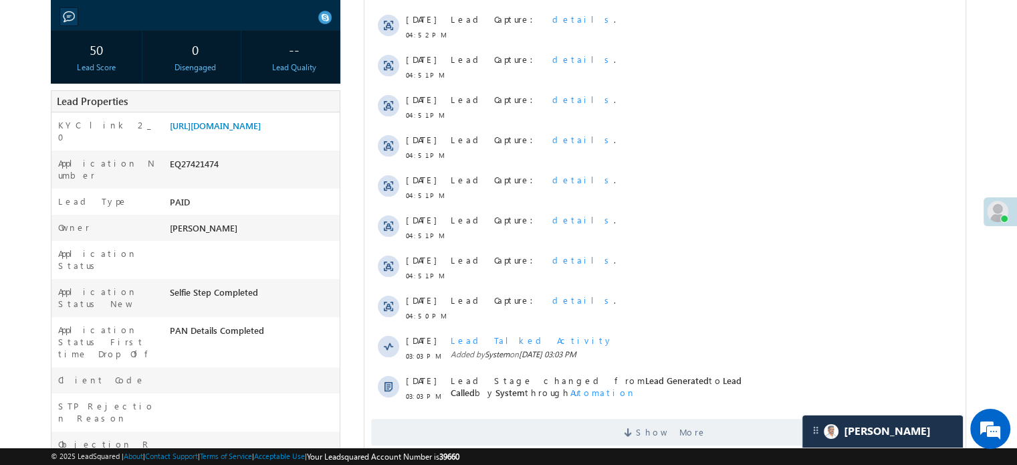
scroll to position [267, 0]
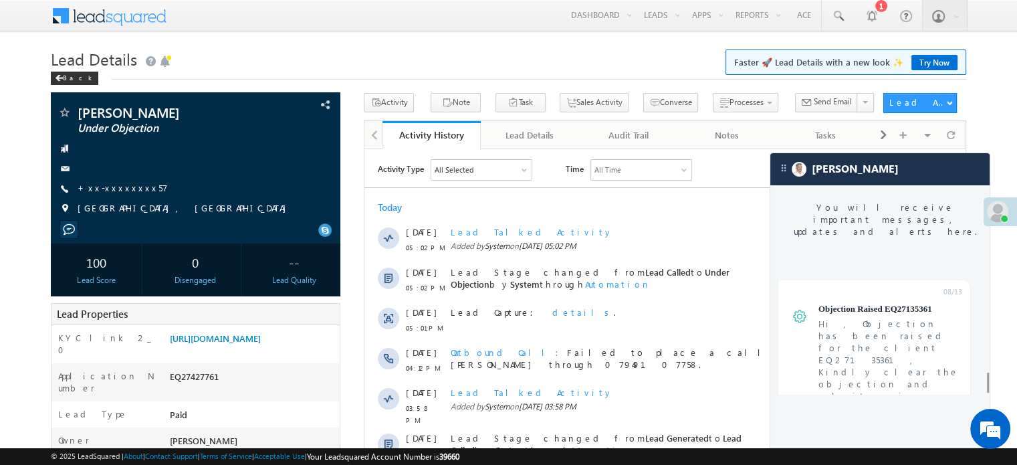
scroll to position [5397, 0]
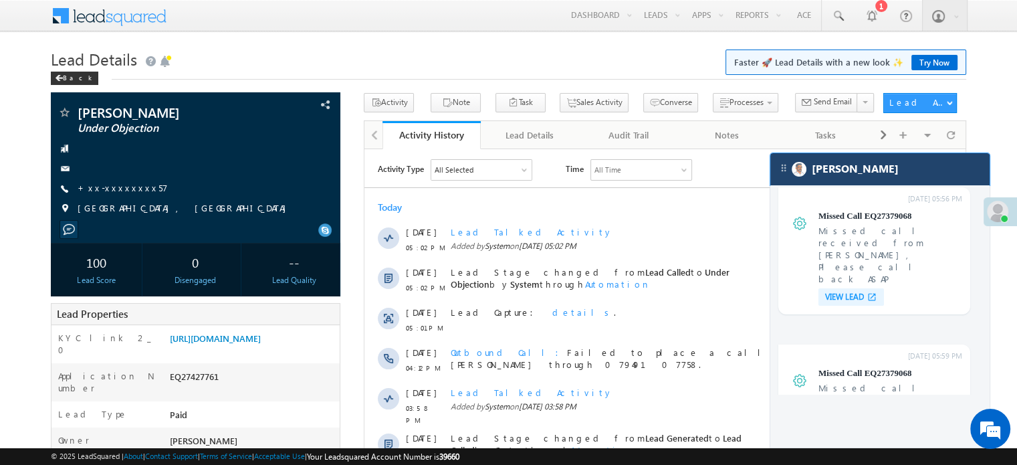
click at [851, 165] on div "[PERSON_NAME]" at bounding box center [879, 169] width 219 height 32
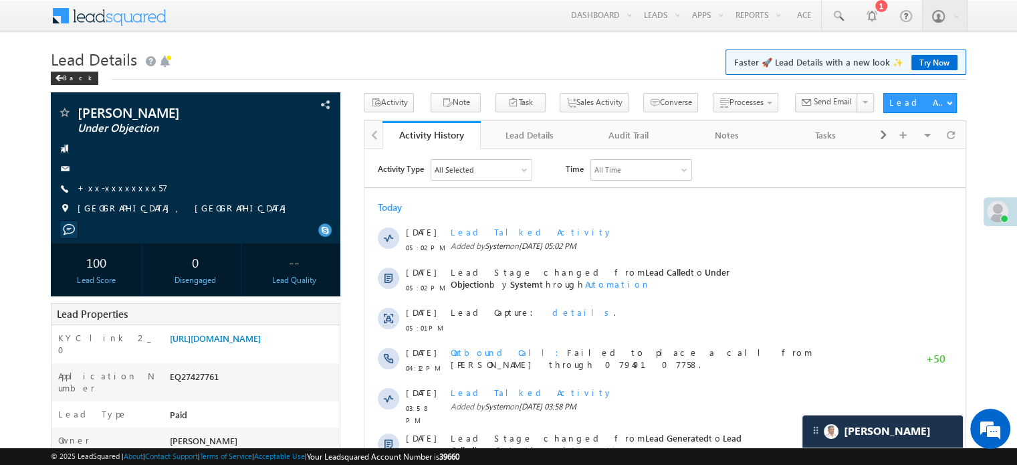
scroll to position [0, 0]
click at [107, 185] on link "+xx-xxxxxxxx57" at bounding box center [123, 187] width 90 height 11
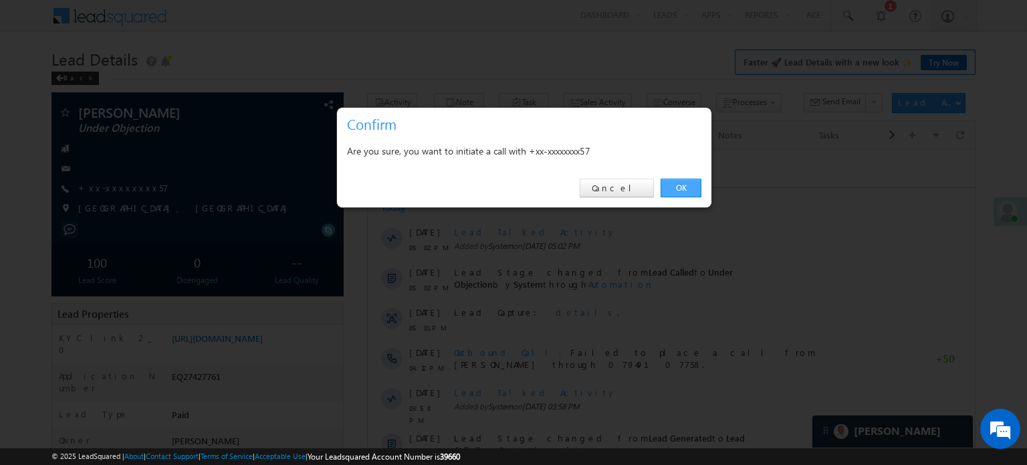
click at [681, 184] on link "OK" at bounding box center [680, 187] width 41 height 19
